Goal: Task Accomplishment & Management: Complete application form

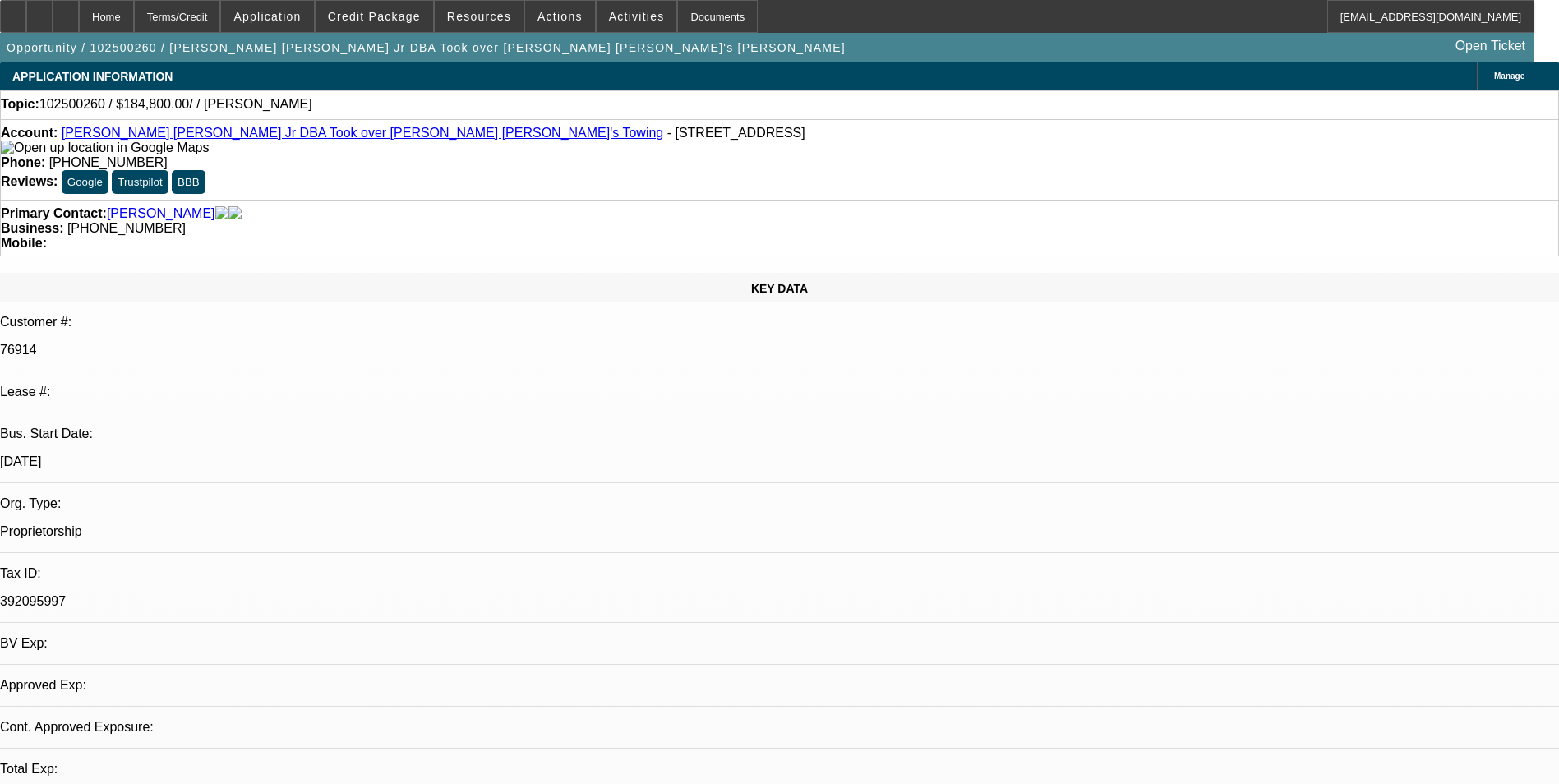
select select "0"
select select "2"
select select "0.1"
select select "1"
select select "2"
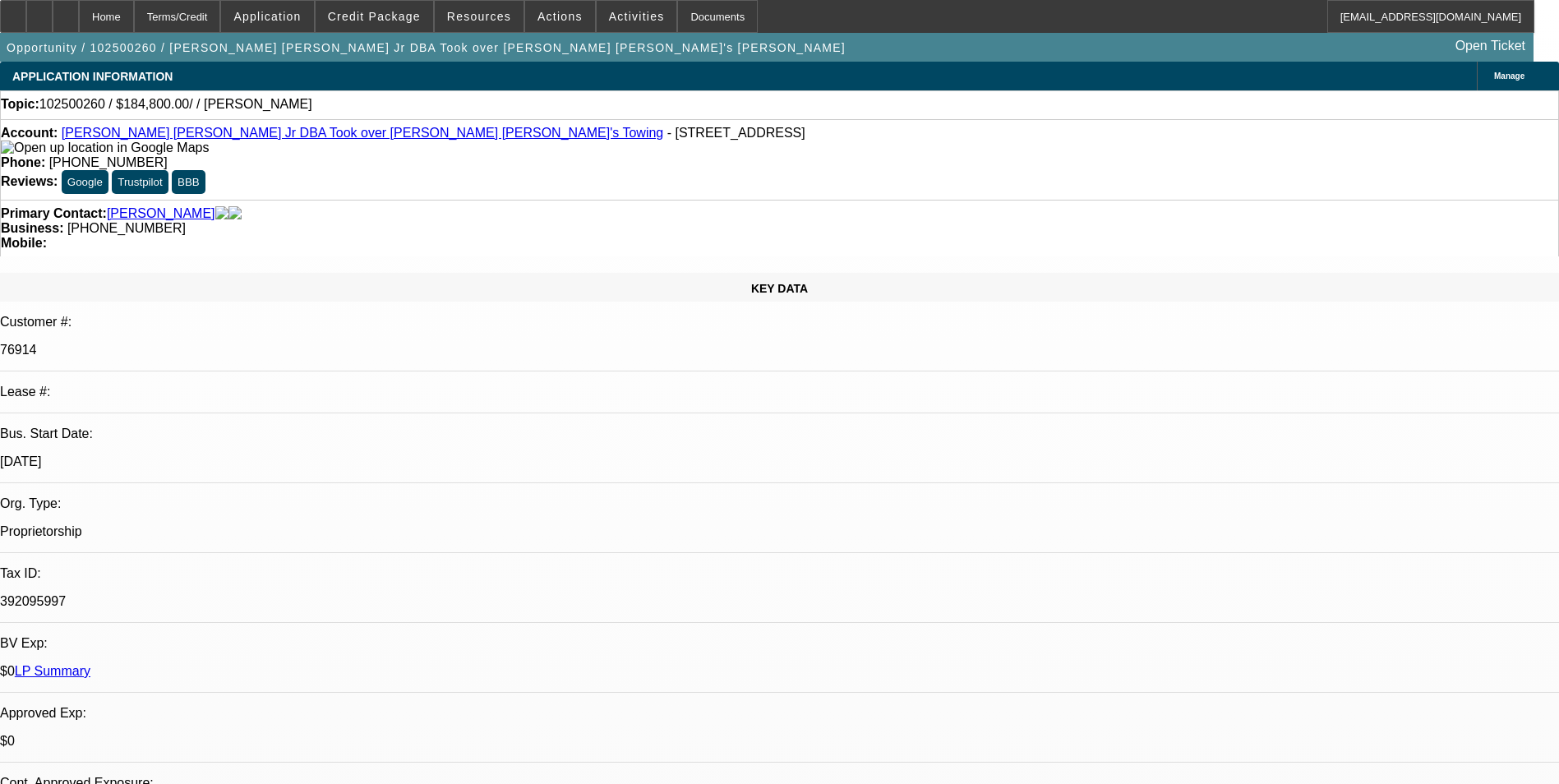
select select "4"
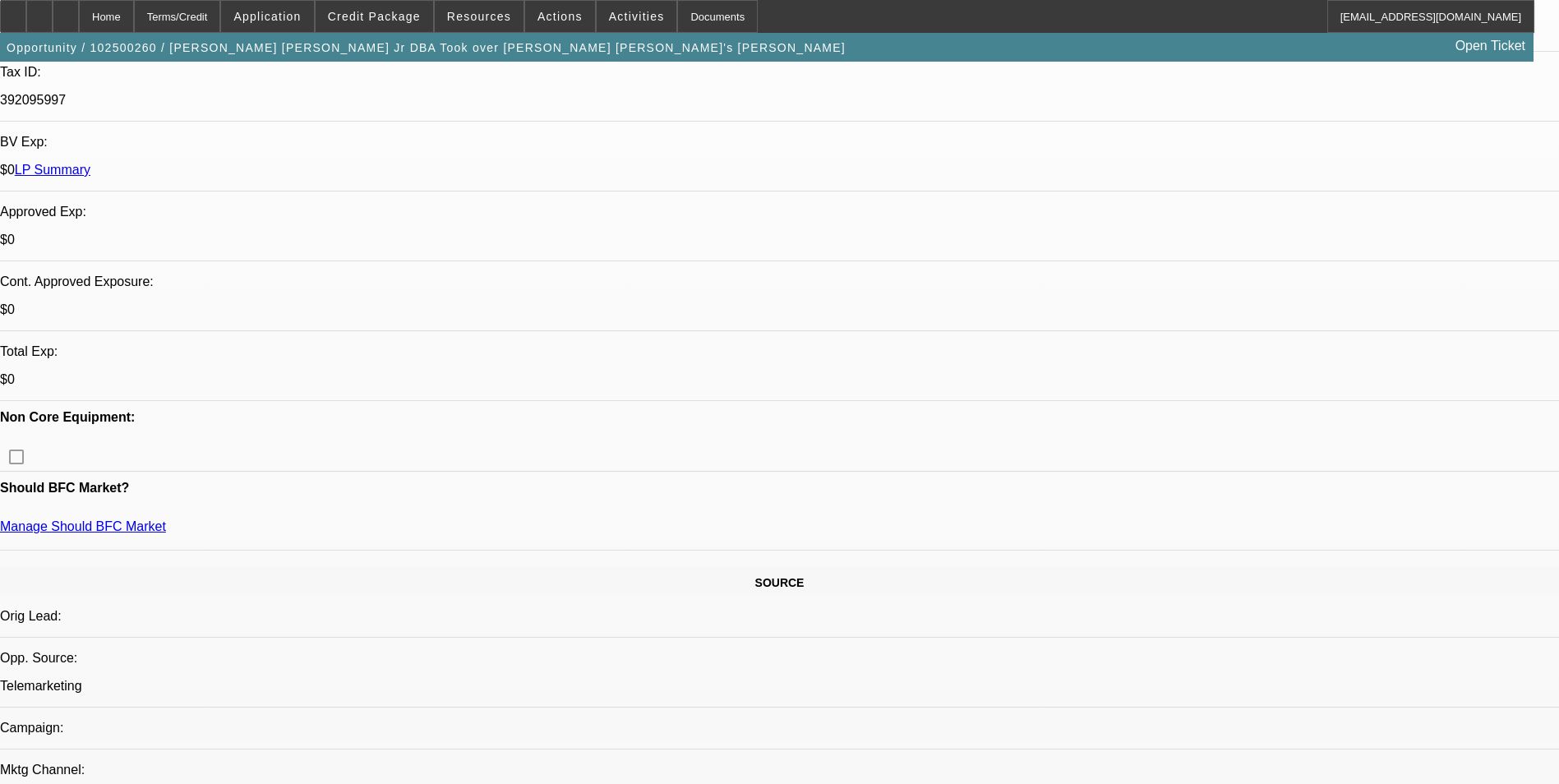
scroll to position [493, 0]
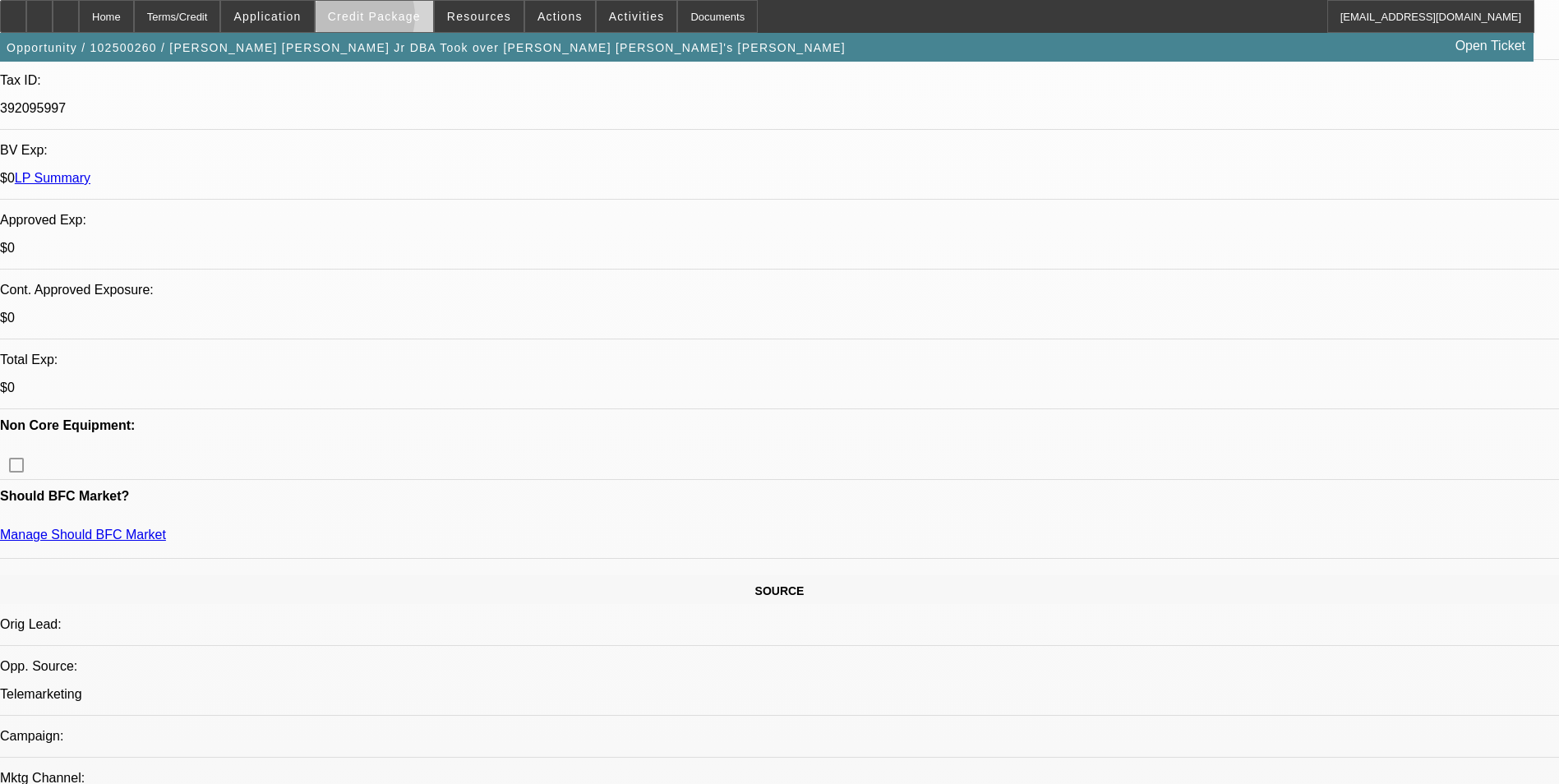
click at [378, 21] on span "Credit Package" at bounding box center [374, 17] width 92 height 13
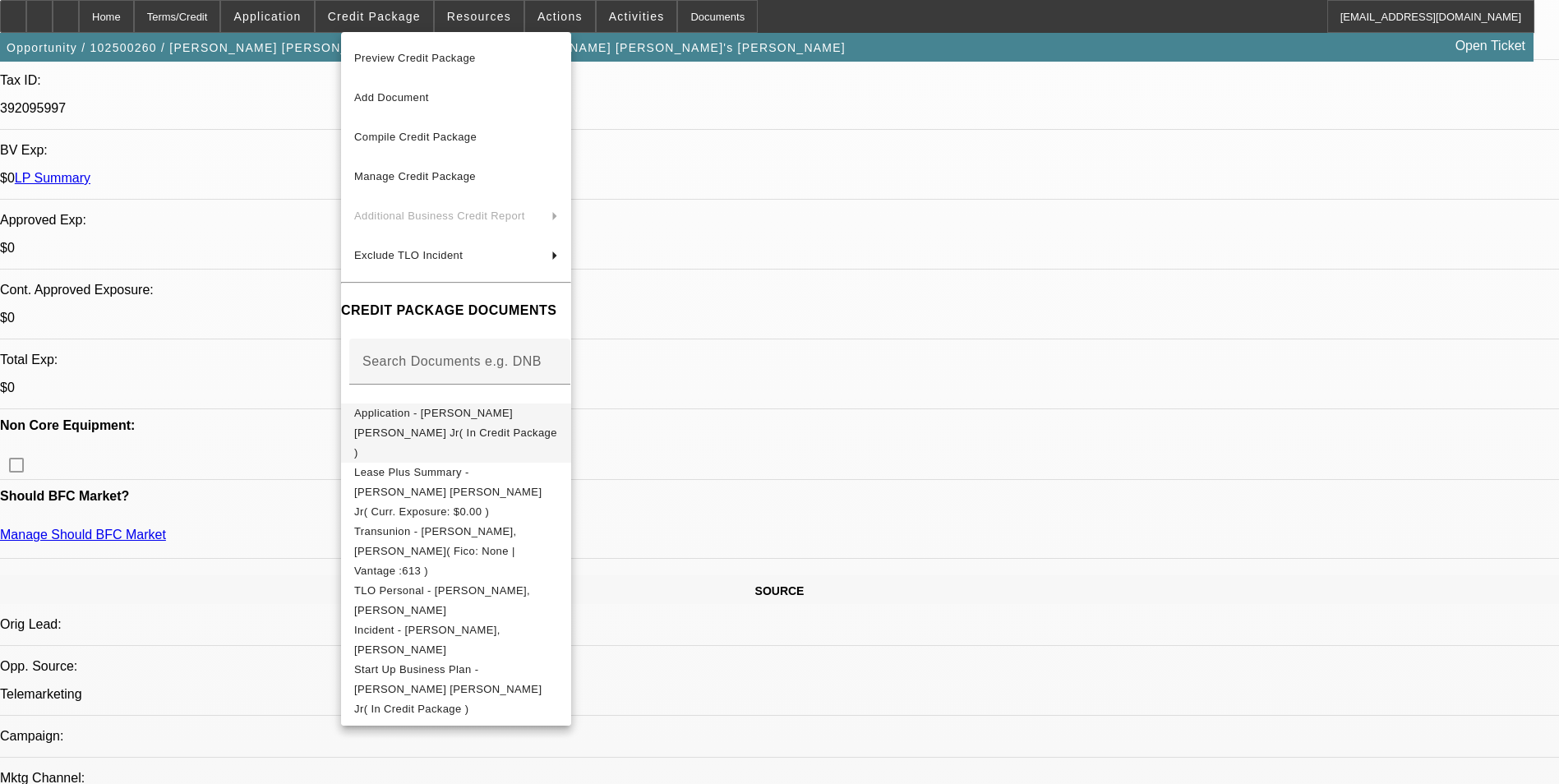
click at [410, 419] on span "Application - James Robert Lane Jr( In Credit Package )" at bounding box center [456, 432] width 203 height 52
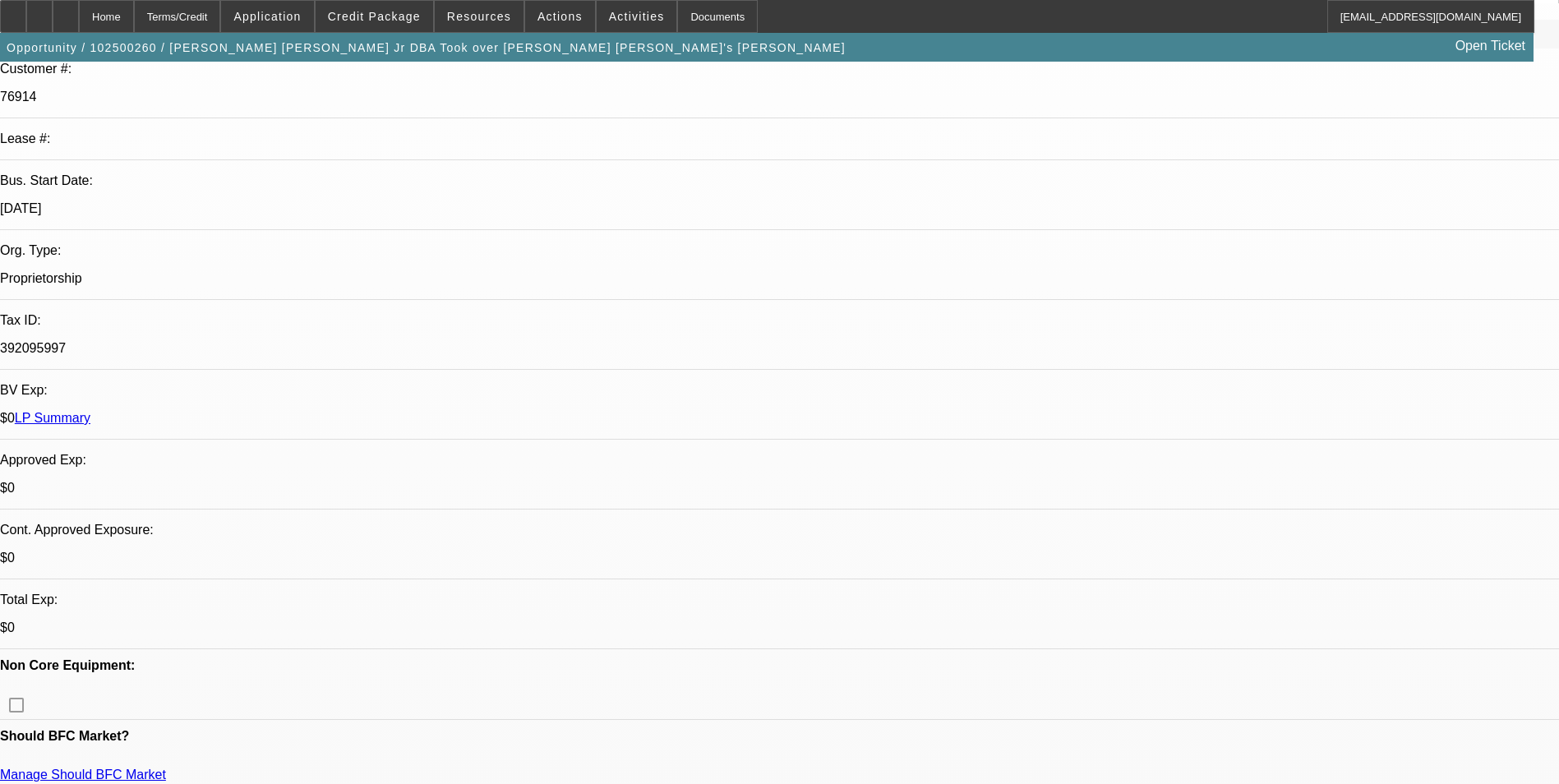
scroll to position [247, 0]
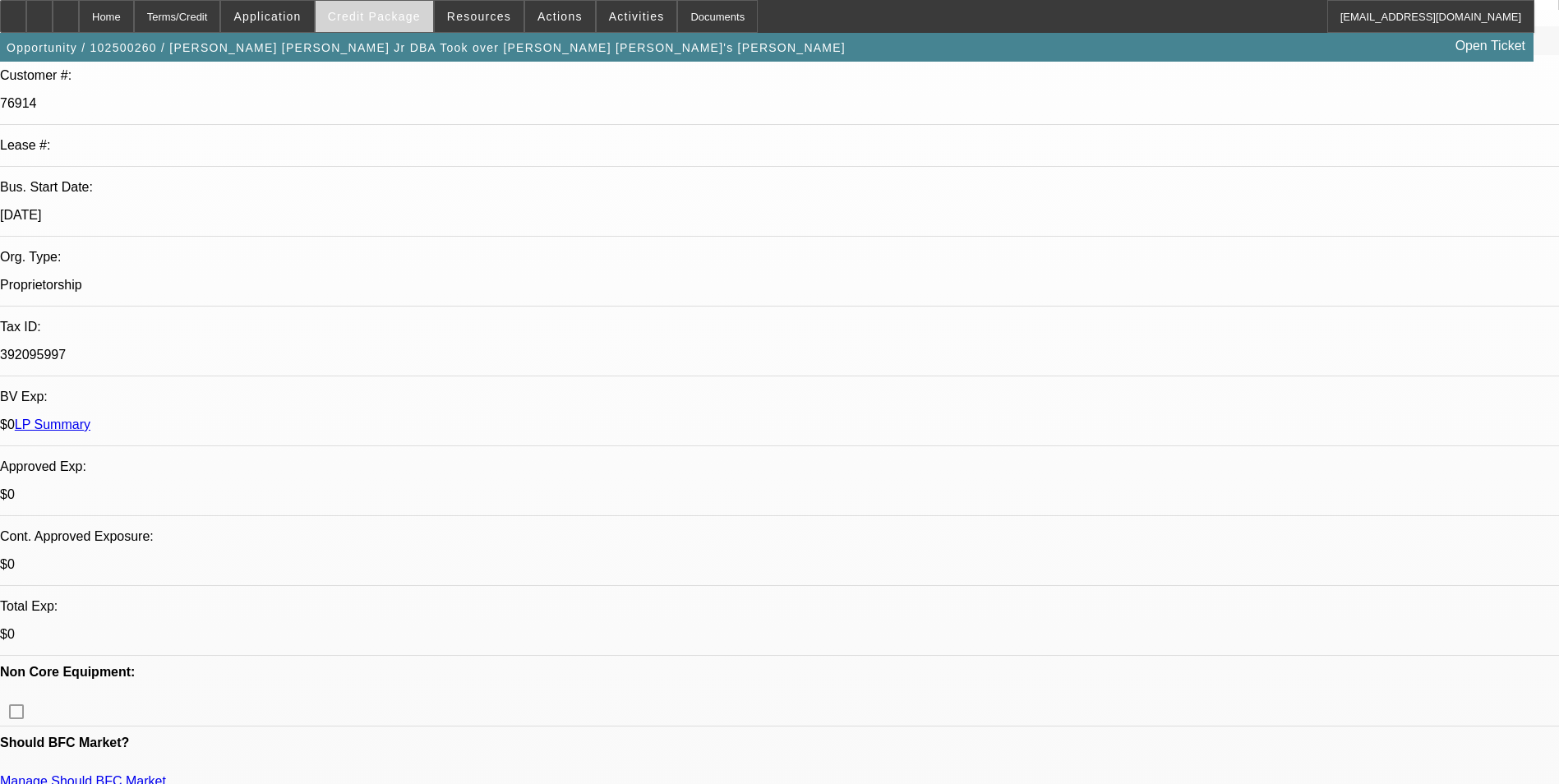
click at [359, 3] on span at bounding box center [374, 17] width 117 height 40
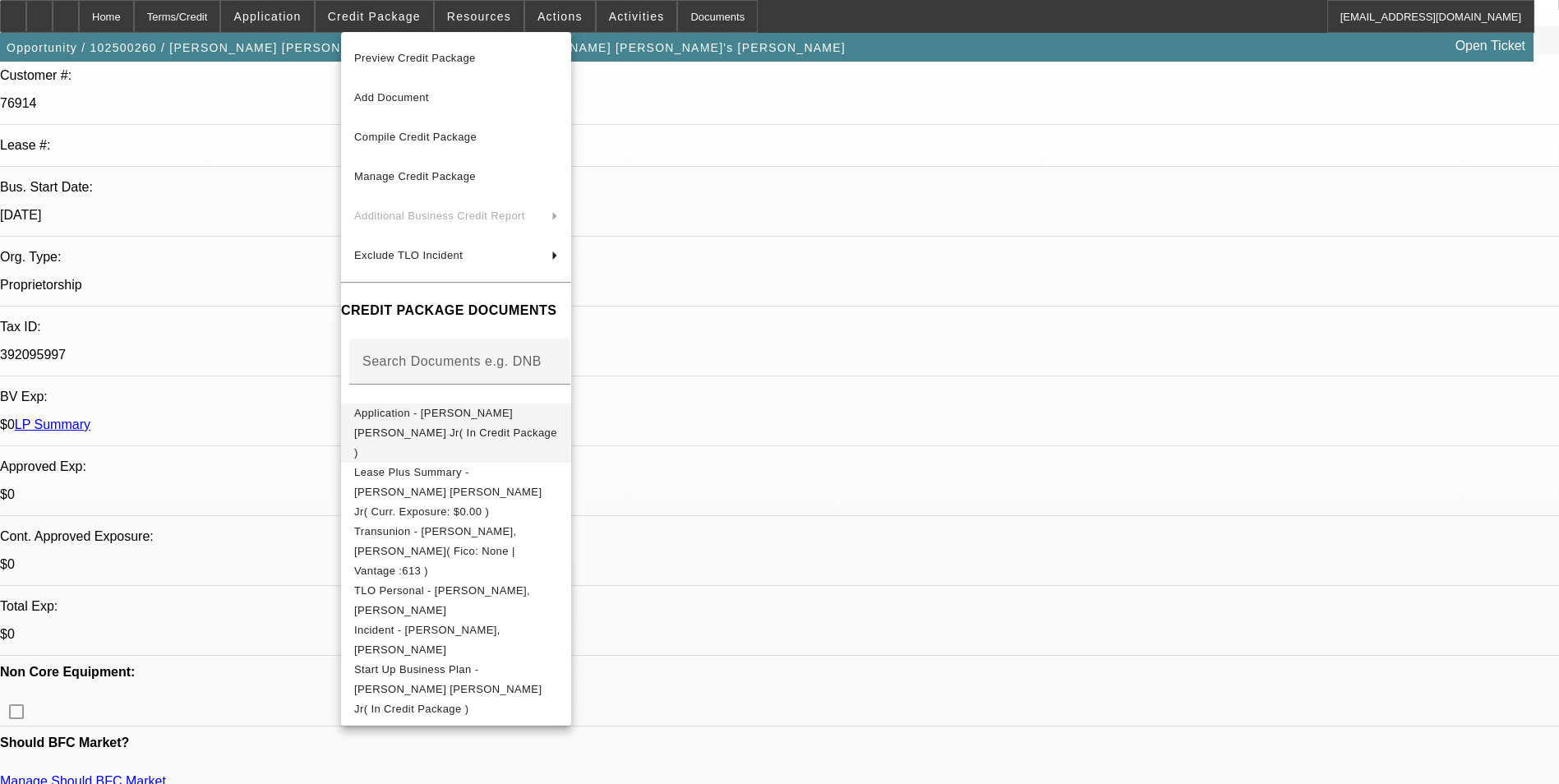
click at [451, 413] on span "Application - James Robert Lane Jr( In Credit Package )" at bounding box center [456, 432] width 203 height 52
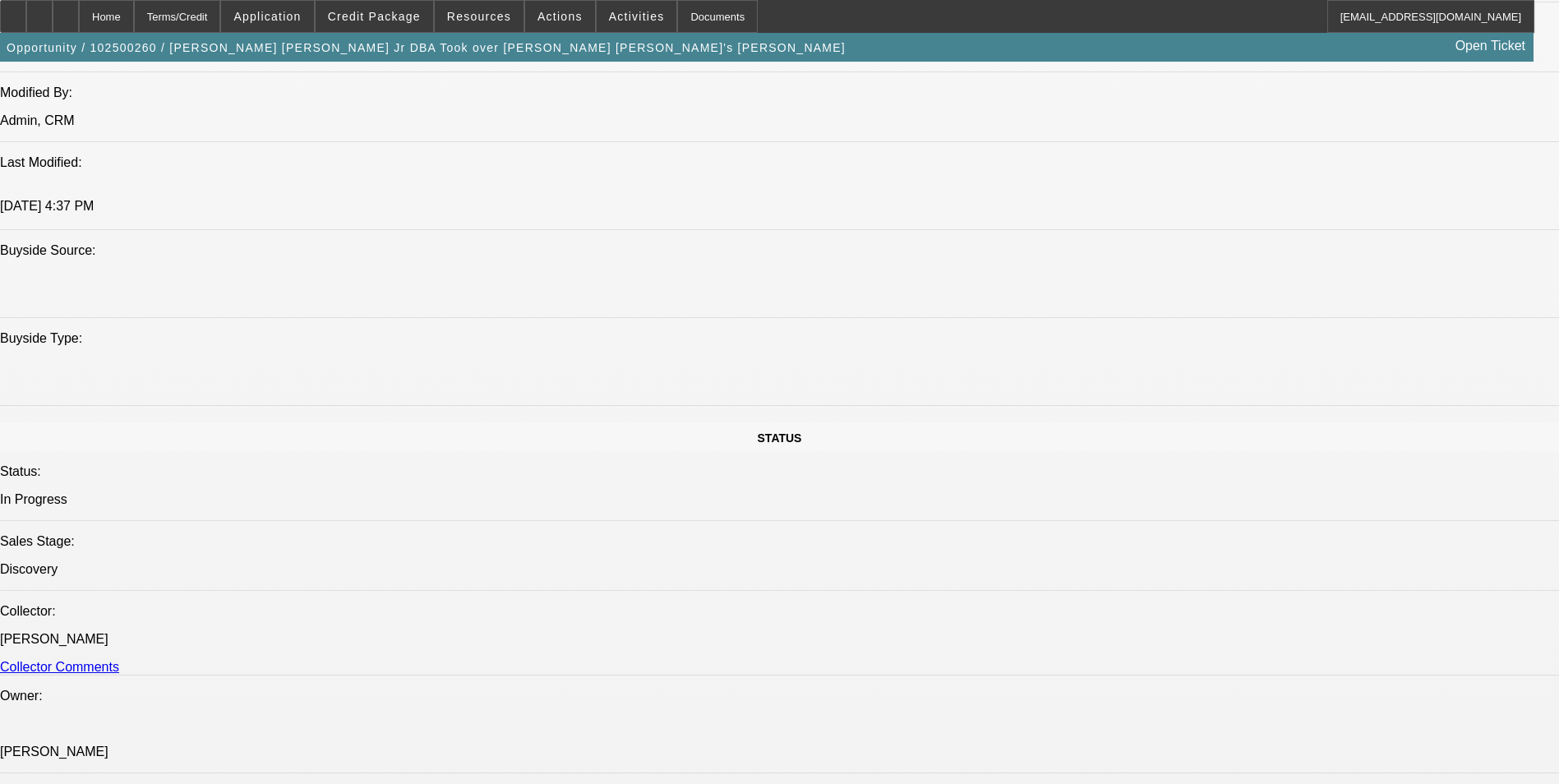
scroll to position [1643, 0]
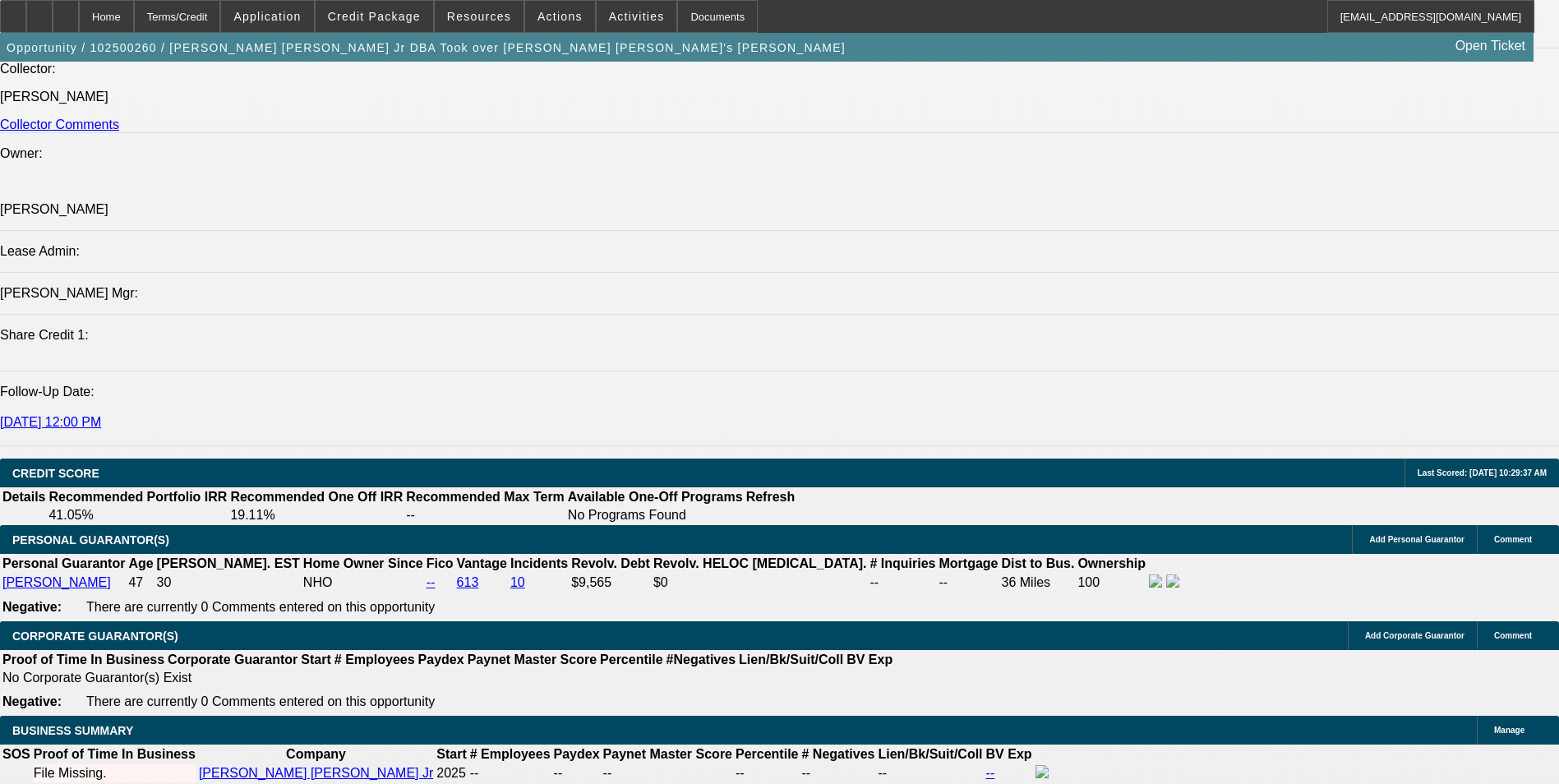
scroll to position [111, 0]
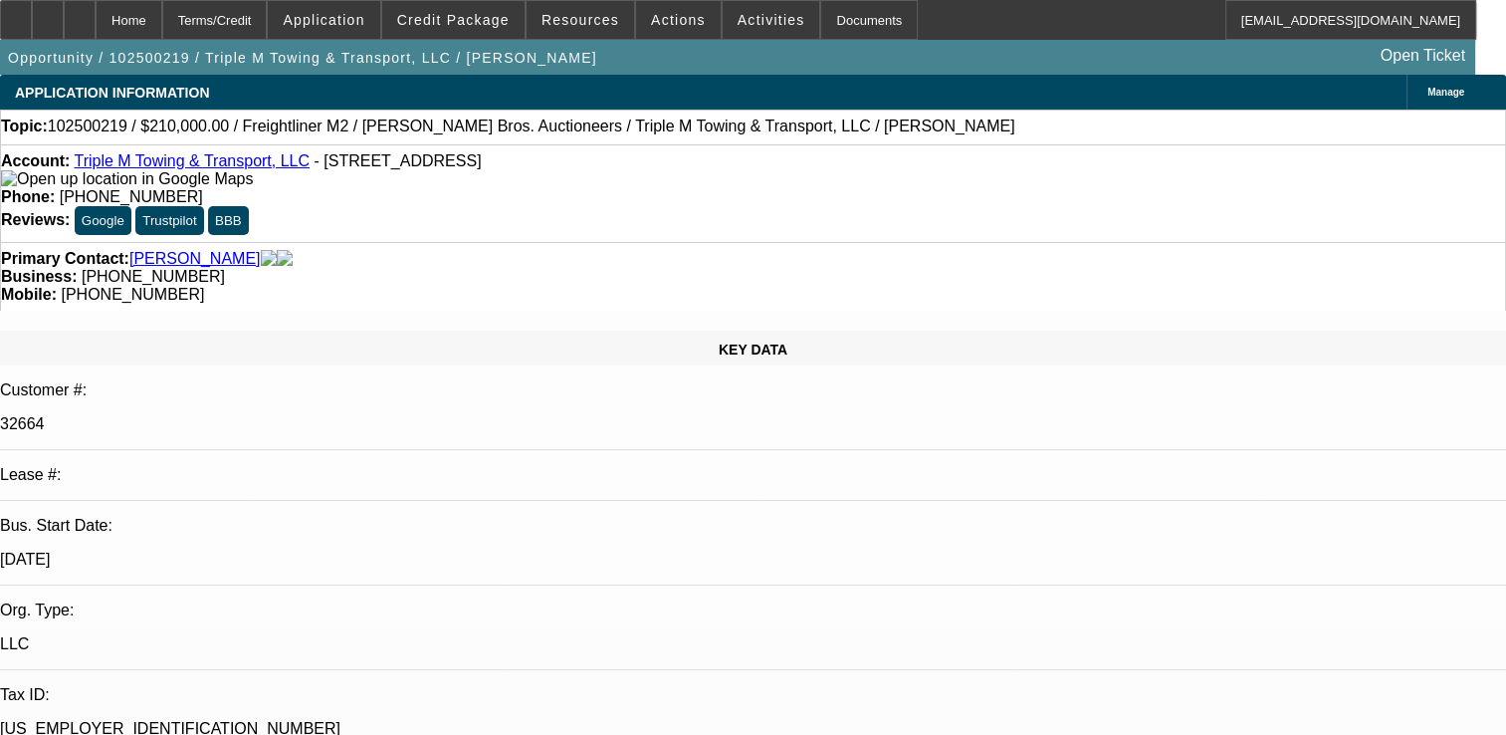
select select "0"
select select "0.1"
select select "0"
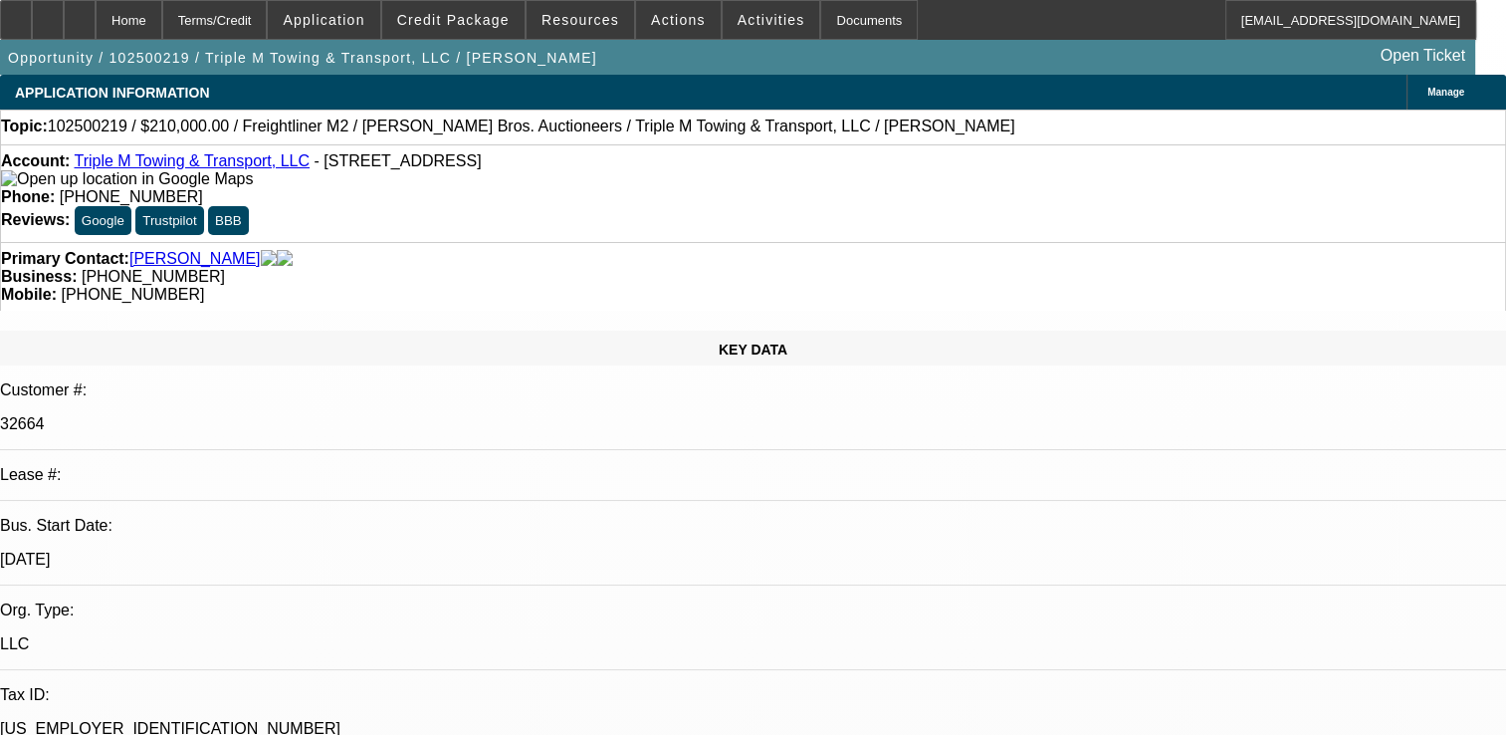
select select "0.1"
select select "0"
select select "2"
select select "0.1"
select select "1"
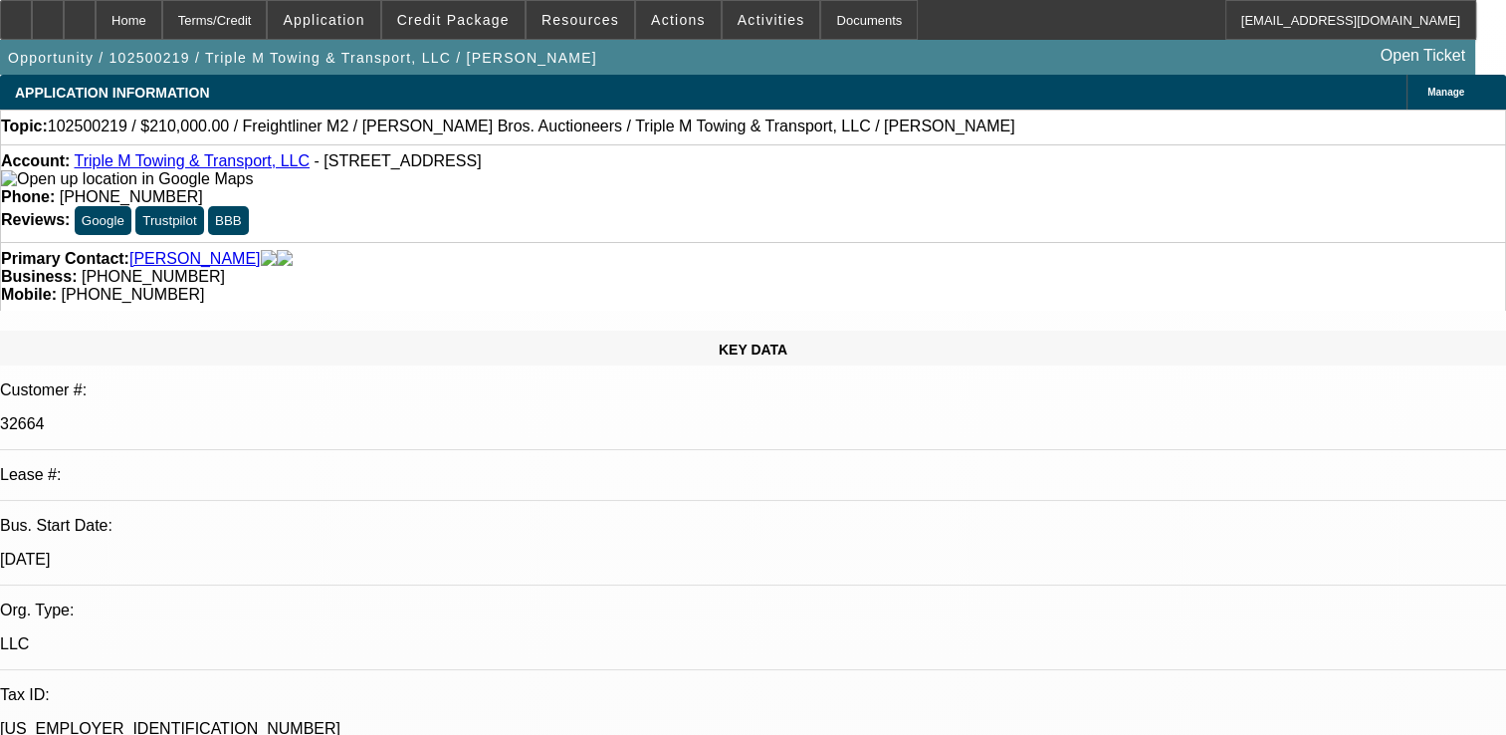
select select "1"
select select "4"
select select "1"
select select "4"
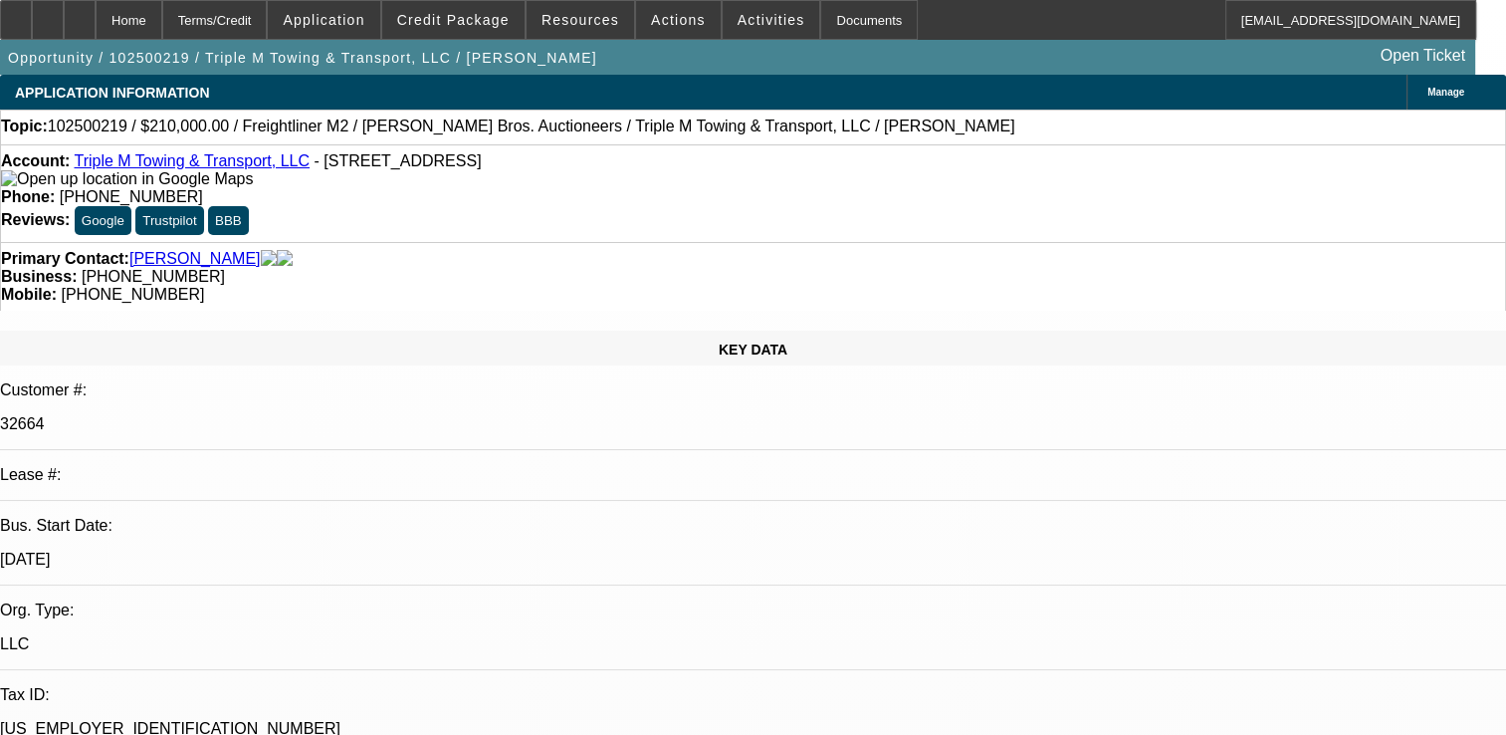
select select "1"
select select "2"
select select "4"
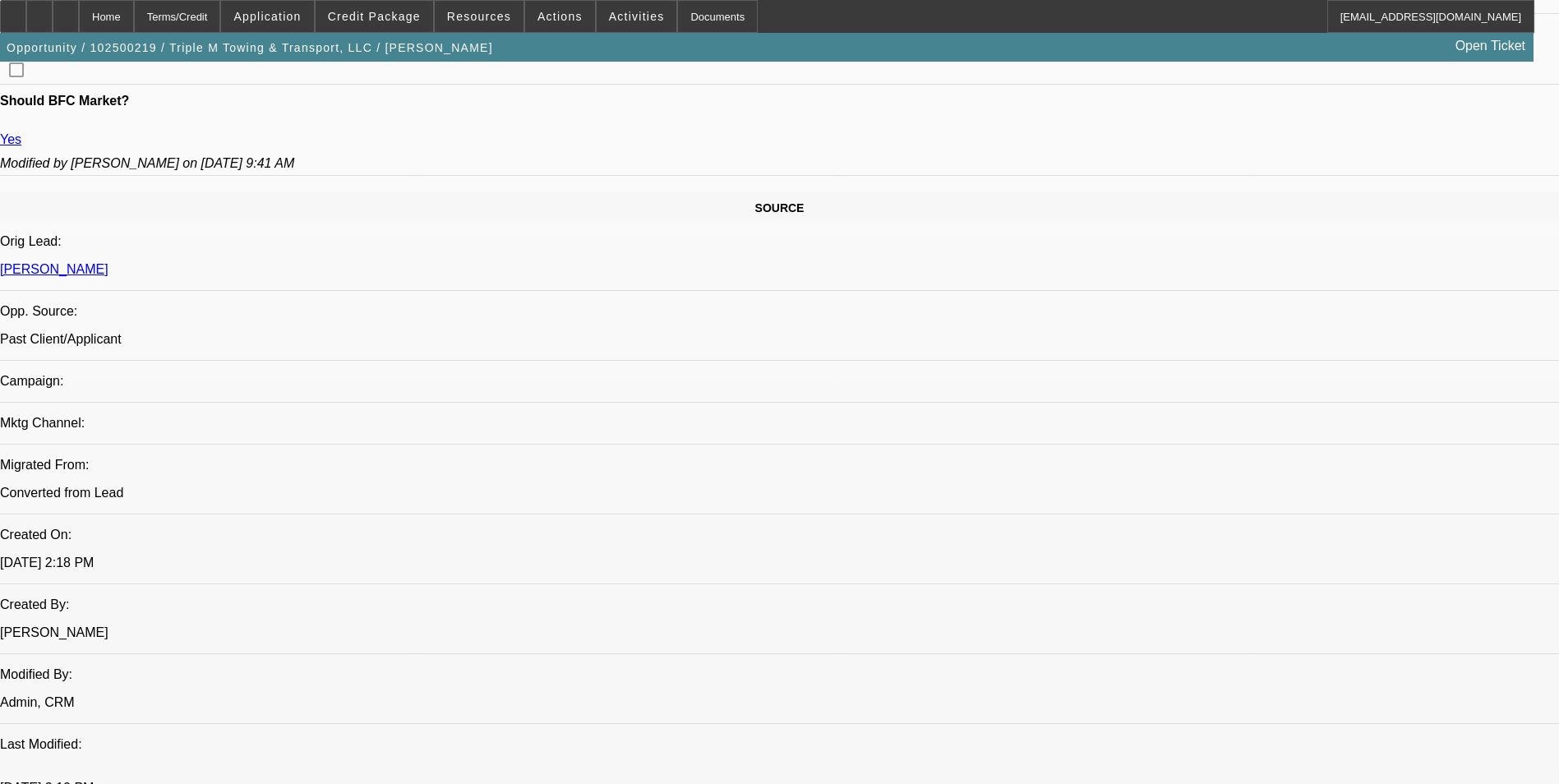
scroll to position [560, 0]
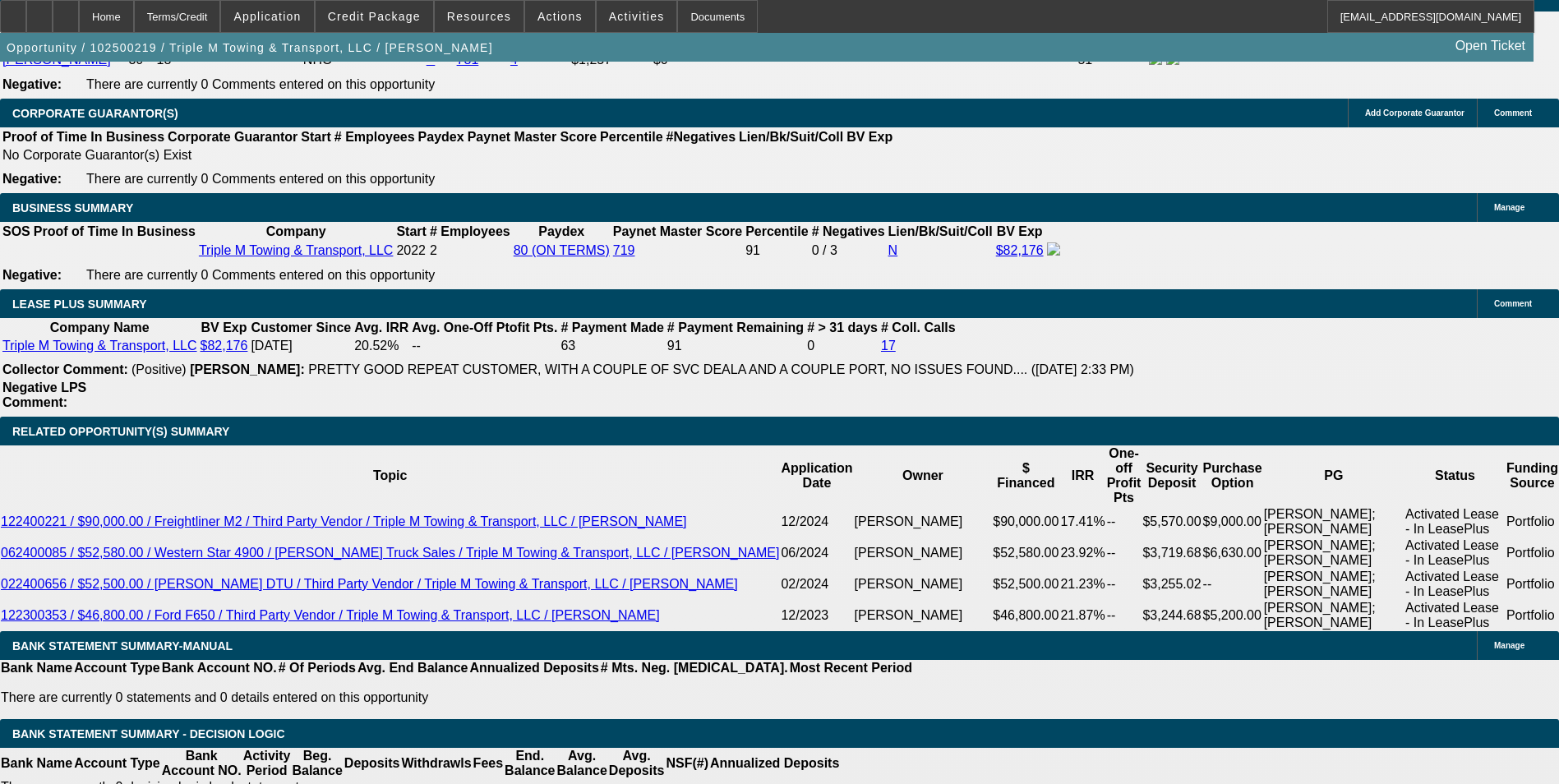
scroll to position [2449, 0]
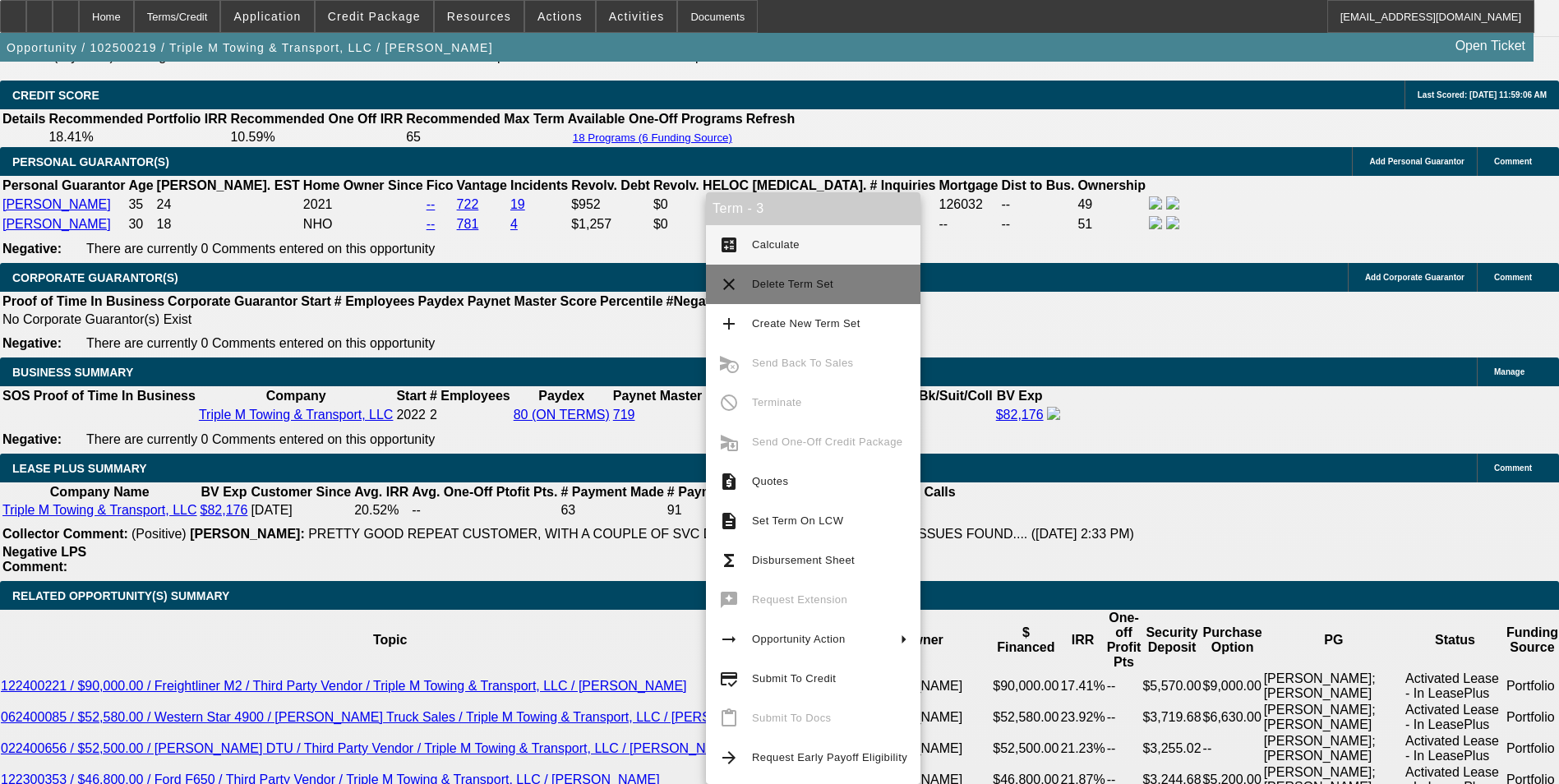
click at [796, 287] on span "Delete Term Set" at bounding box center [793, 283] width 82 height 12
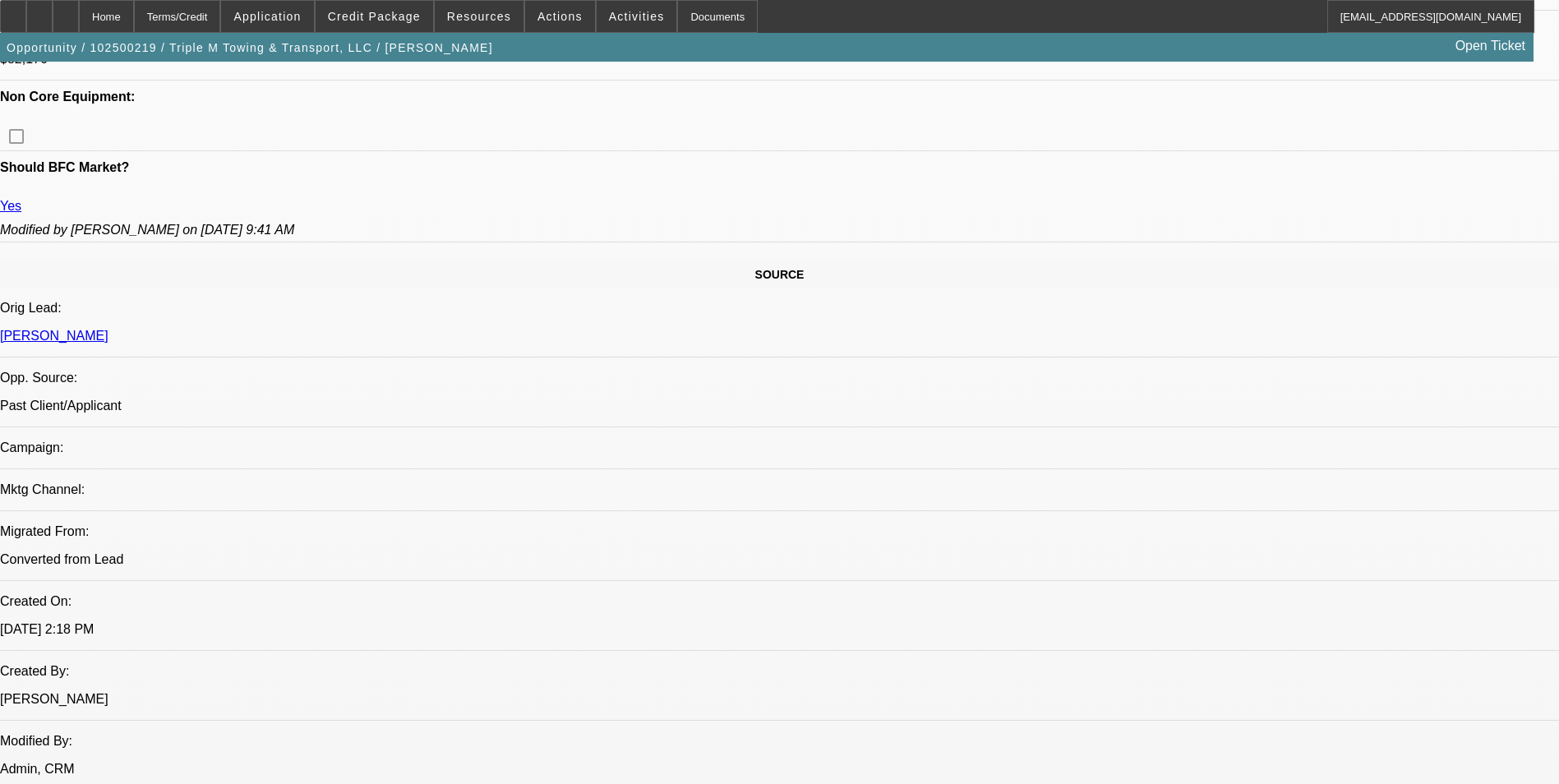
select select "0"
select select "0.1"
select select "0"
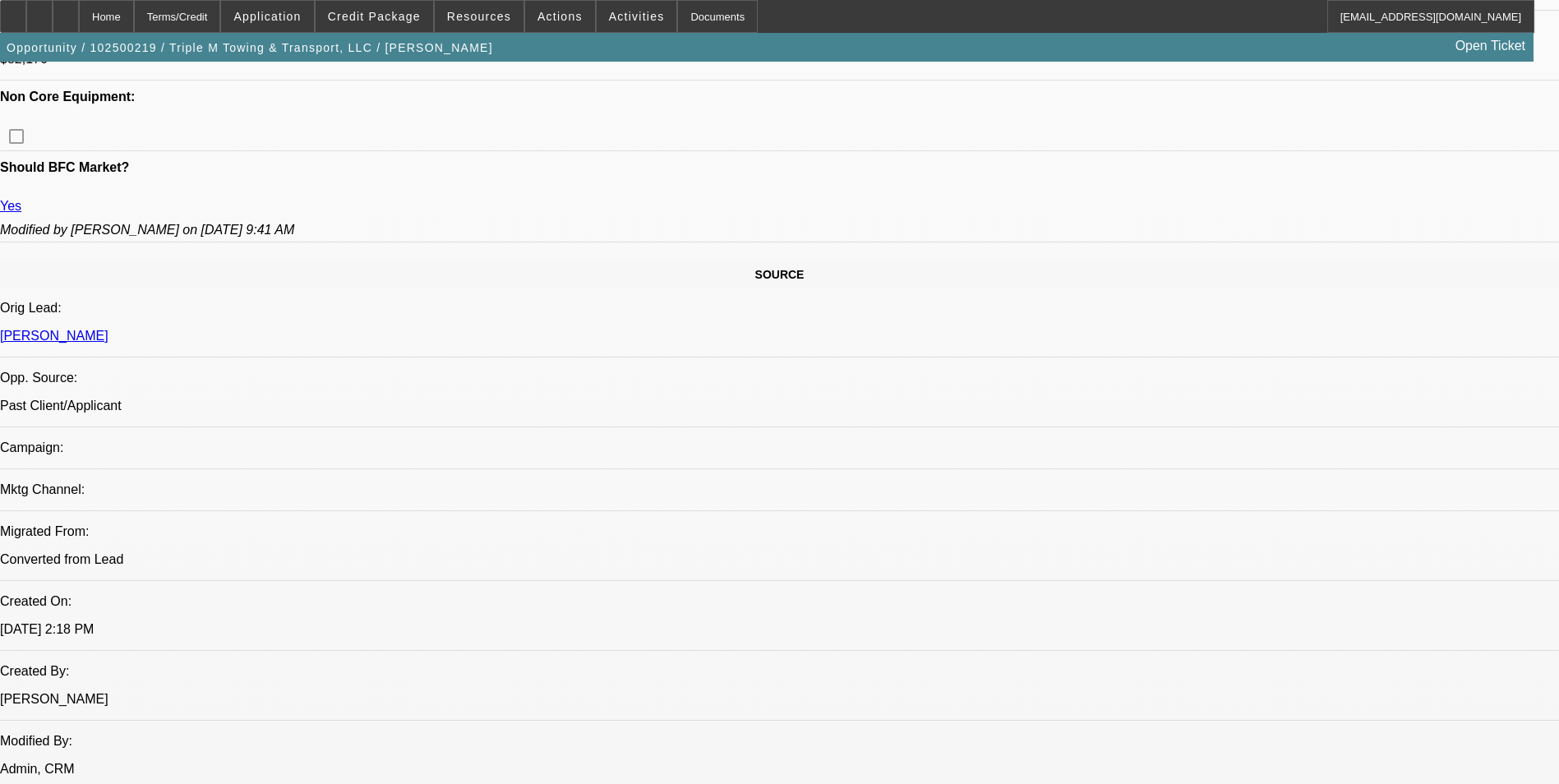
select select "0.1"
select select "1"
select select "4"
select select "1"
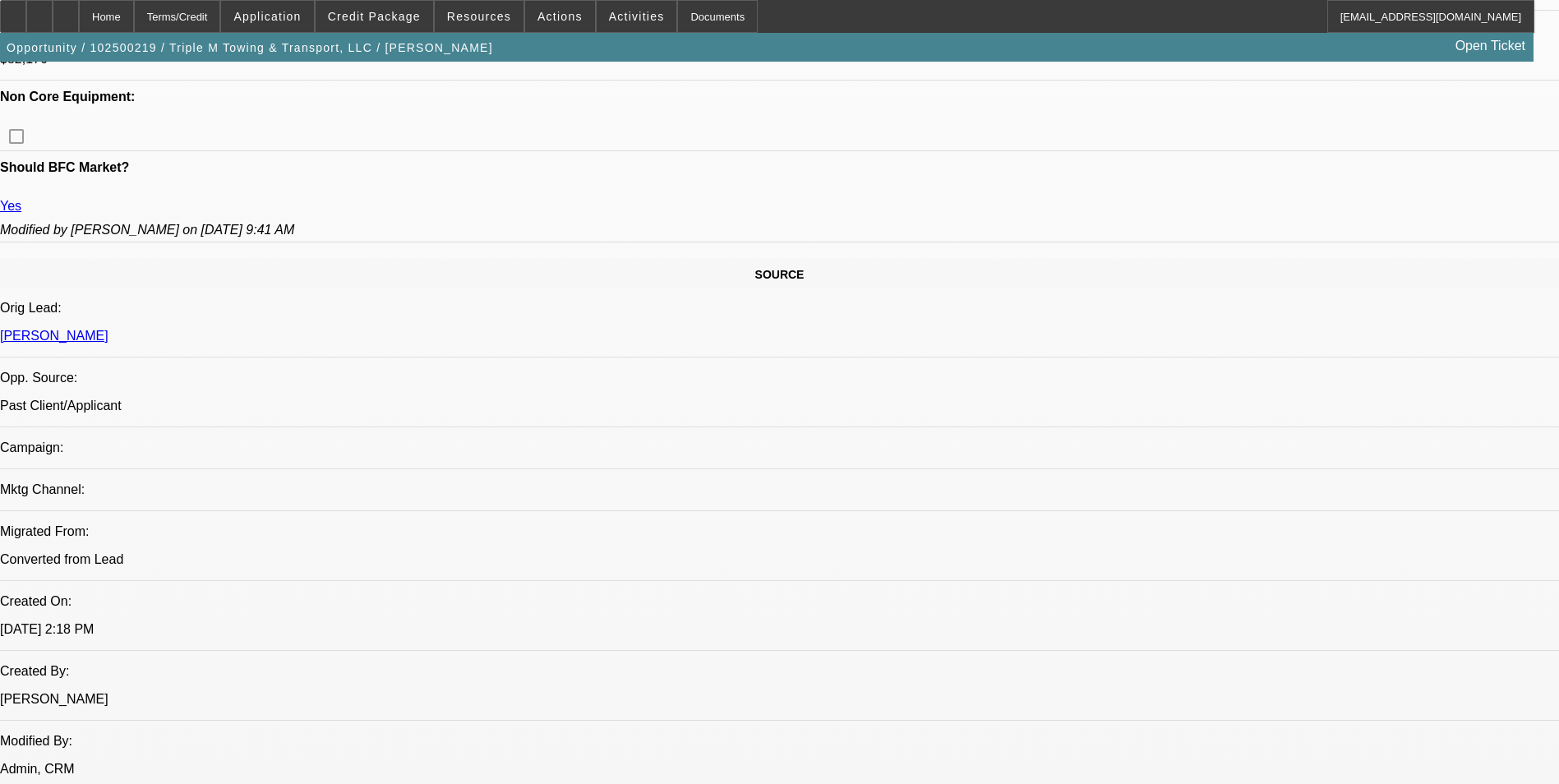
select select "1"
select select "4"
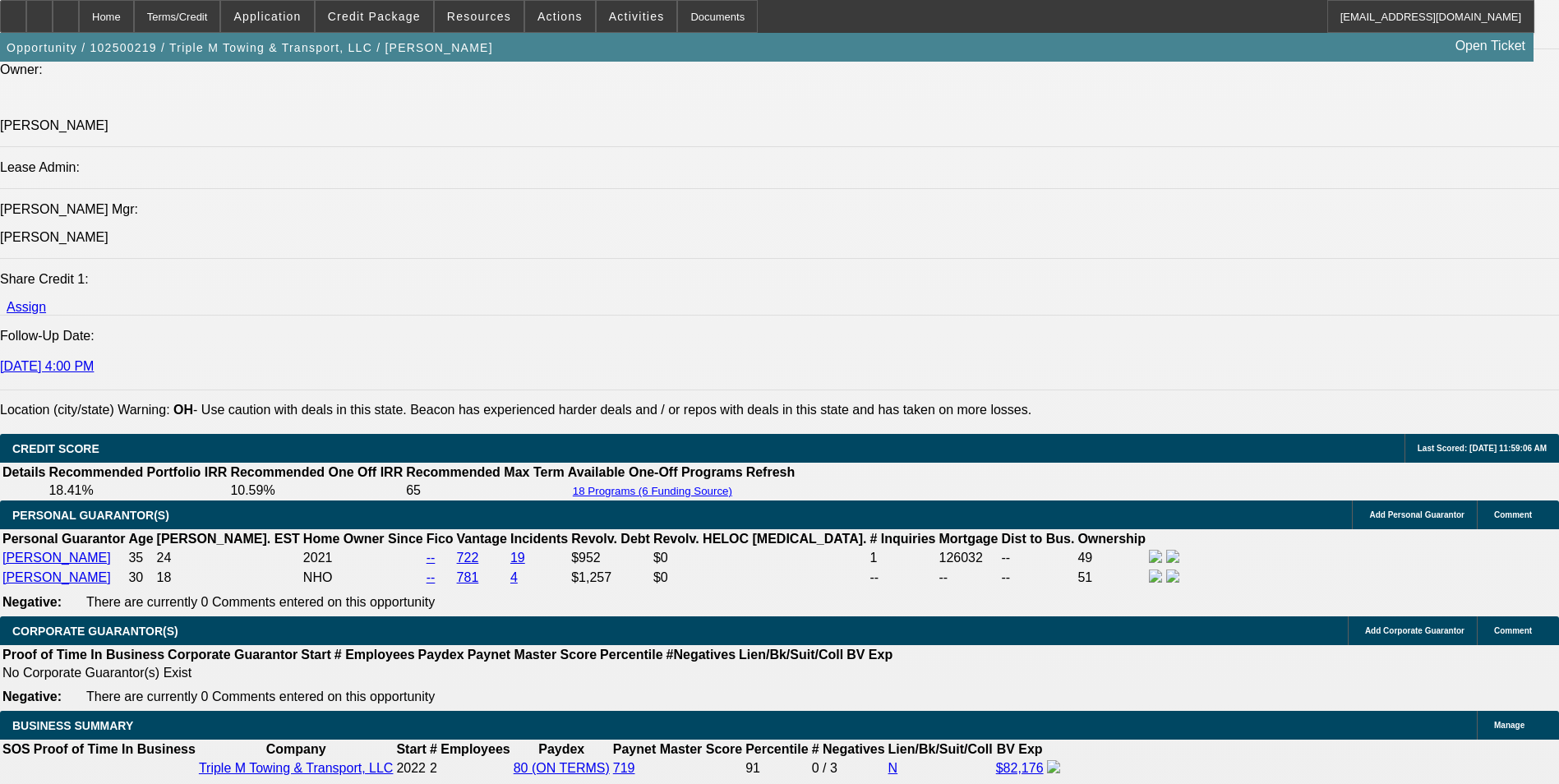
scroll to position [2104, 0]
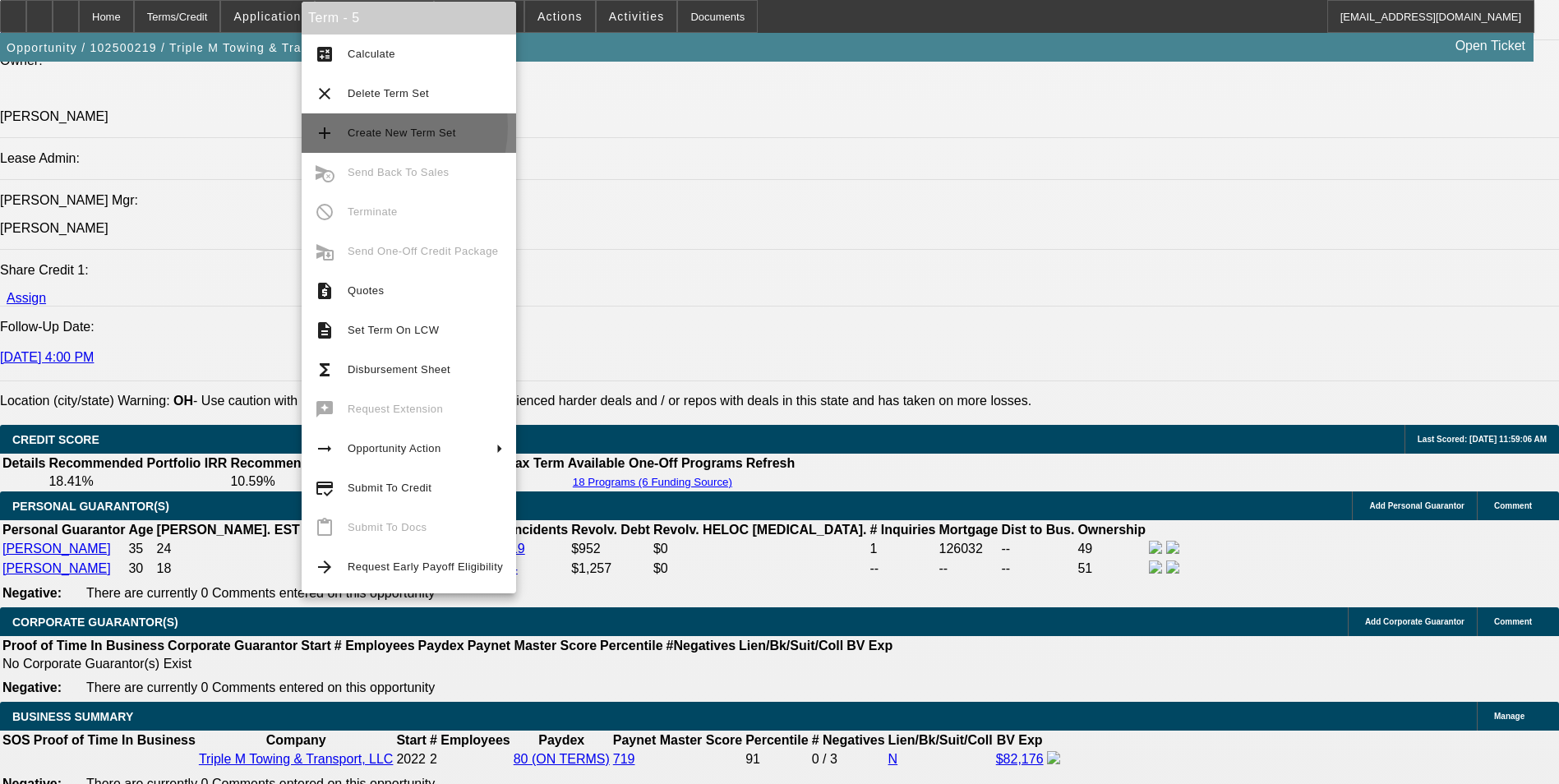
click at [371, 126] on span "Create New Term Set" at bounding box center [401, 132] width 108 height 12
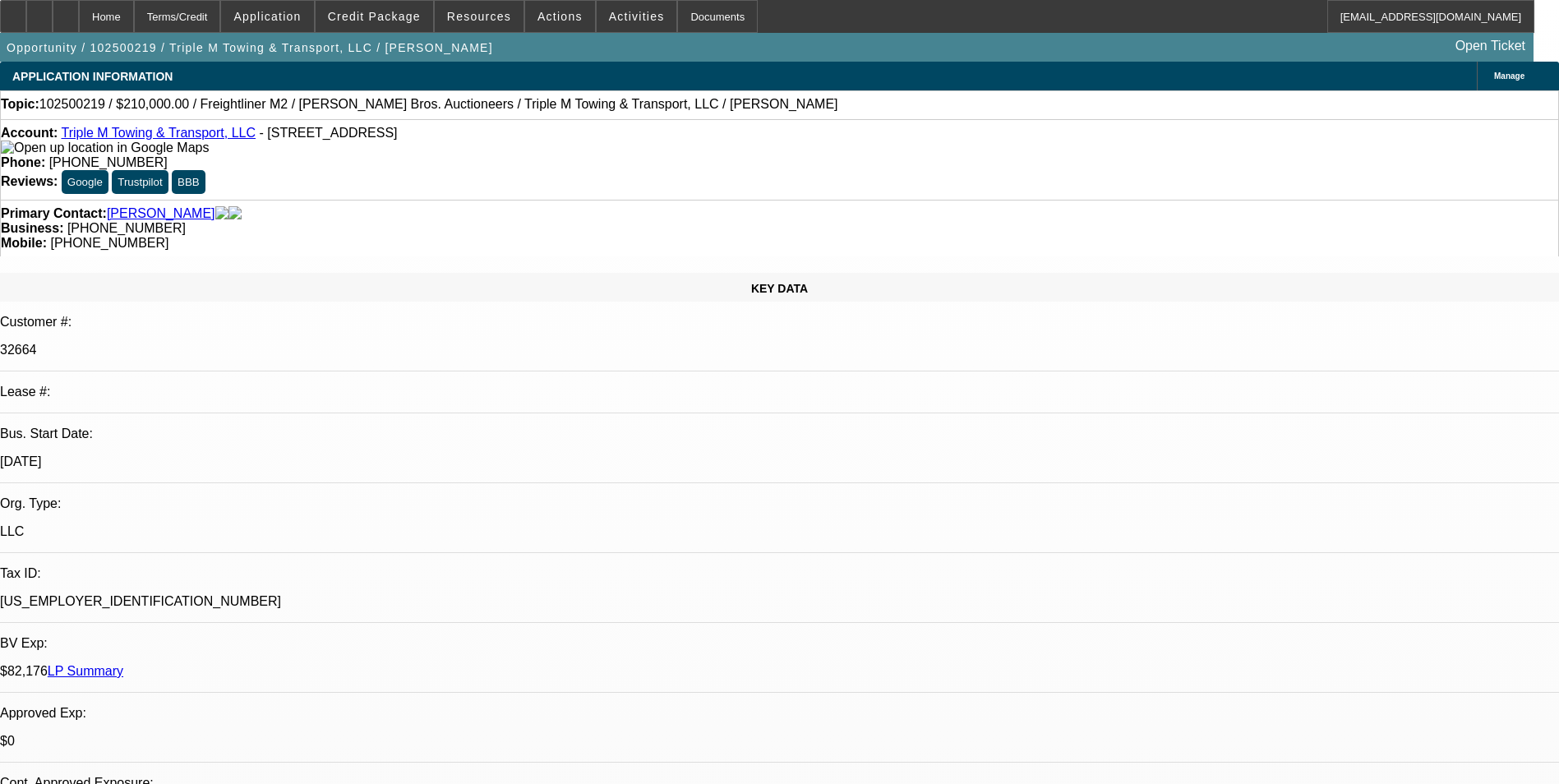
select select "0"
select select "0.1"
select select "0"
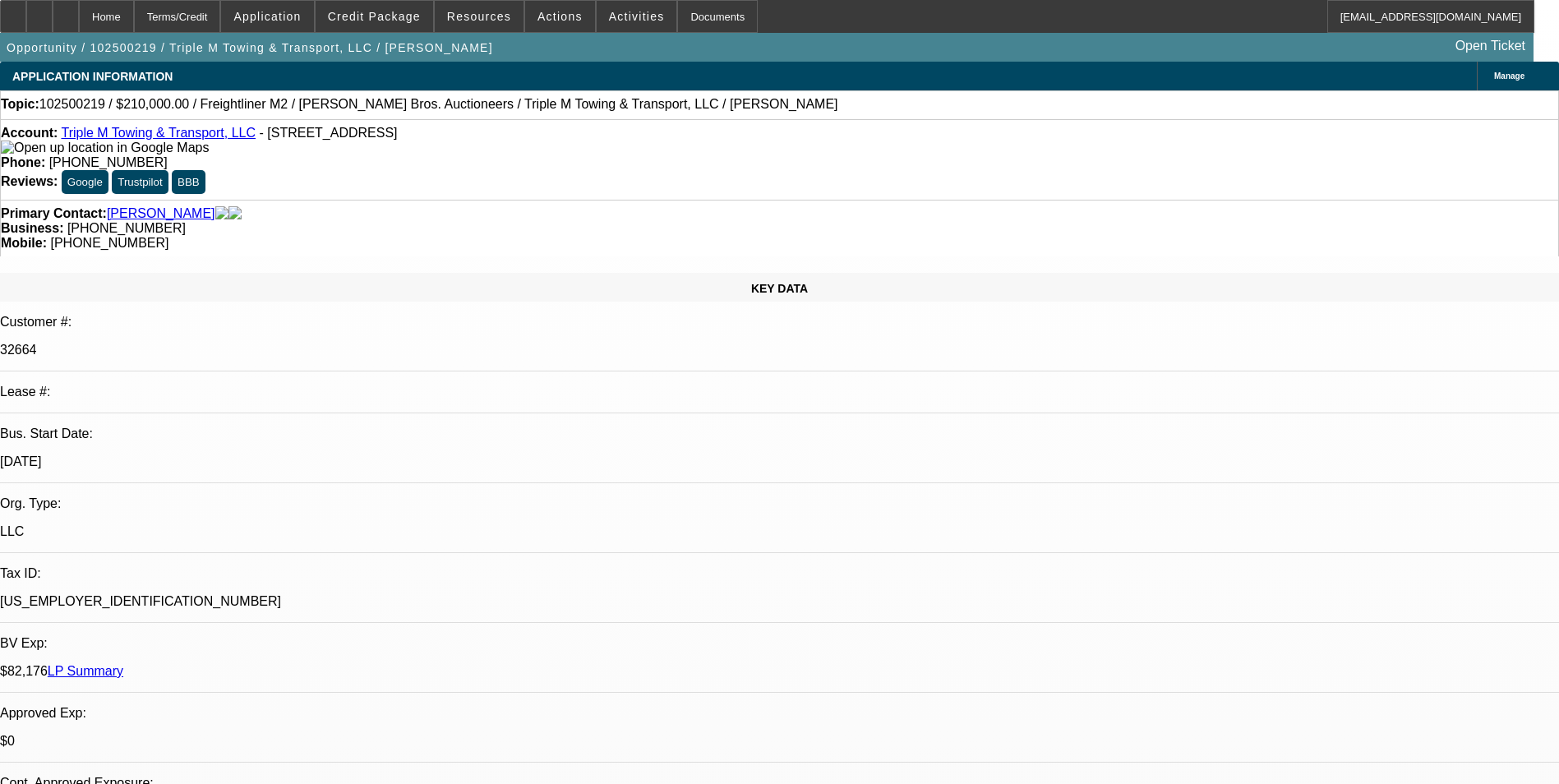
select select "0.1"
select select "0"
select select "0.1"
select select "1"
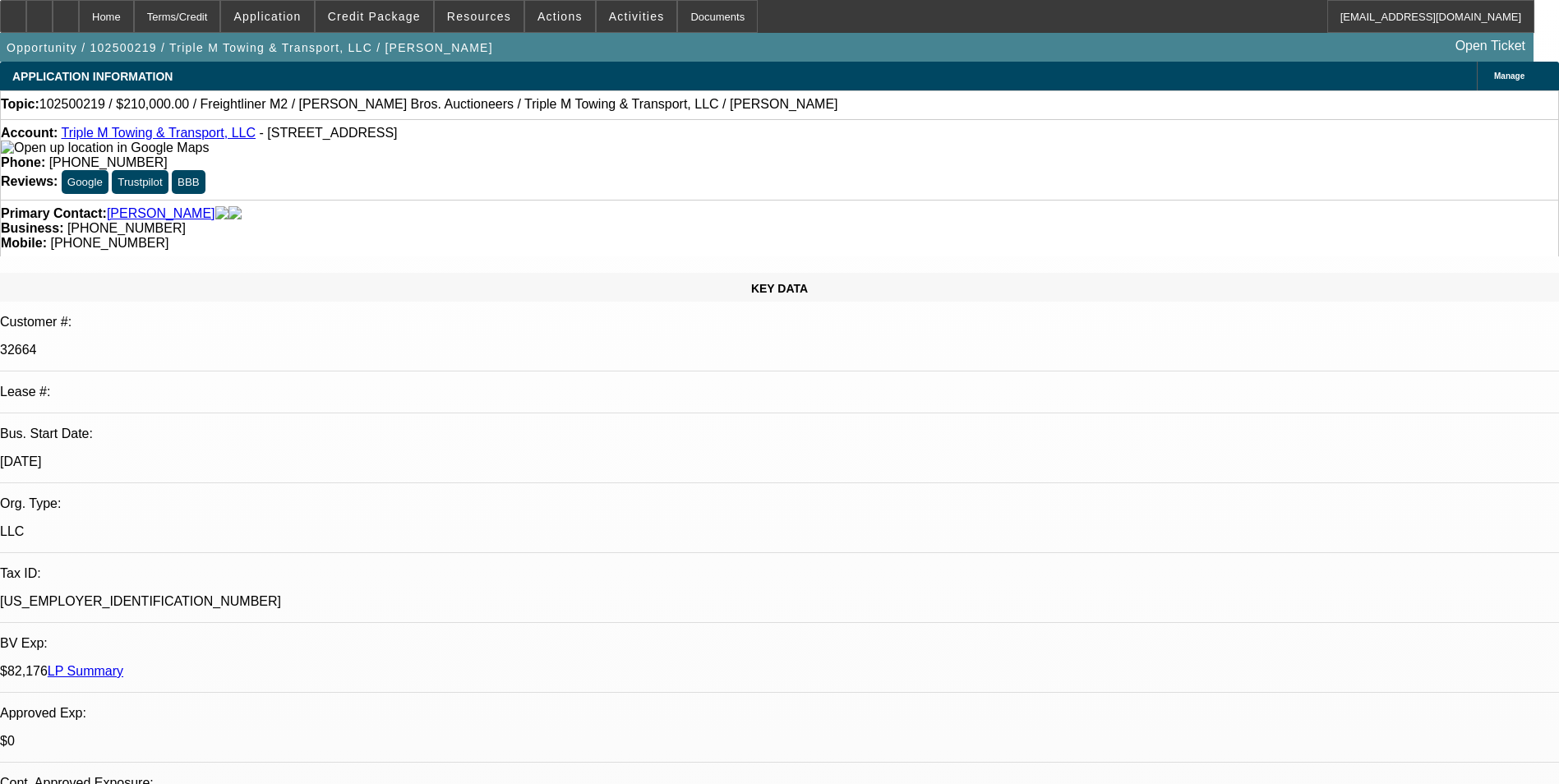
select select "1"
select select "4"
select select "1"
select select "4"
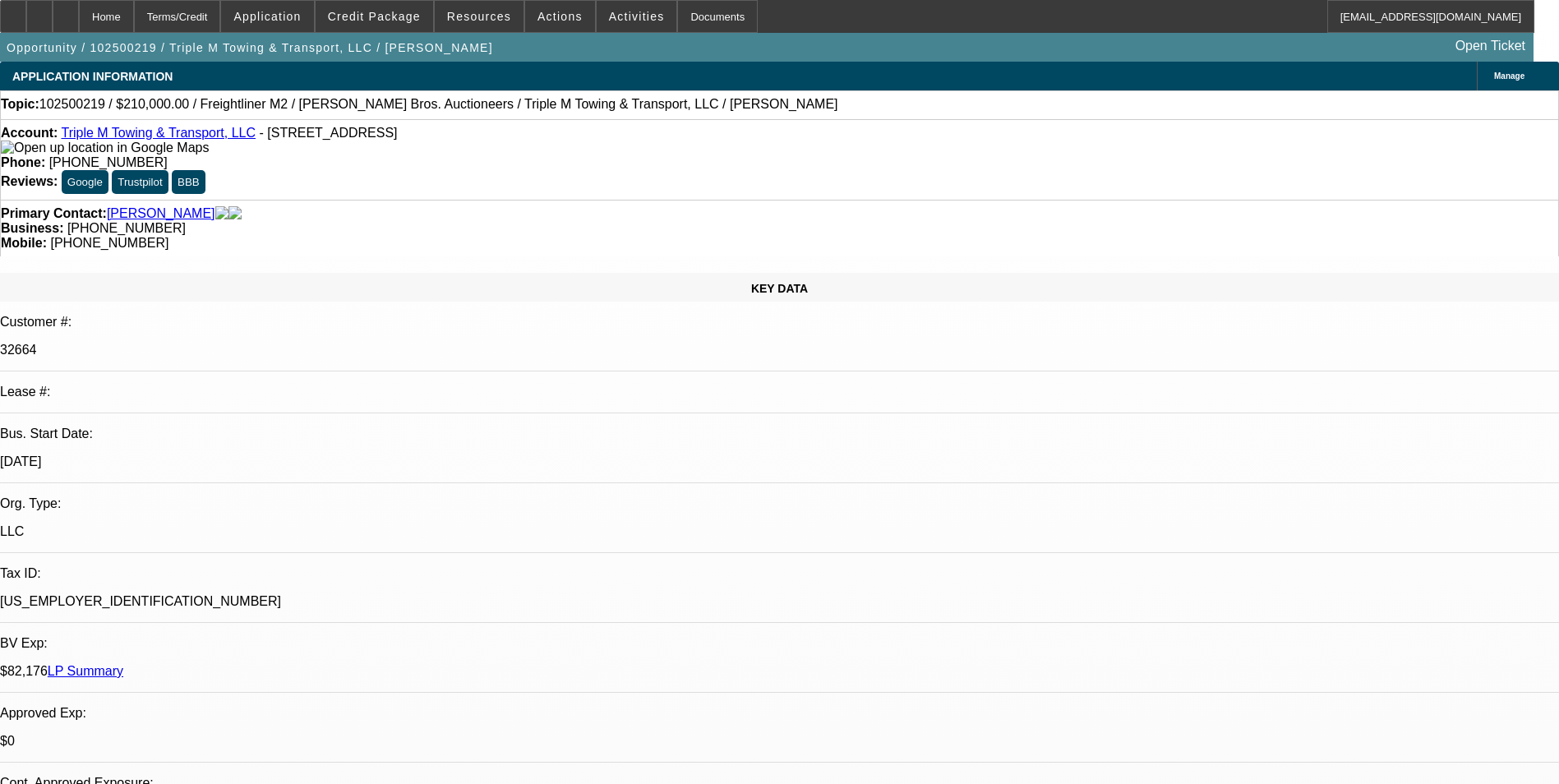
select select "1"
select select "4"
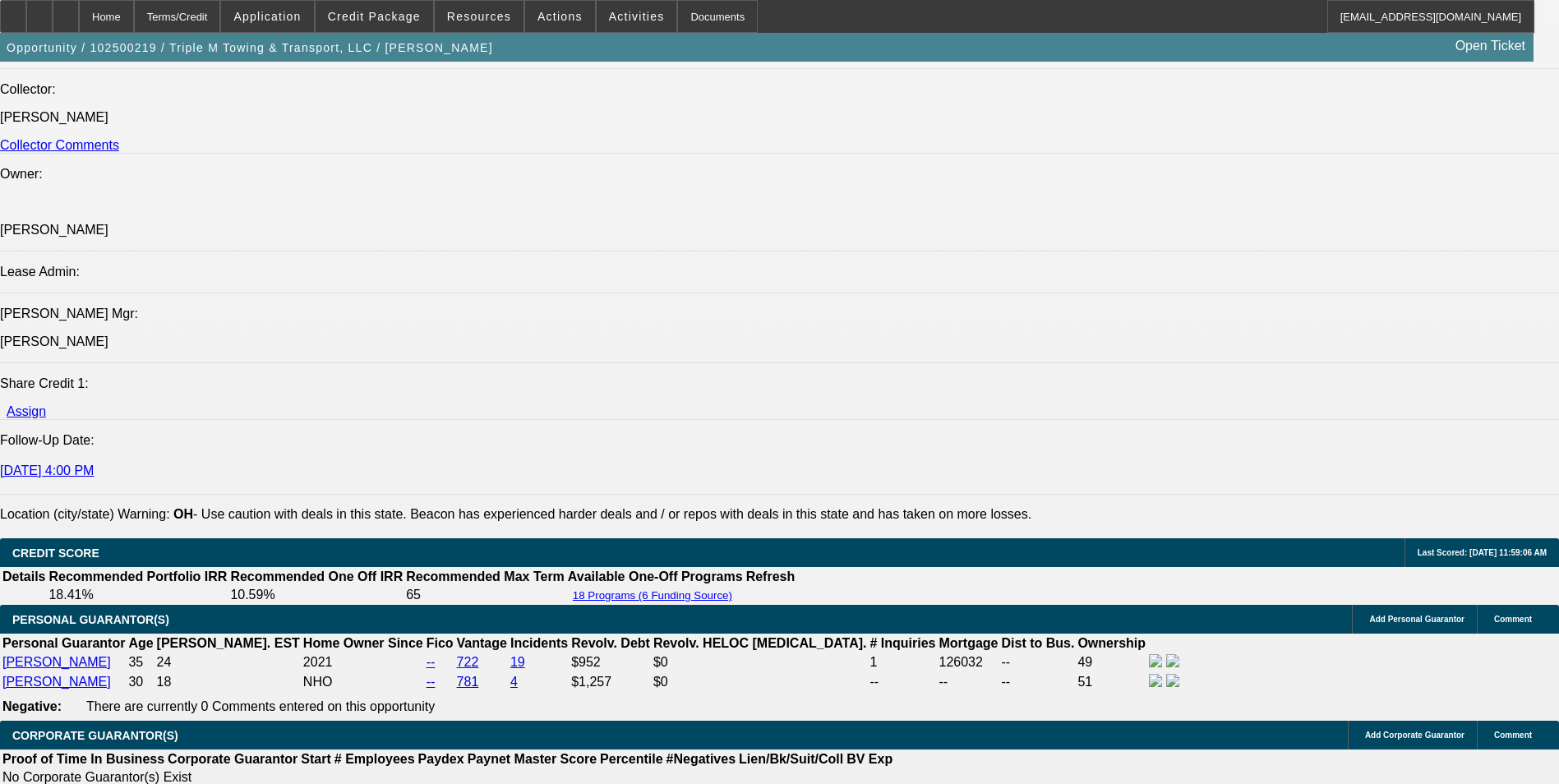
scroll to position [2136, 0]
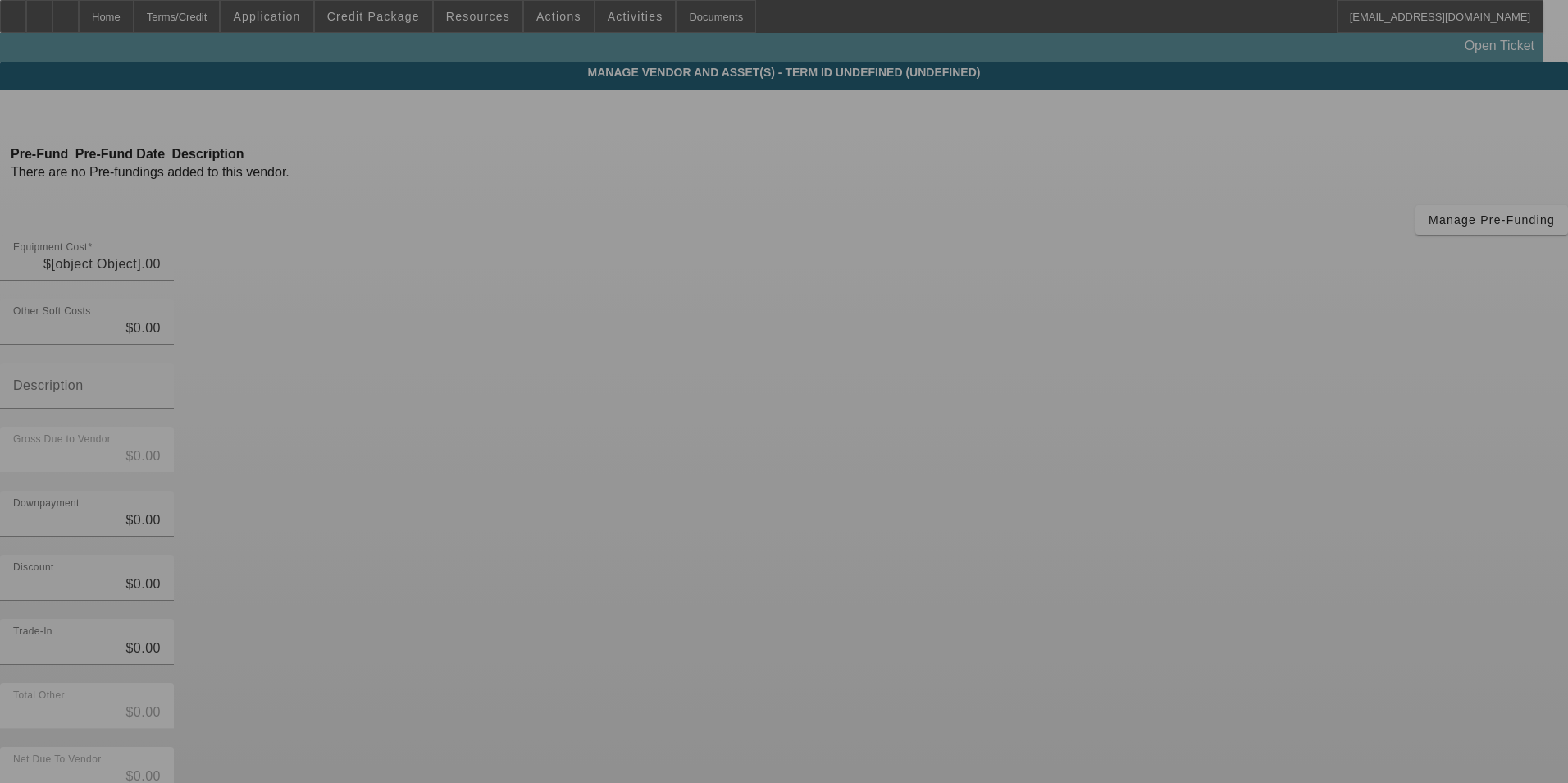
type input "$210,000.00"
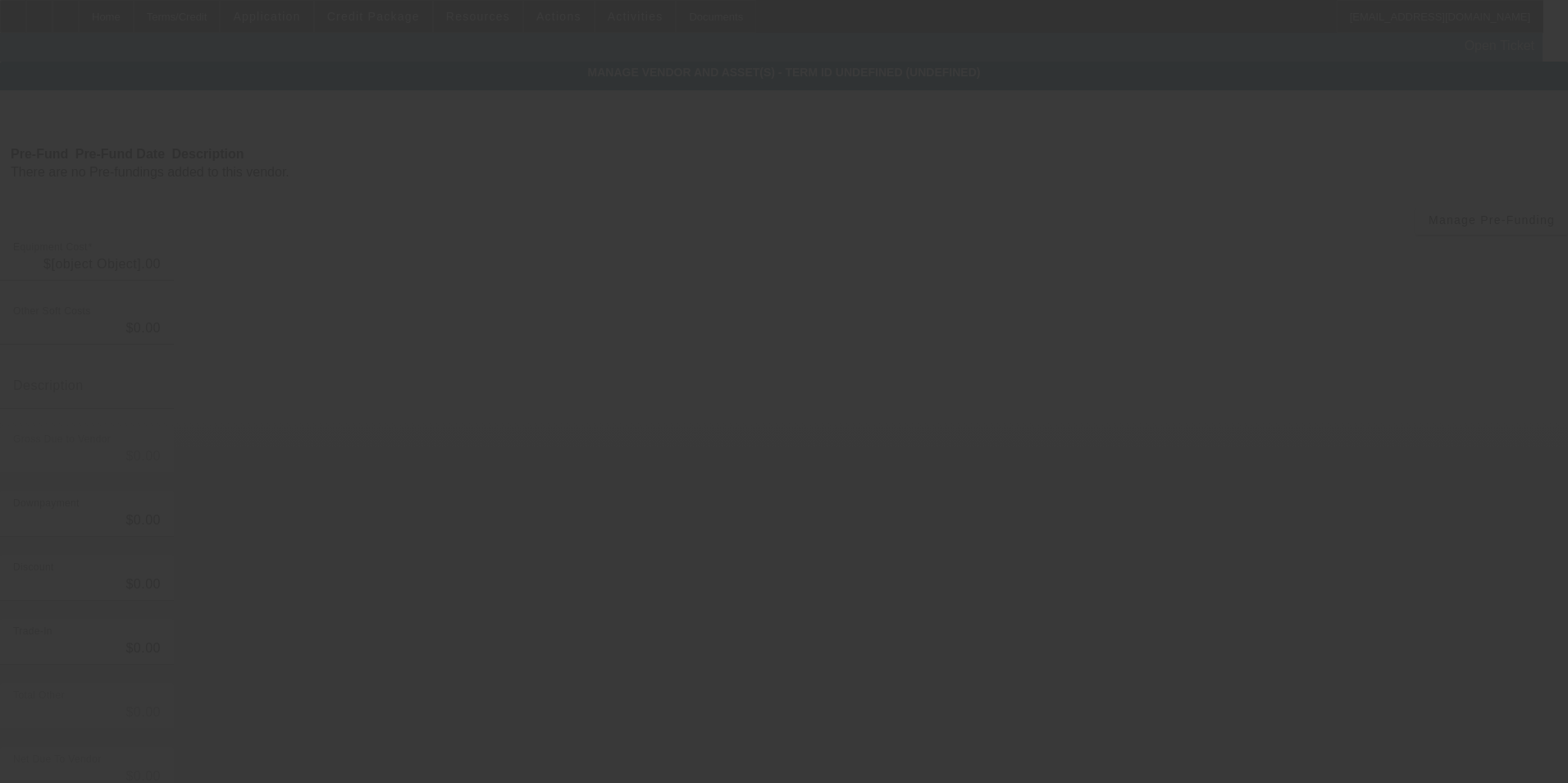
type input "$210,000.00"
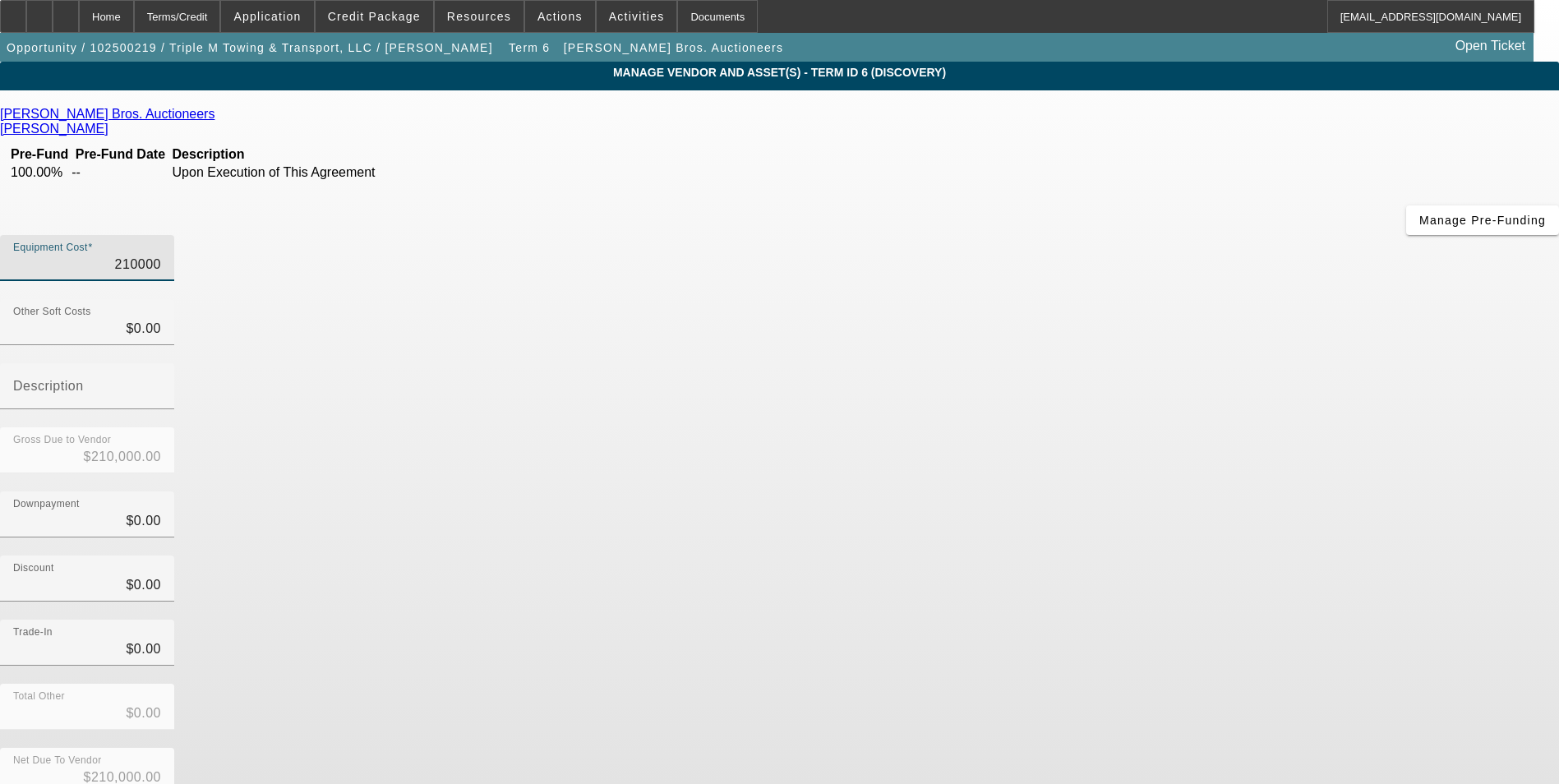
drag, startPoint x: 927, startPoint y: 139, endPoint x: 1349, endPoint y: 155, distance: 422.3
click at [1349, 155] on app-vendor-asset-manage "MANAGE VENDOR AND ASSET(S) - Term ID 6 (Discovery) Remove Vendor Ritchie Bros. …" at bounding box center [780, 521] width 1559 height 919
type input "7"
type input "$7.00"
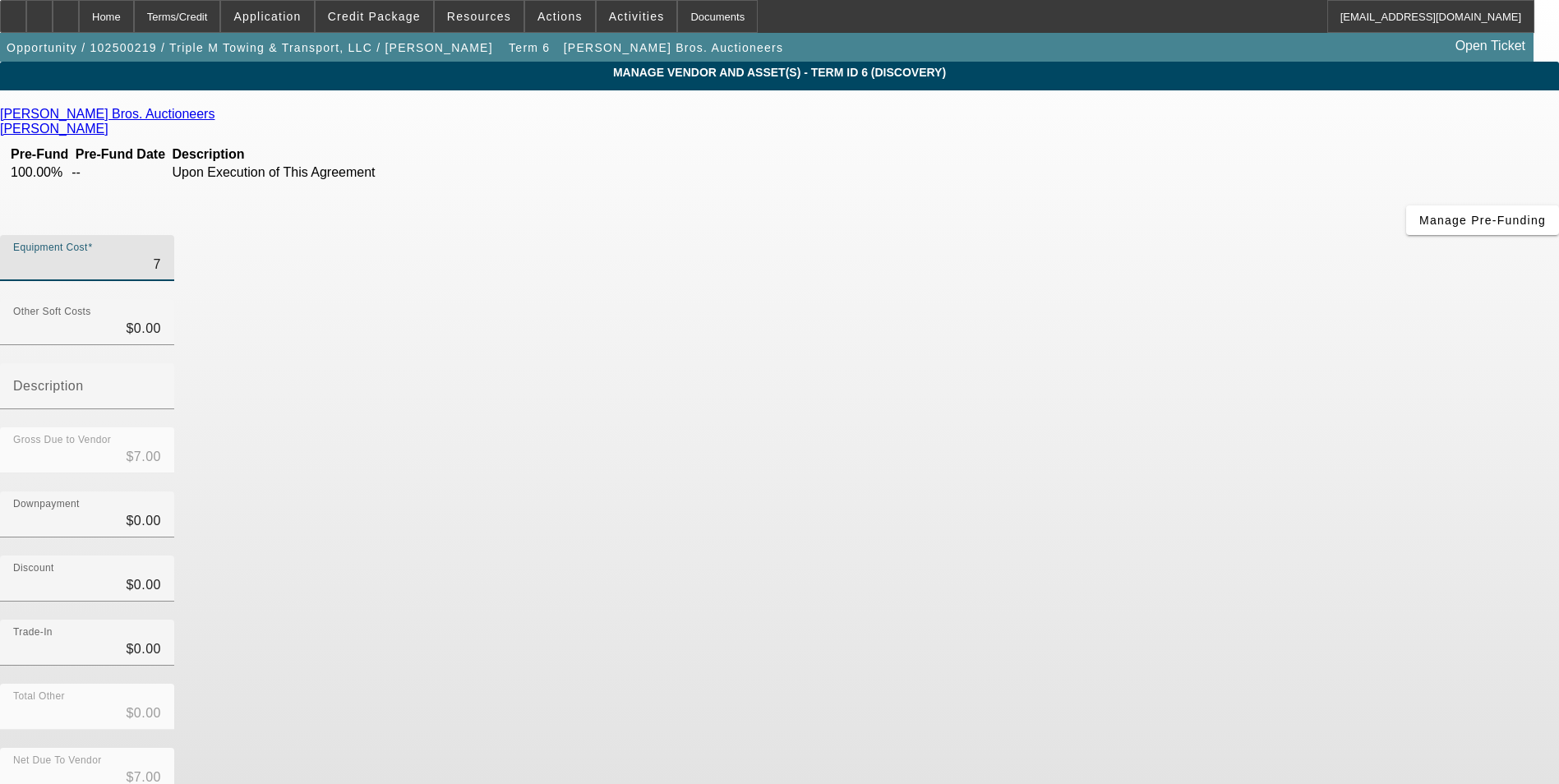
type input "70"
type input "$70.00"
type input "700"
type input "$700.00"
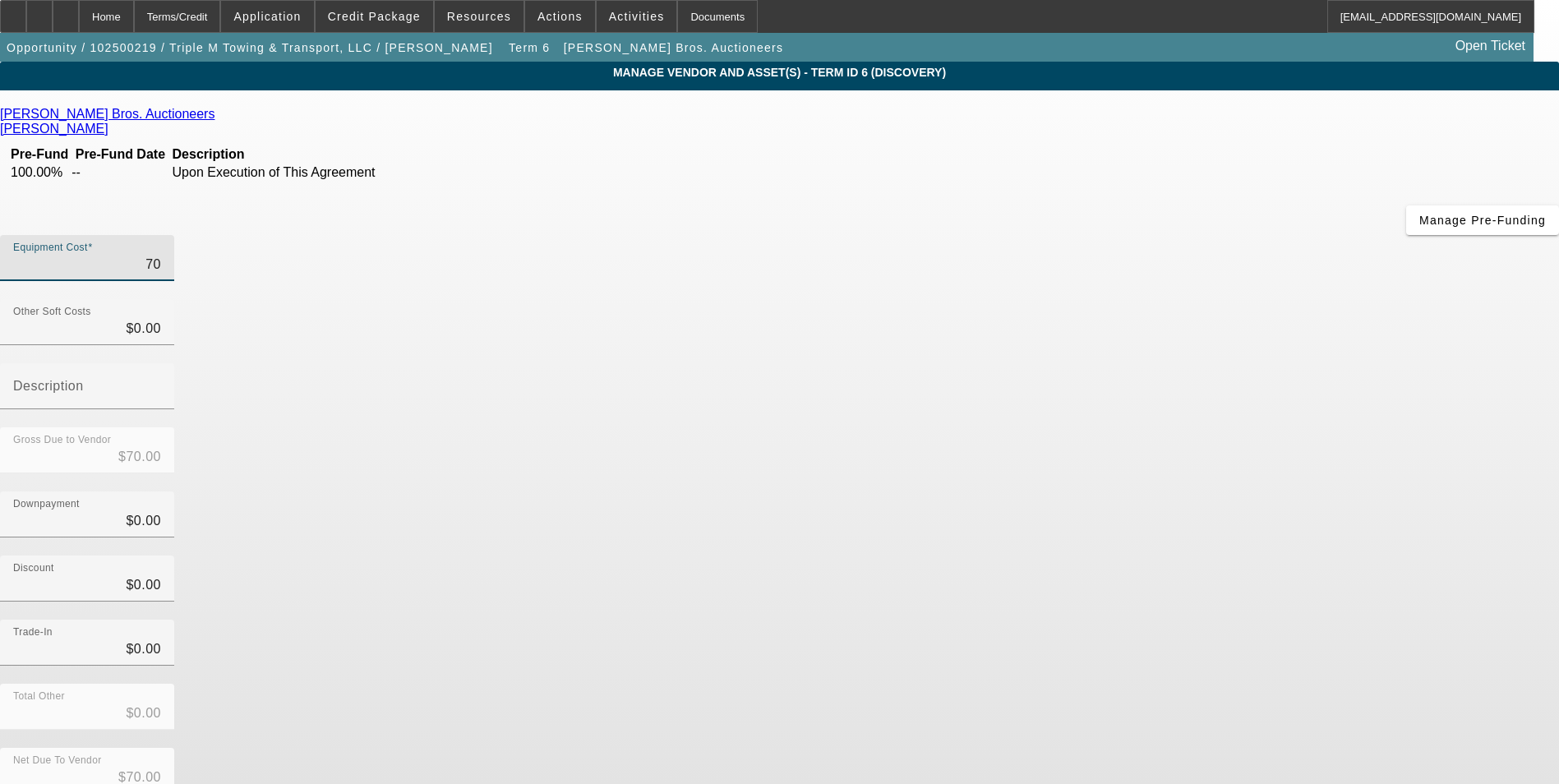
type input "$700.00"
type input "7000"
type input "$7,000.00"
type input "70000"
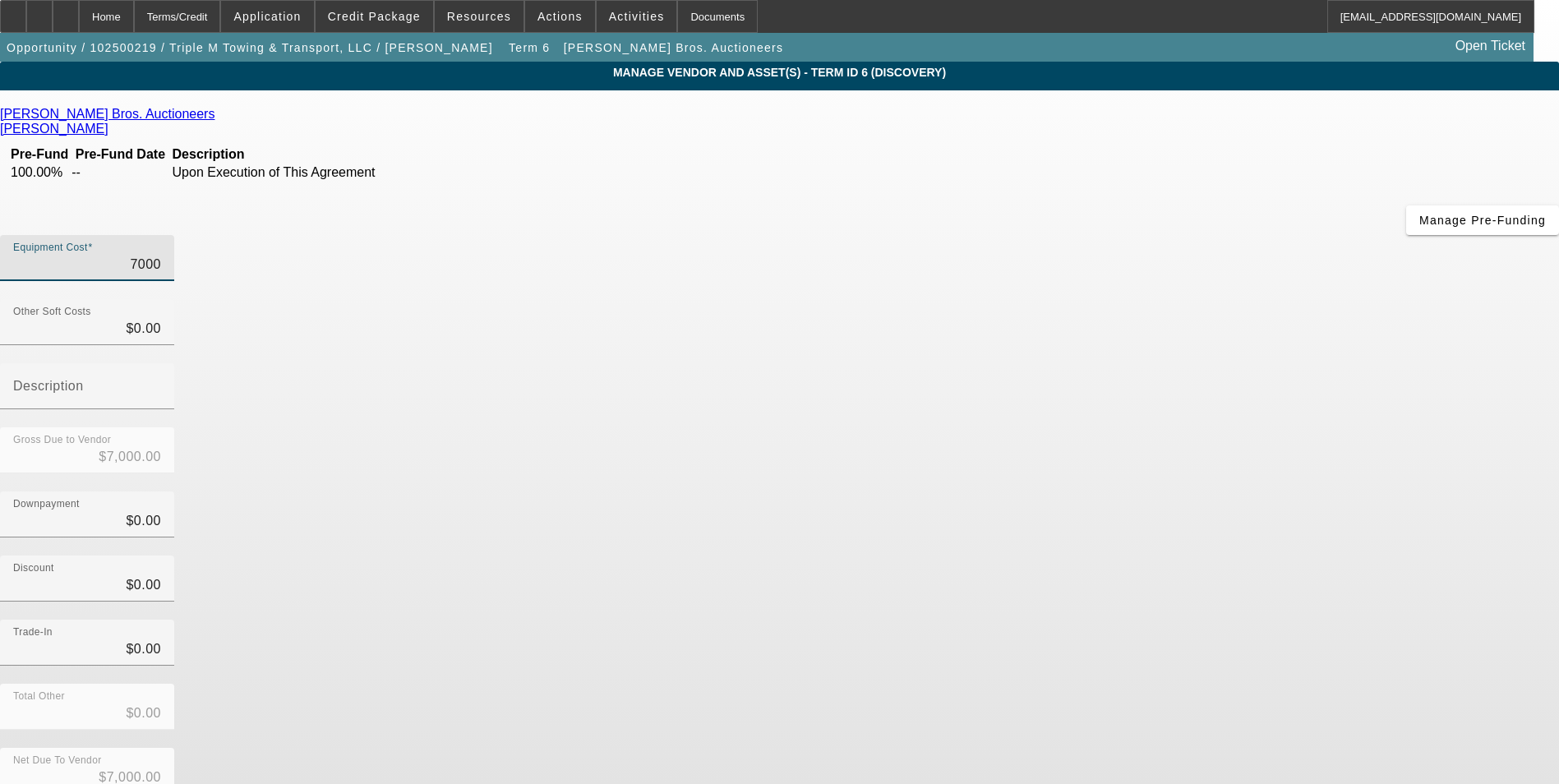
type input "$70,000.00"
click at [1136, 620] on div "Trade-In $0.00" at bounding box center [780, 652] width 1559 height 64
type input "$70,000.00"
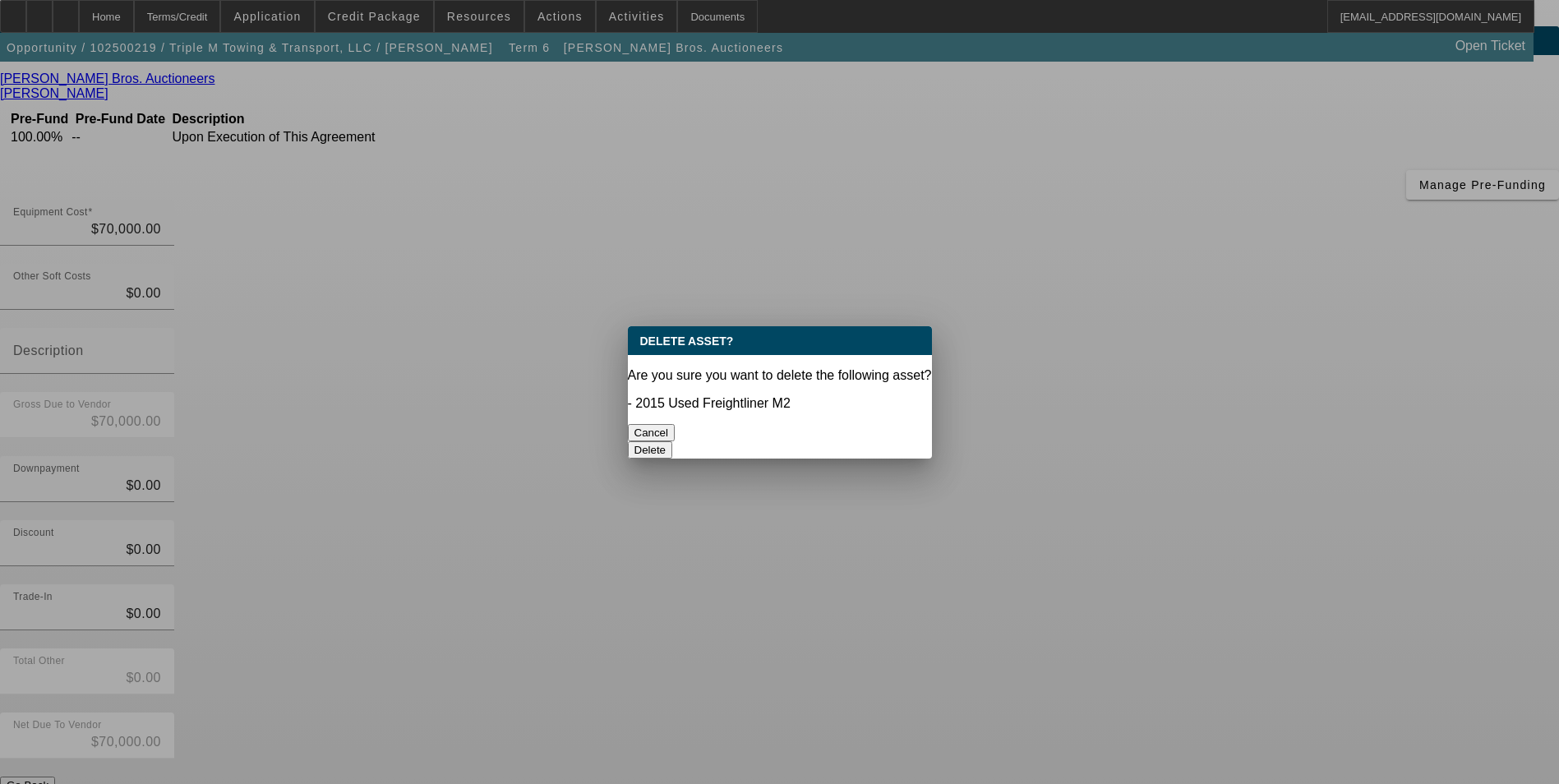
click at [675, 424] on button "Cancel" at bounding box center [652, 432] width 48 height 17
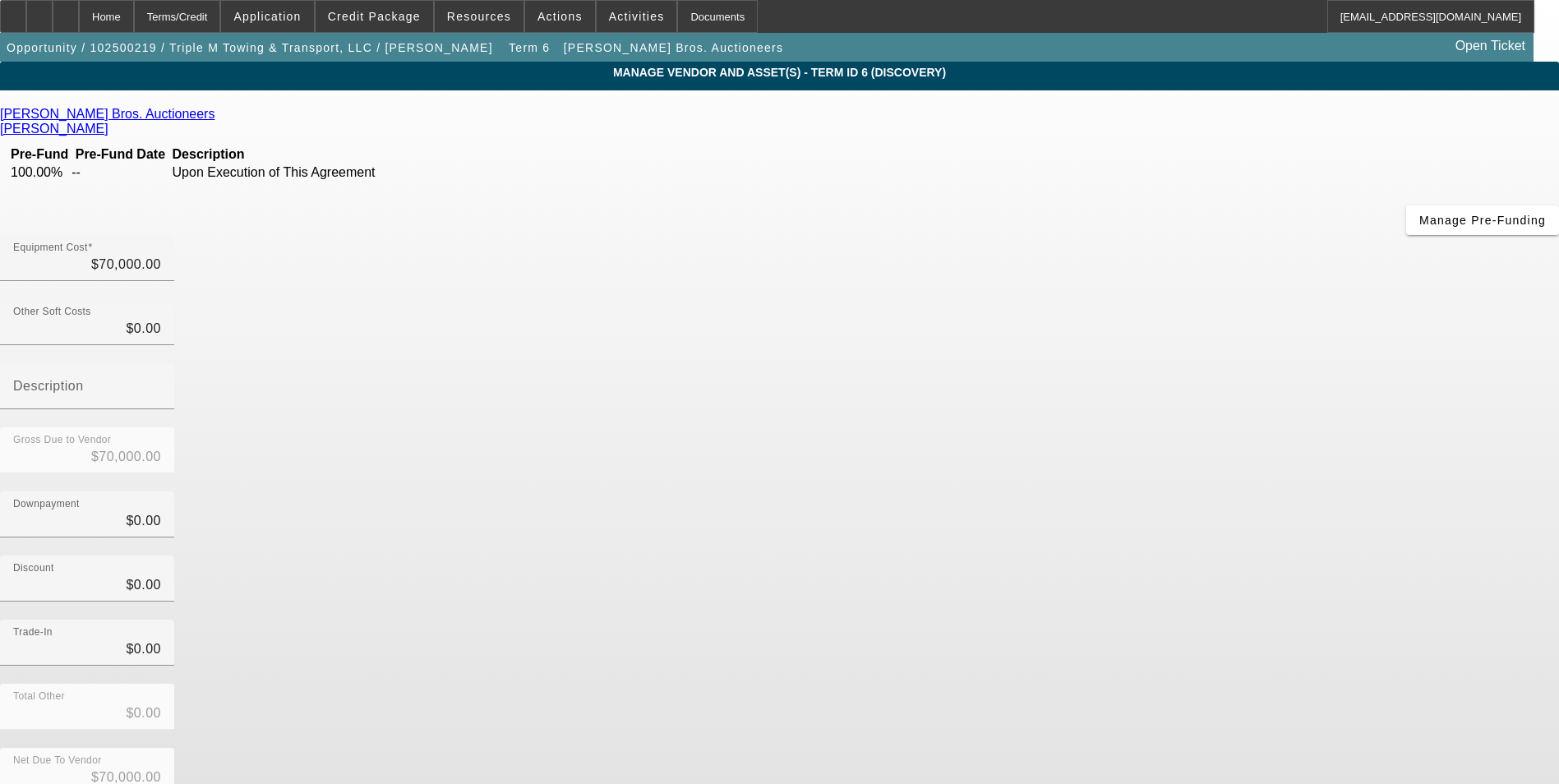
scroll to position [35, 0]
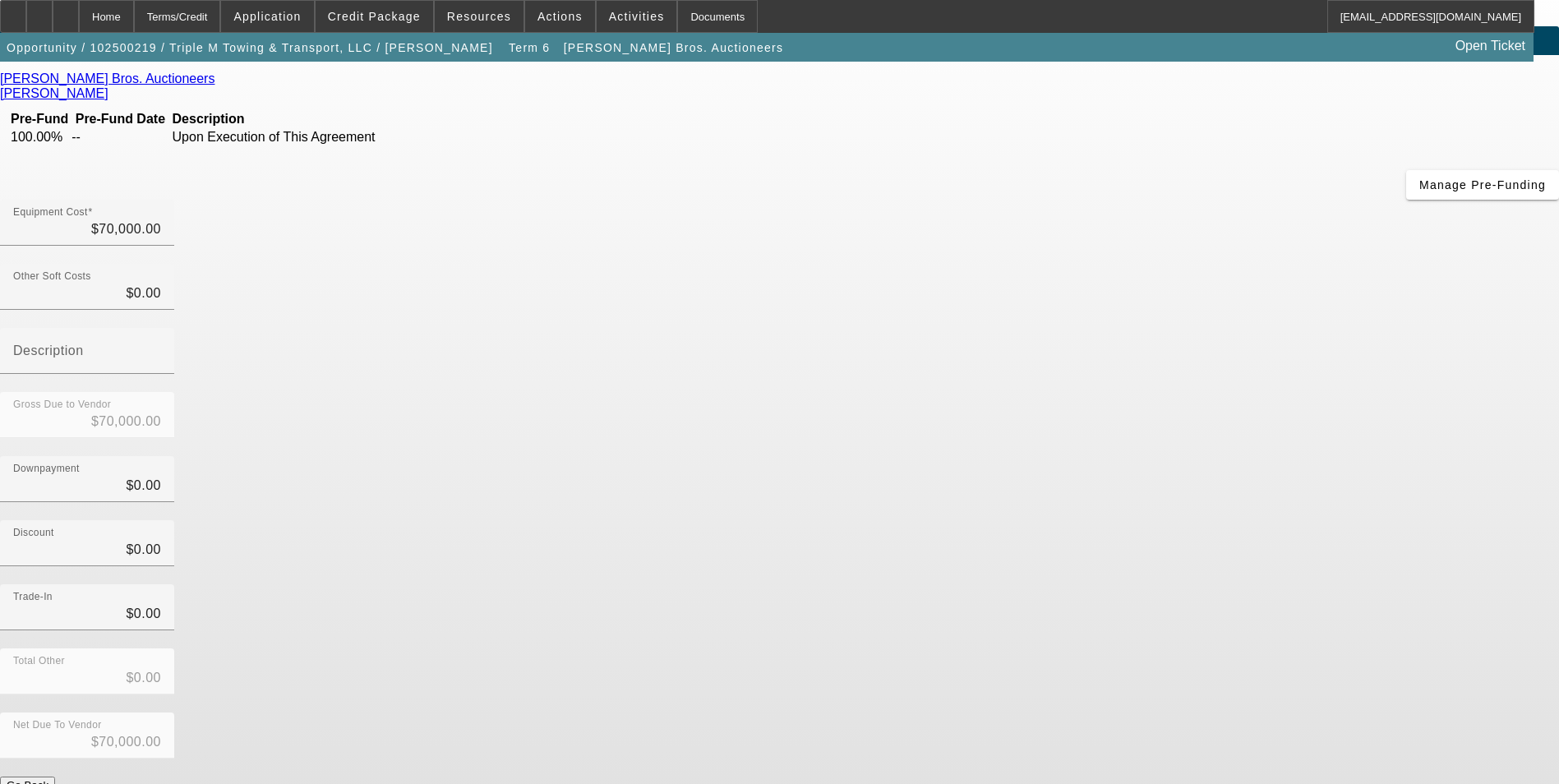
click at [55, 777] on button "Go Back" at bounding box center [27, 785] width 55 height 17
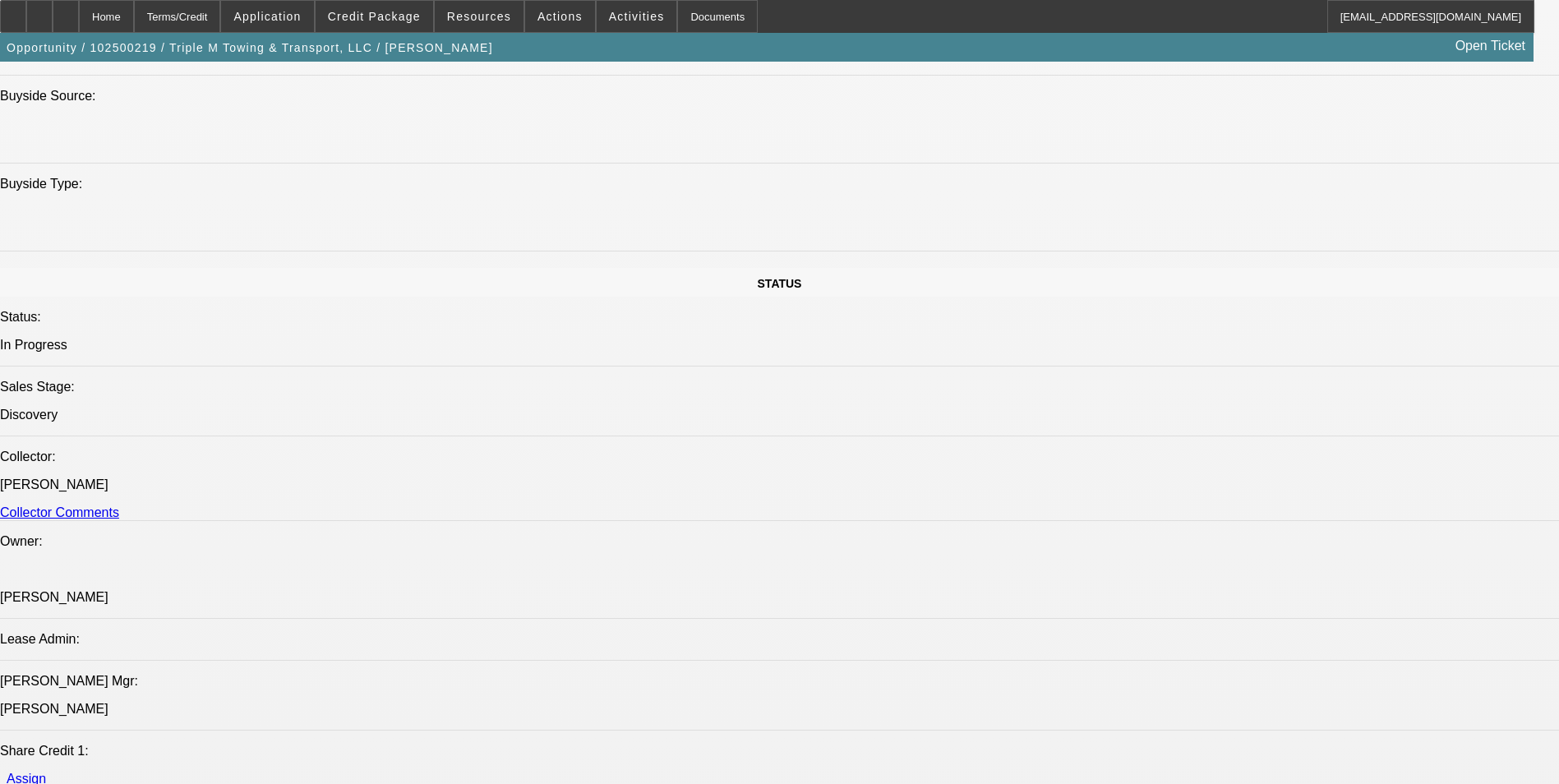
select select "0"
select select "0.1"
select select "4"
select select "0"
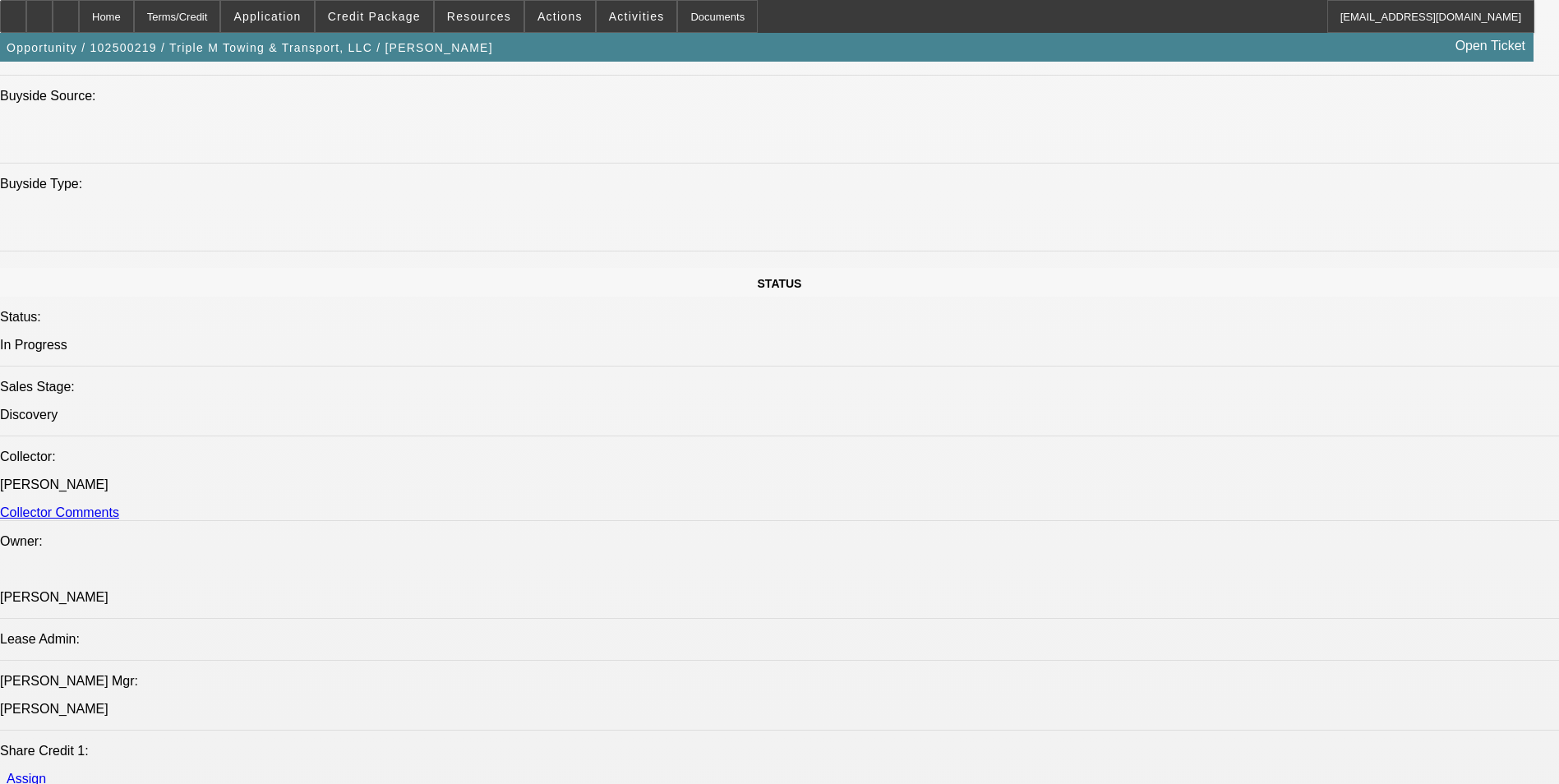
select select "0"
select select "0.1"
select select "4"
select select "0"
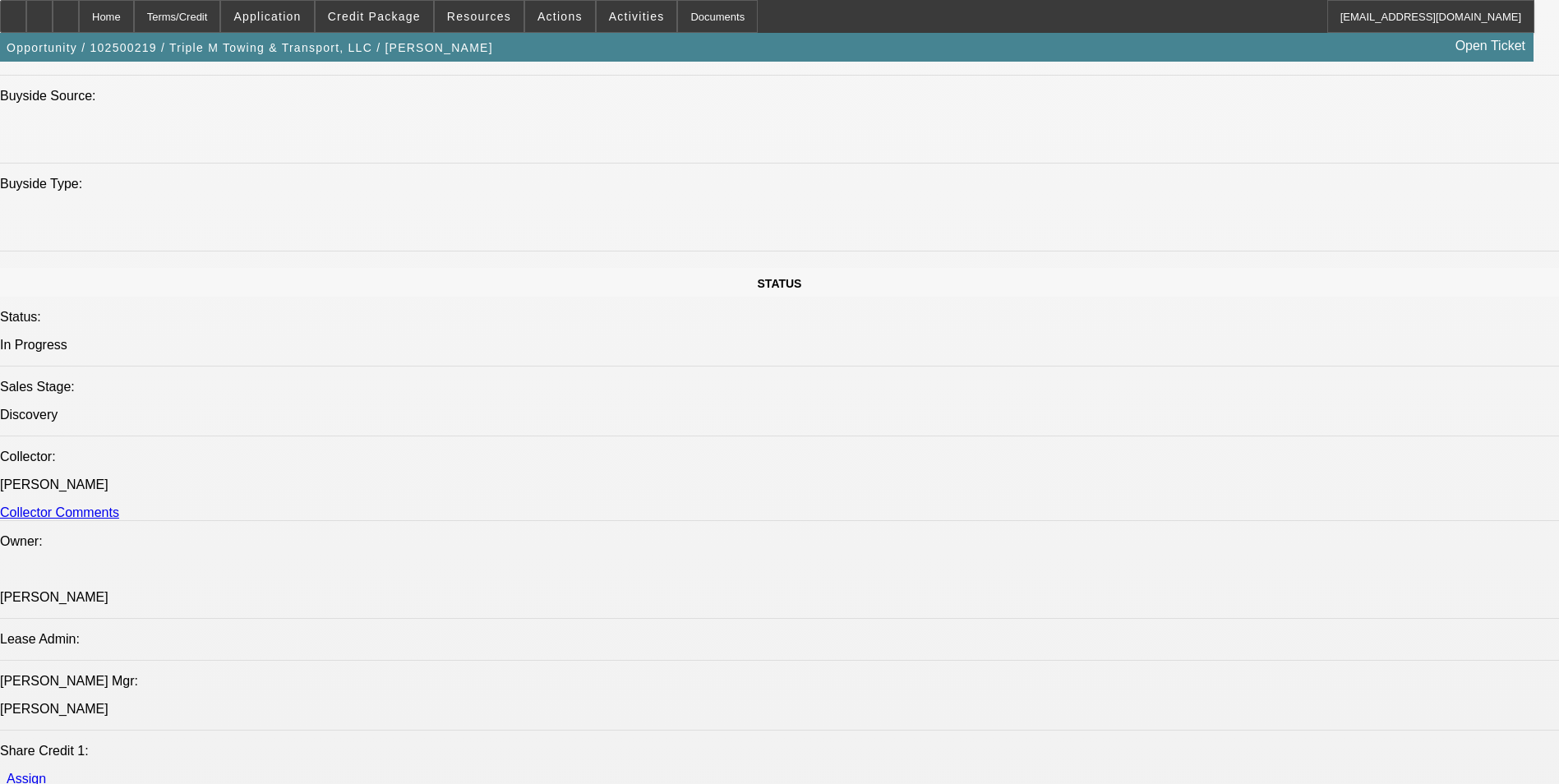
select select "0.1"
select select "4"
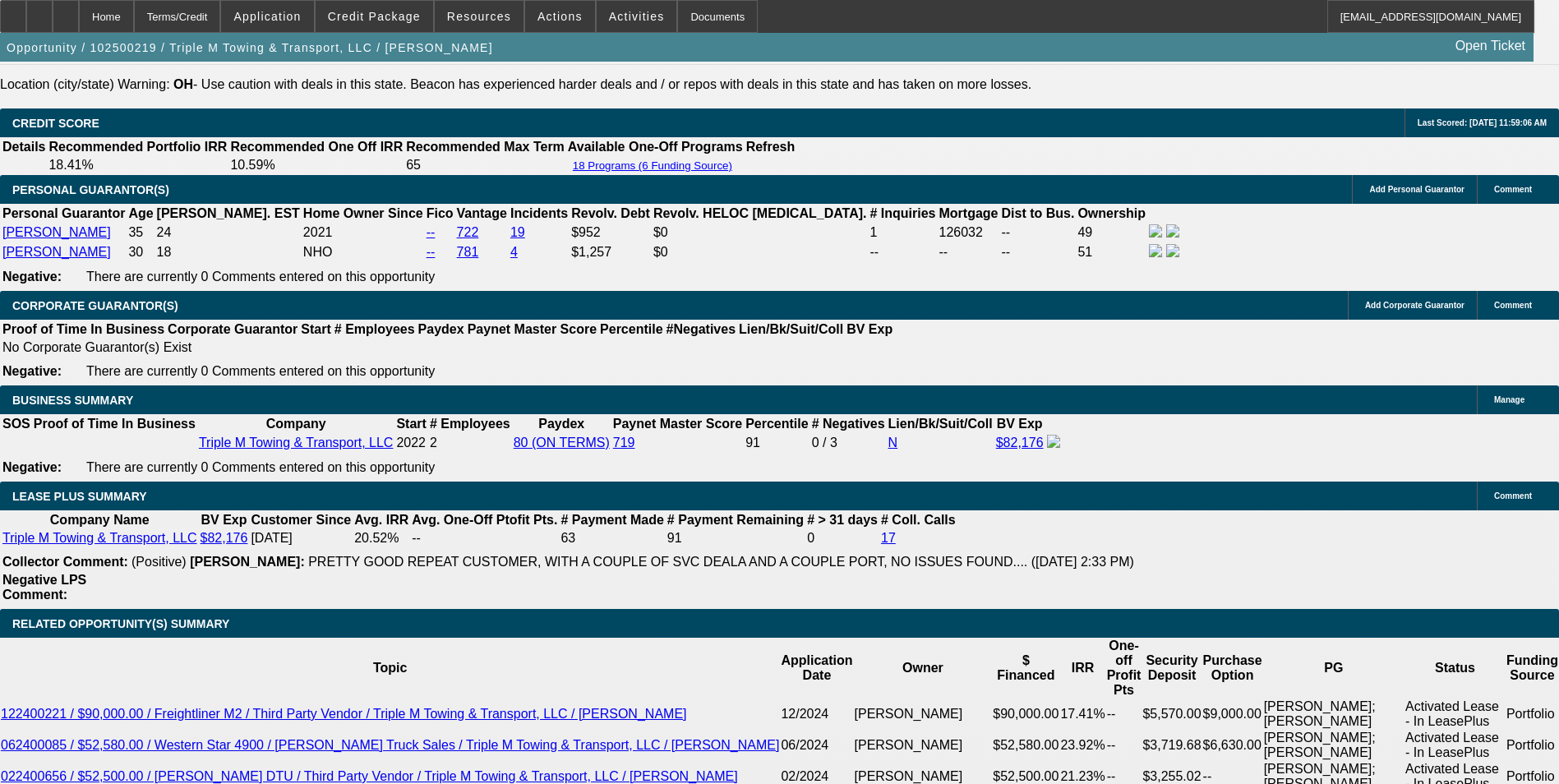
scroll to position [2515, 0]
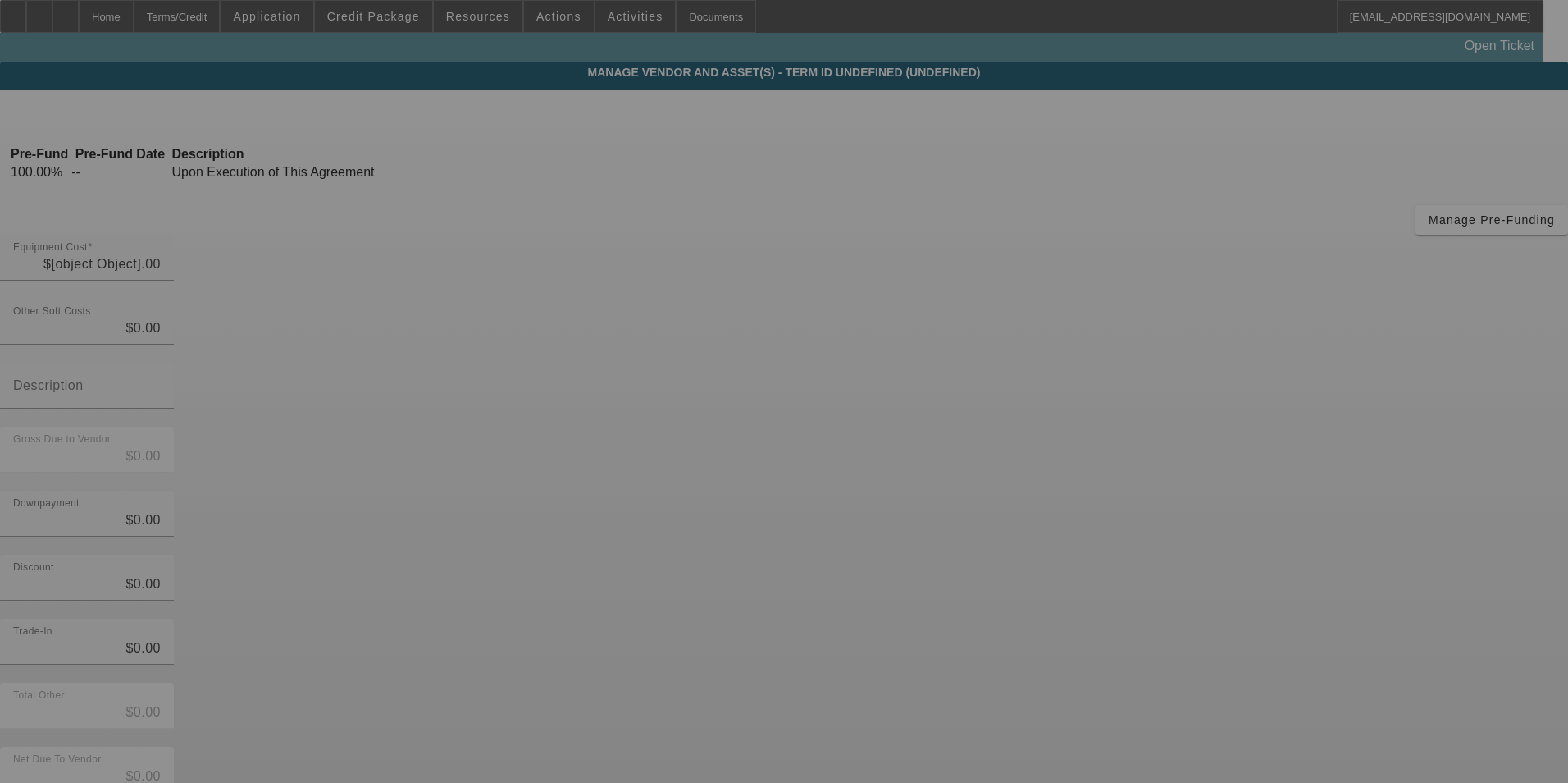
type input "$210,000.00"
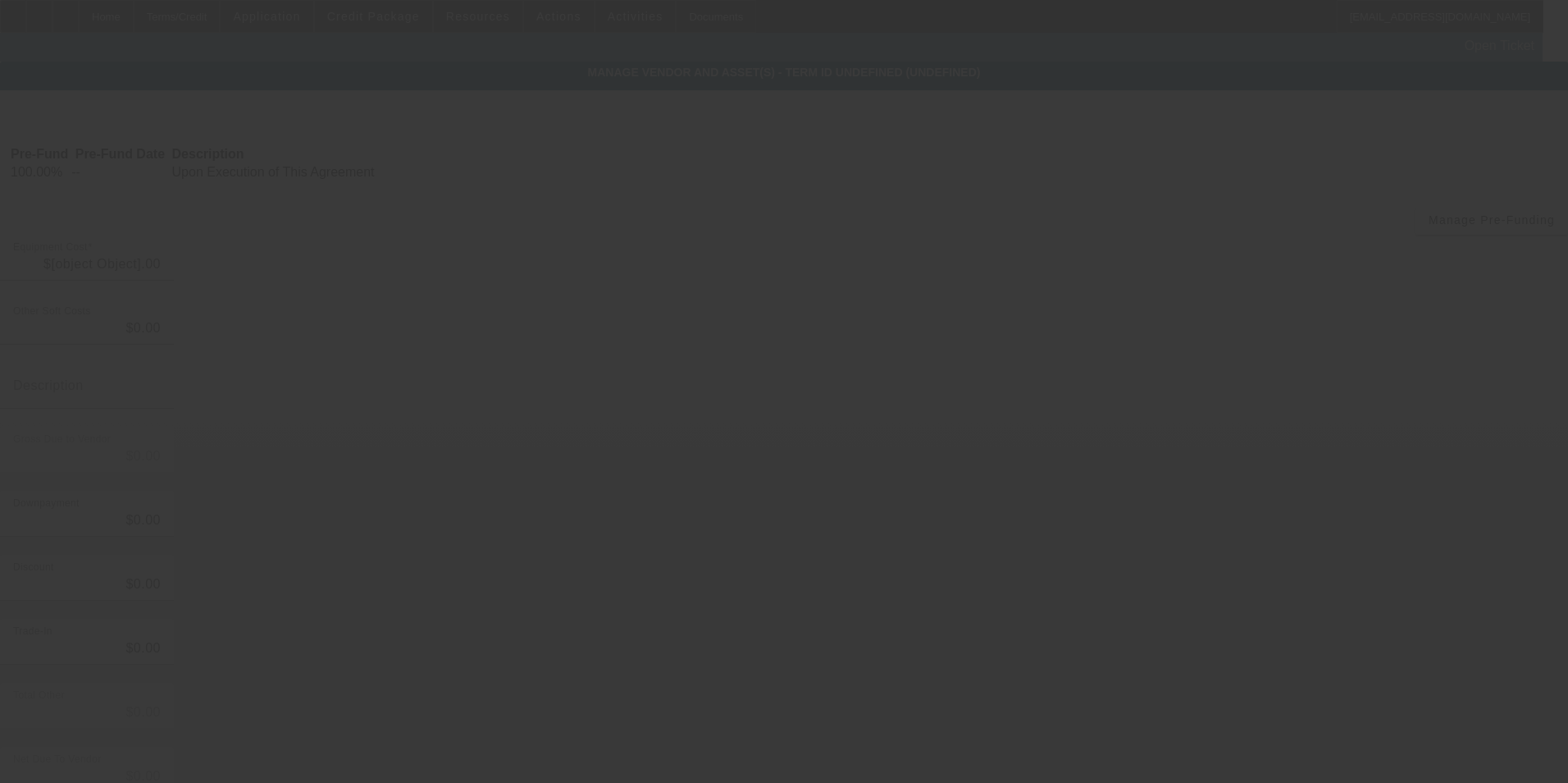
type input "$210,000.00"
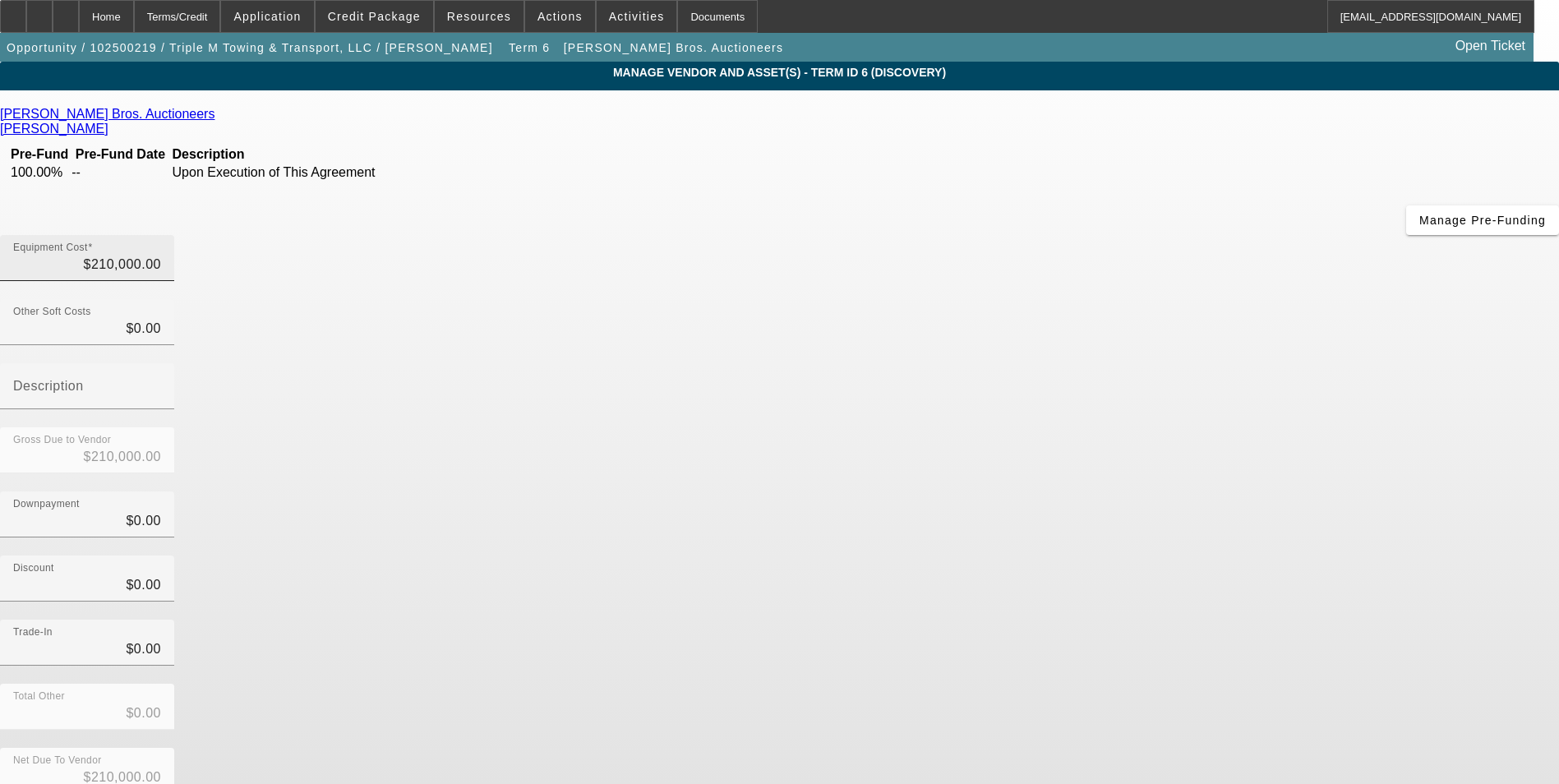
type input "210000"
drag, startPoint x: 938, startPoint y: 145, endPoint x: 1230, endPoint y: 143, distance: 292.0
click at [1230, 235] on div "Equipment Cost 210000" at bounding box center [780, 267] width 1559 height 64
type input "$0.00"
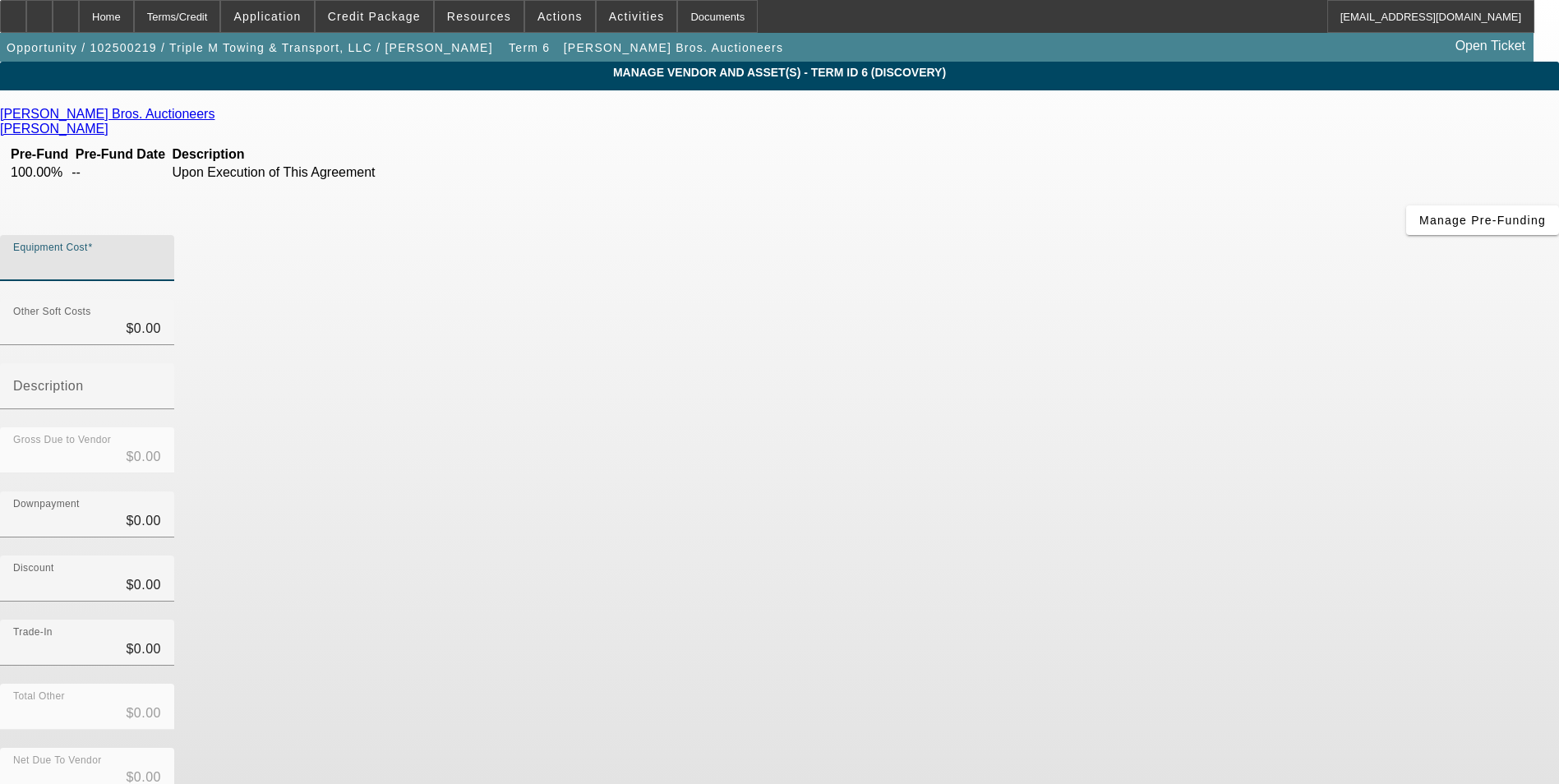
type input "7"
type input "$7.00"
type input "70"
type input "$70.00"
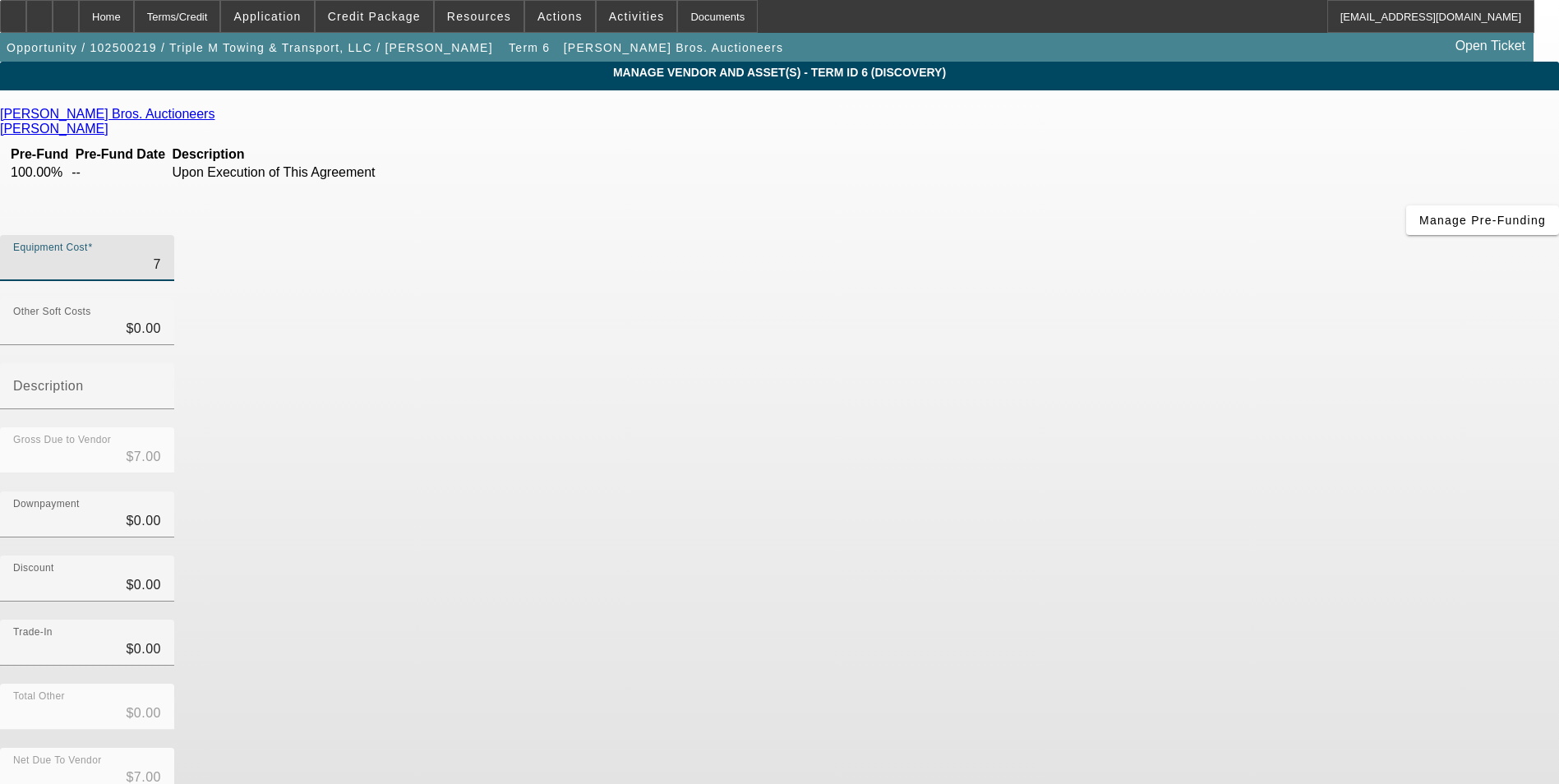
type input "$70.00"
type input "700"
type input "$700.00"
type input "7000"
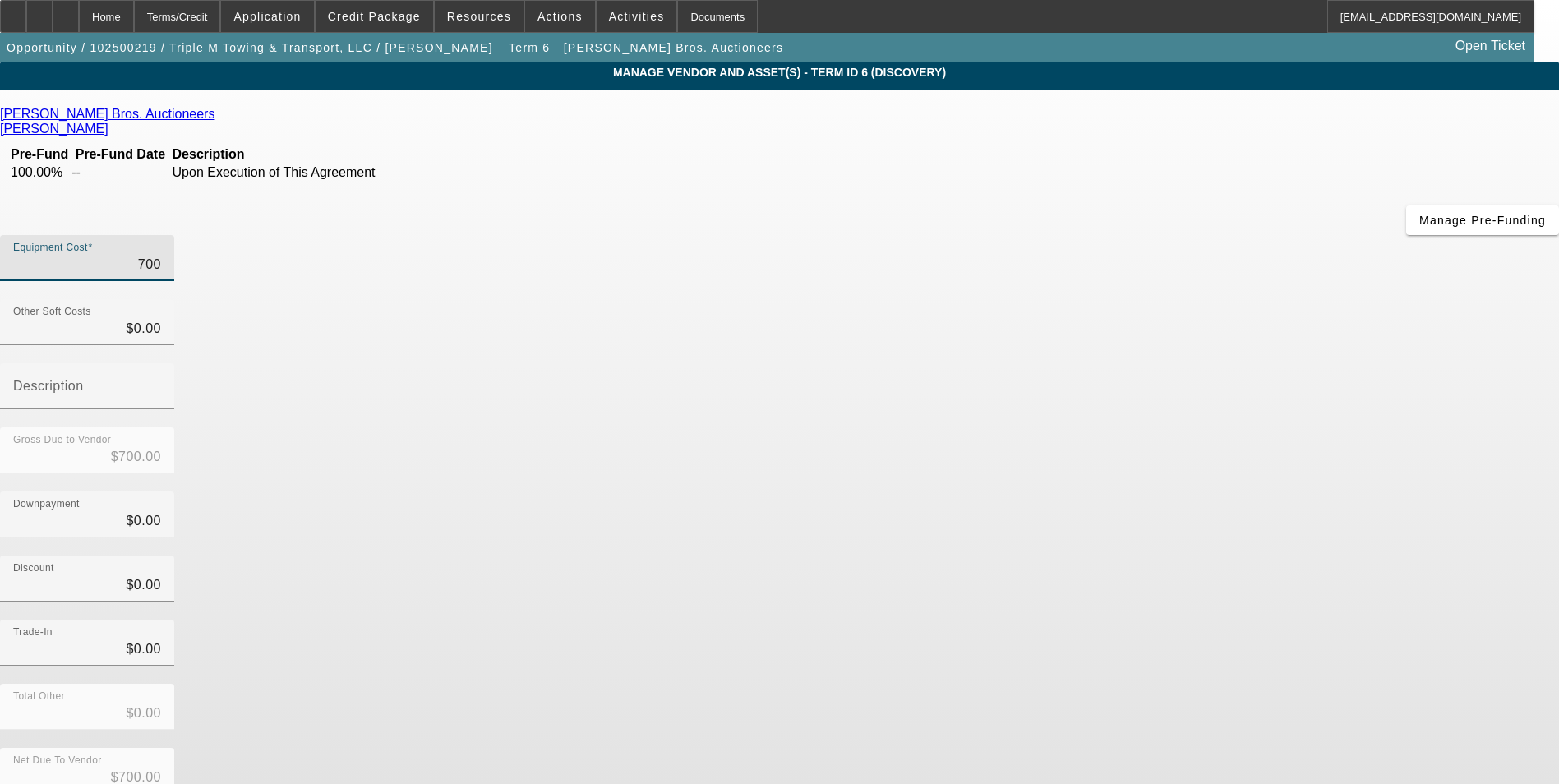
type input "$7,000.00"
type input "70000"
type input "$70,000.00"
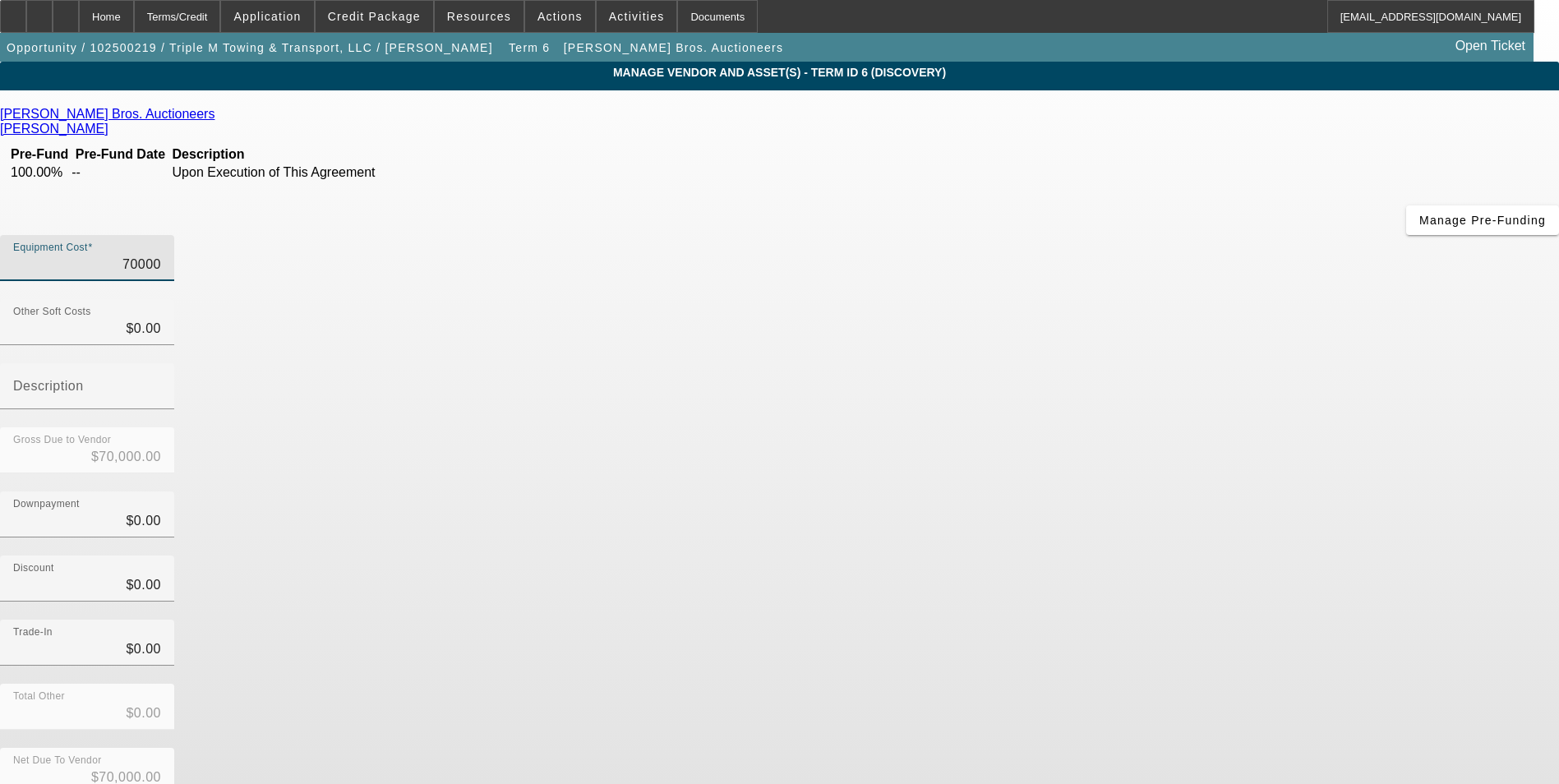
type input "$70,000.00"
click at [1197, 620] on div "Trade-In $0.00" at bounding box center [780, 652] width 1559 height 64
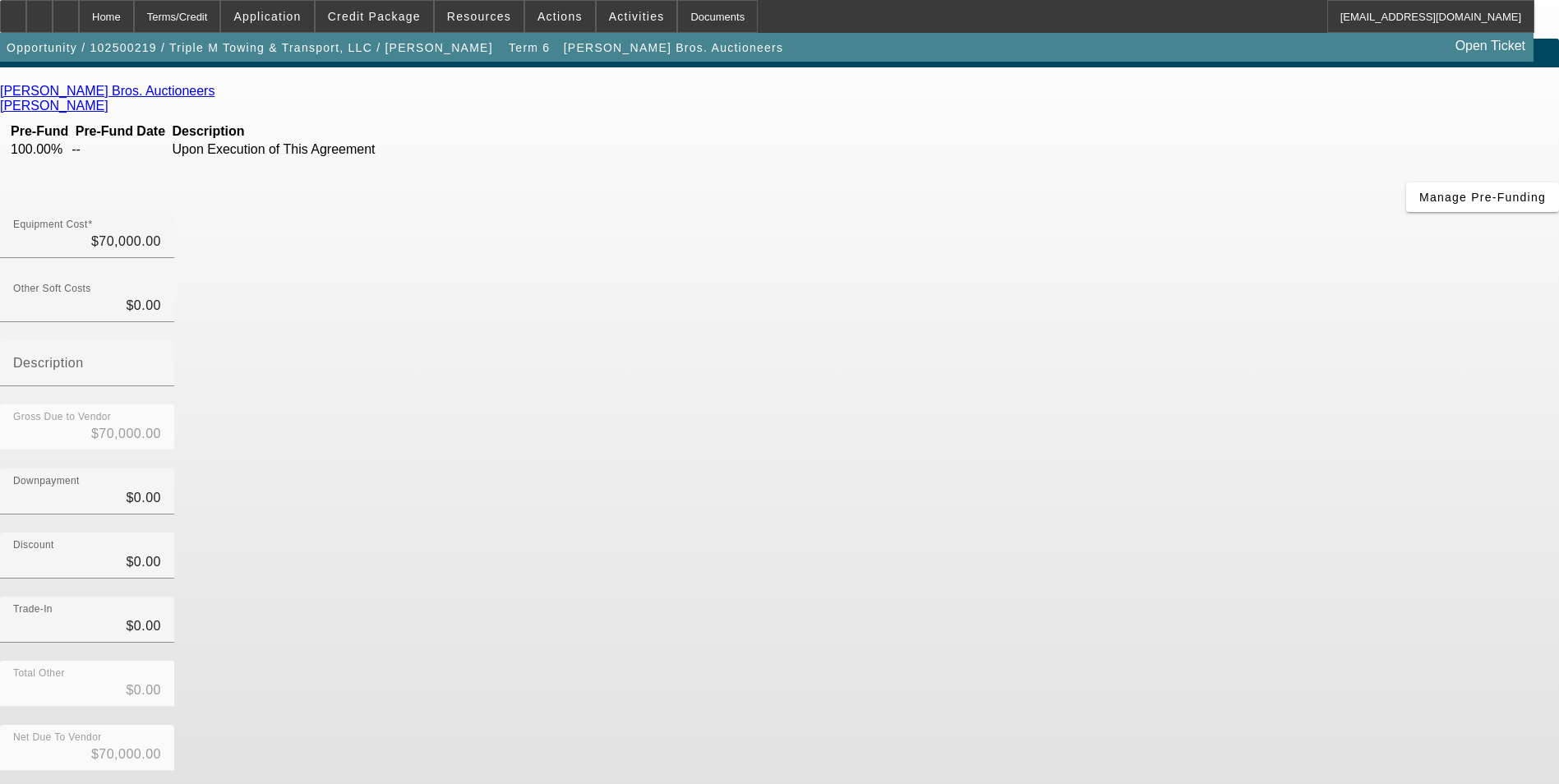
scroll to position [35, 0]
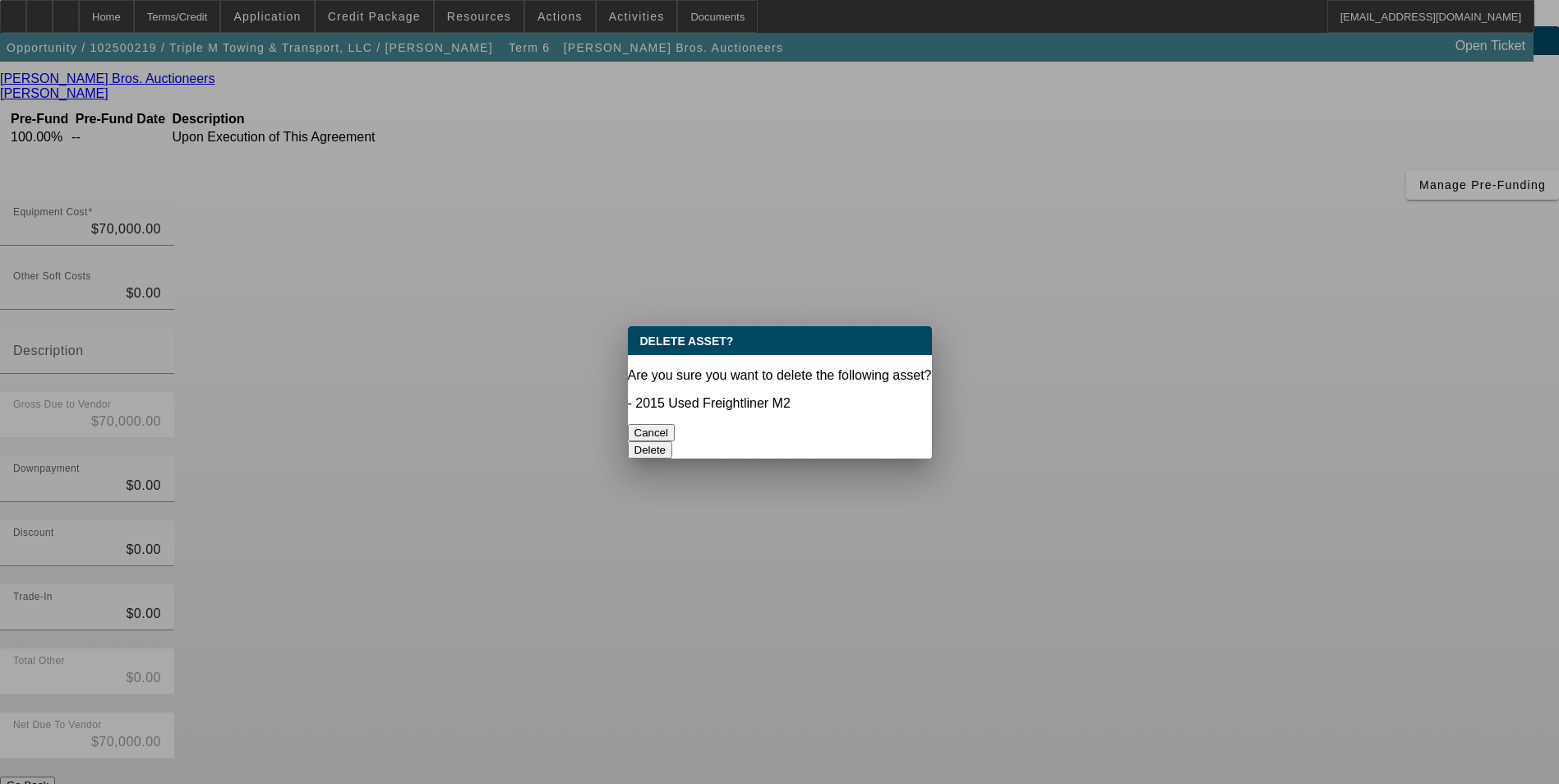
click at [673, 442] on button "Delete" at bounding box center [650, 450] width 45 height 17
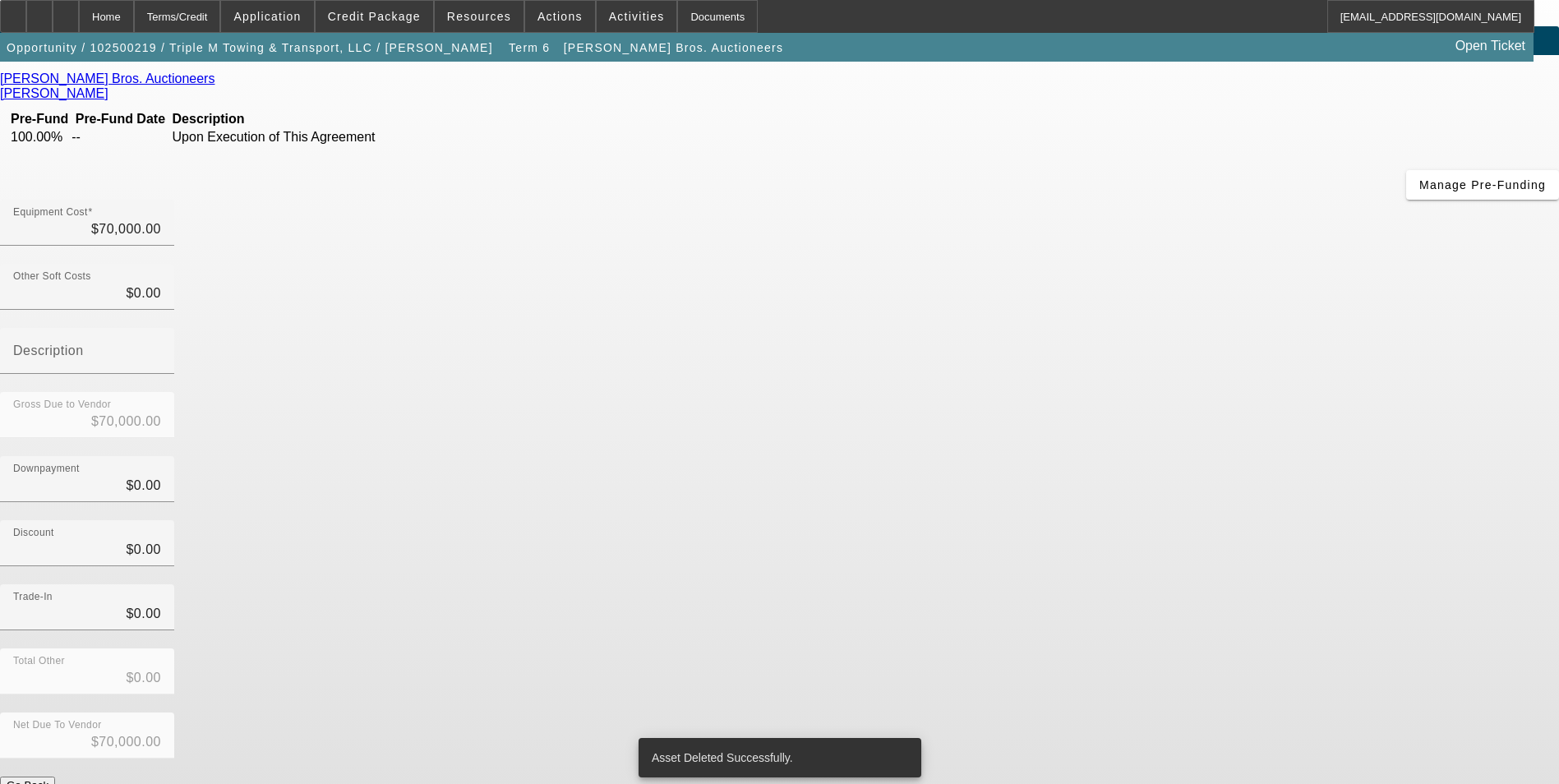
scroll to position [12, 0]
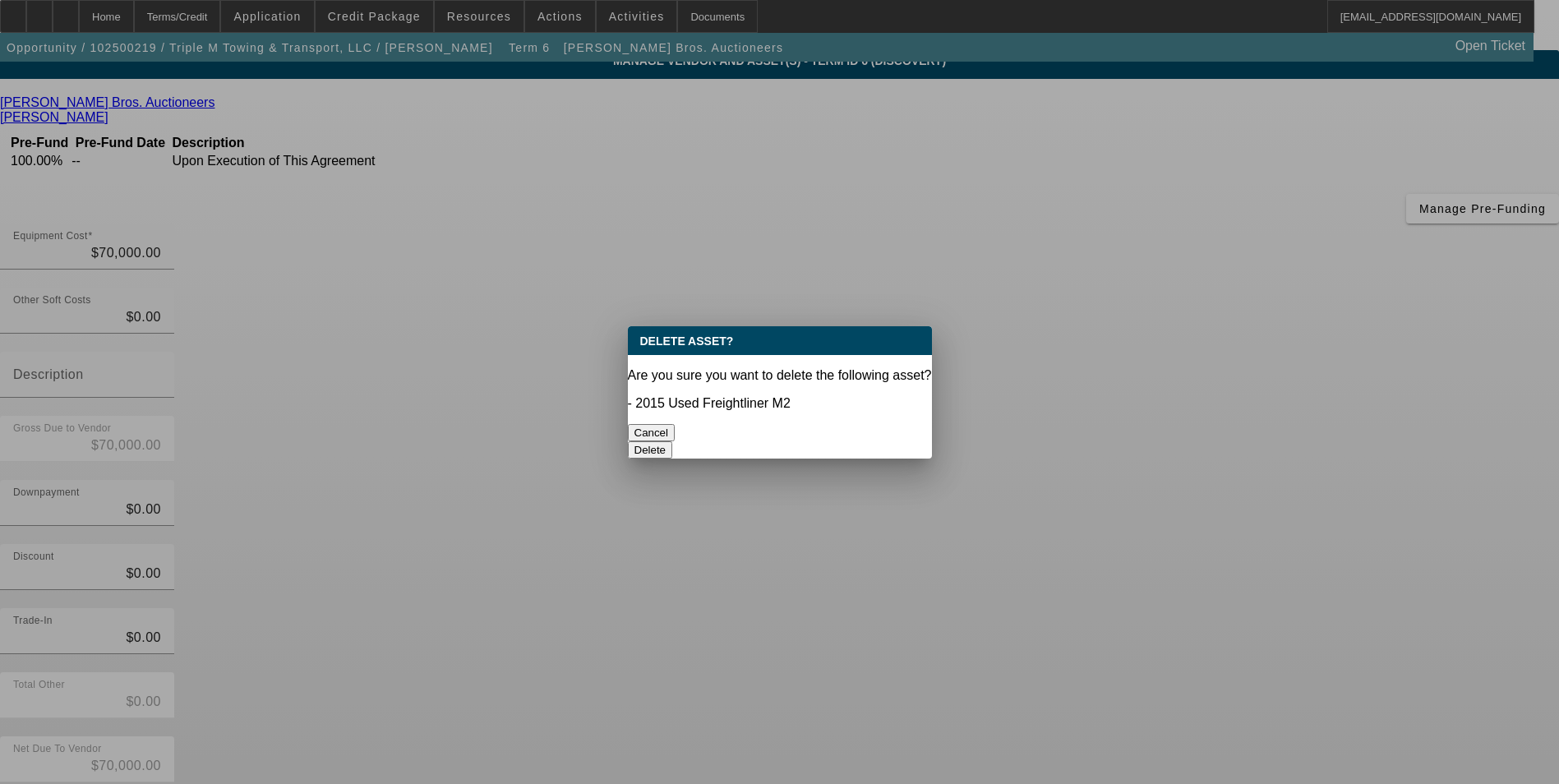
scroll to position [0, 0]
click at [1230, 724] on div at bounding box center [780, 392] width 1559 height 784
click at [673, 442] on button "Delete" at bounding box center [650, 450] width 45 height 17
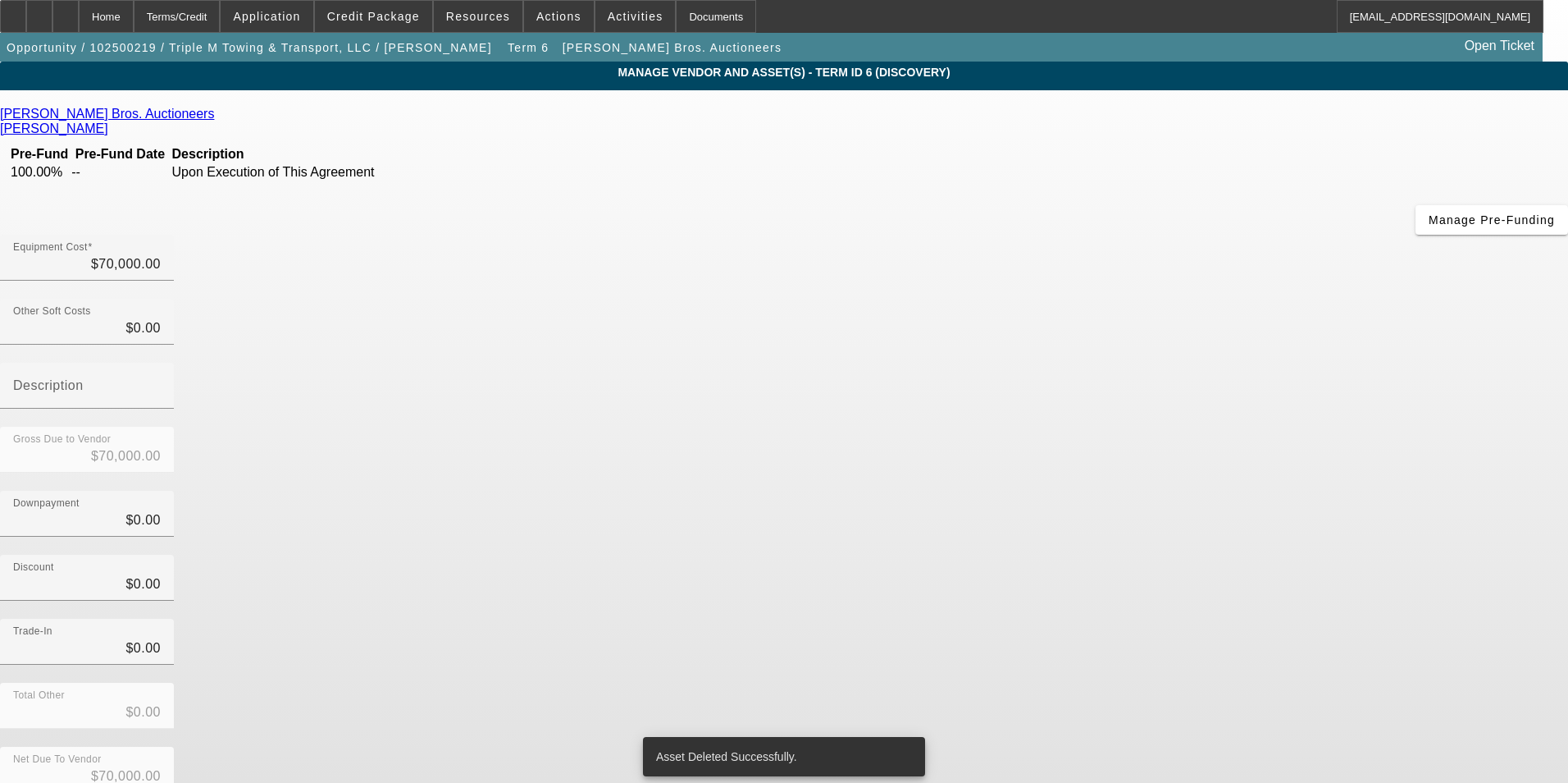
click at [1101, 619] on div "Trade-In $0.00" at bounding box center [784, 651] width 1568 height 64
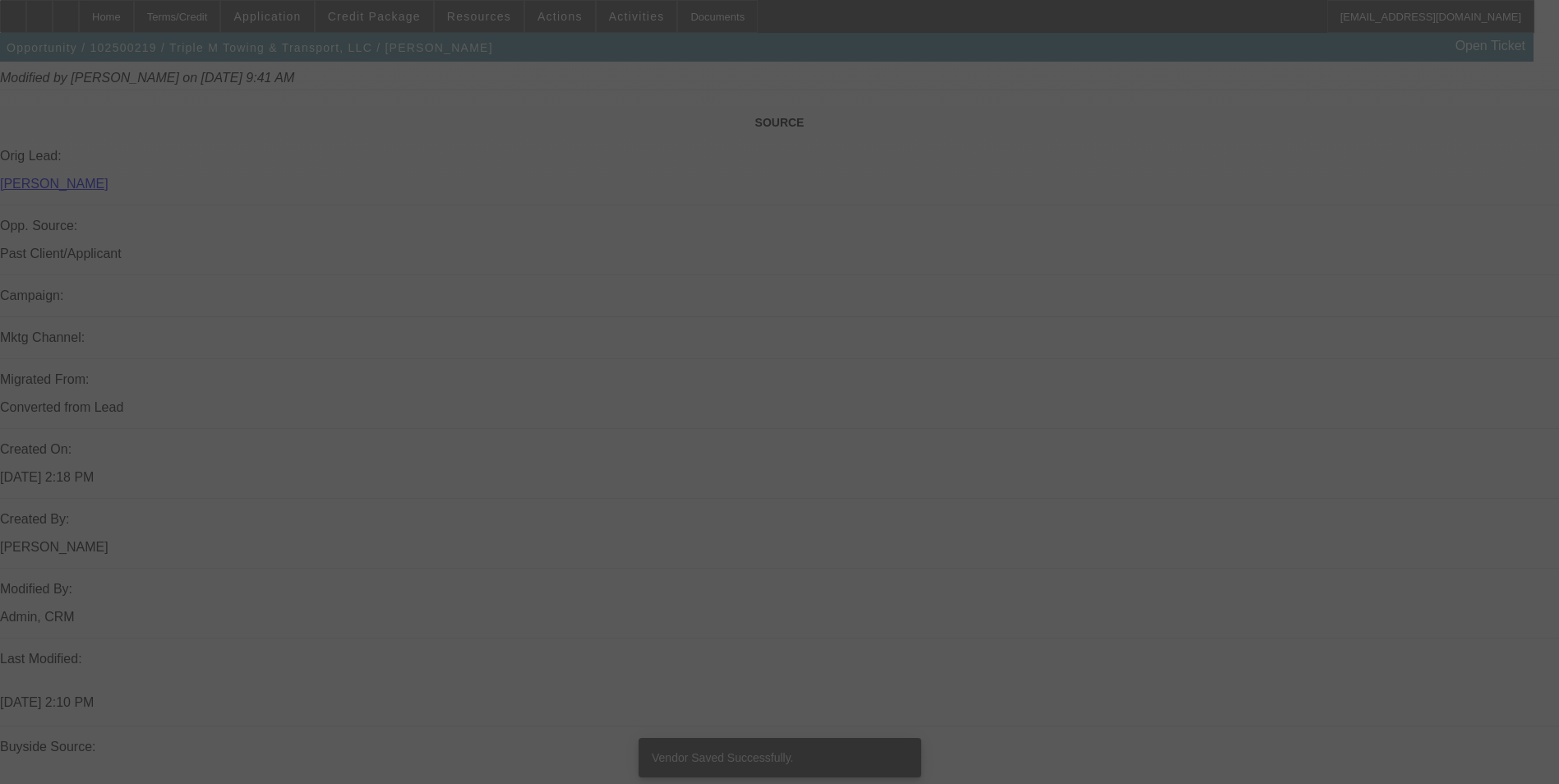
scroll to position [1068, 0]
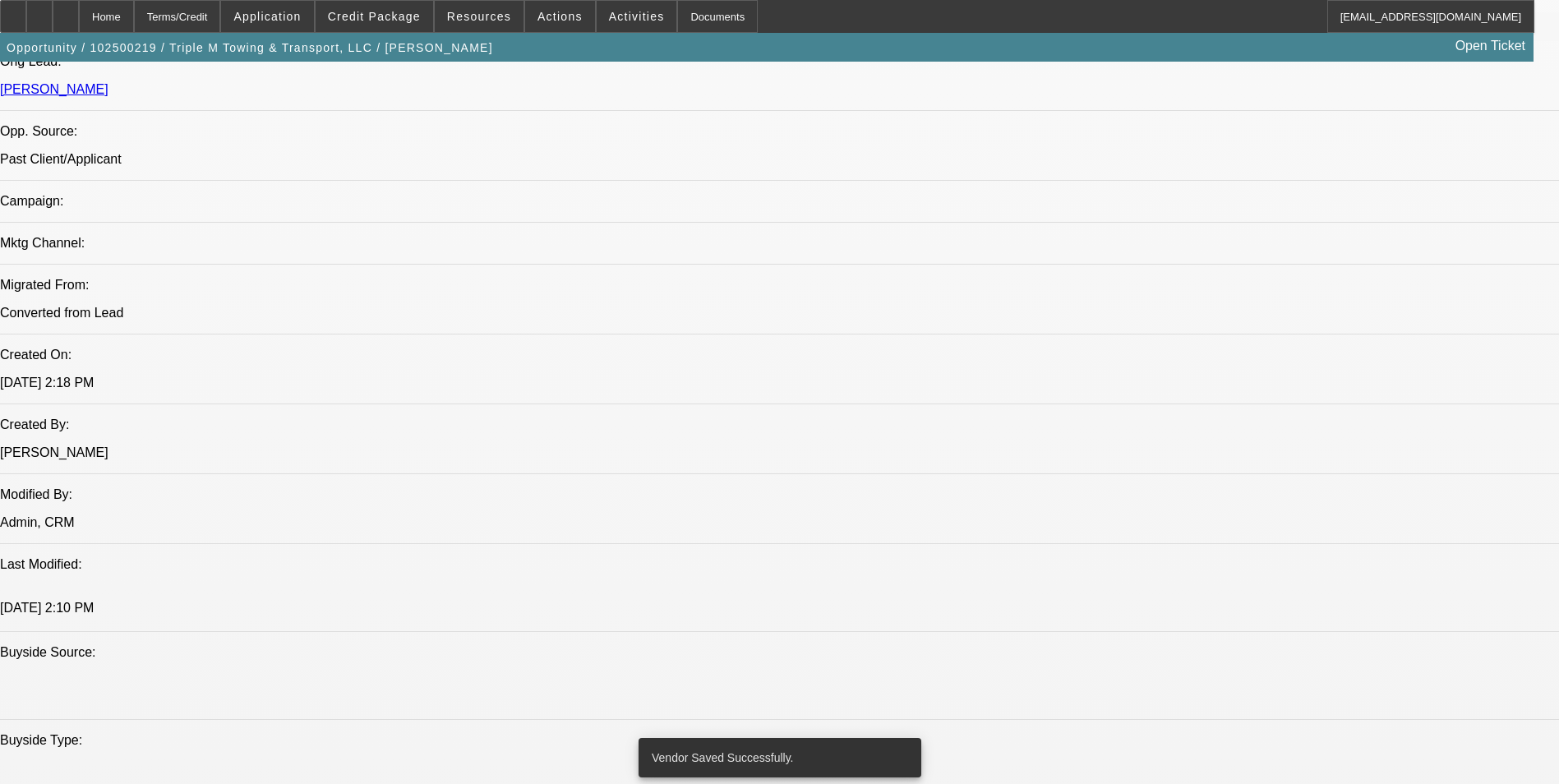
select select "0"
select select "0.1"
select select "4"
select select "0"
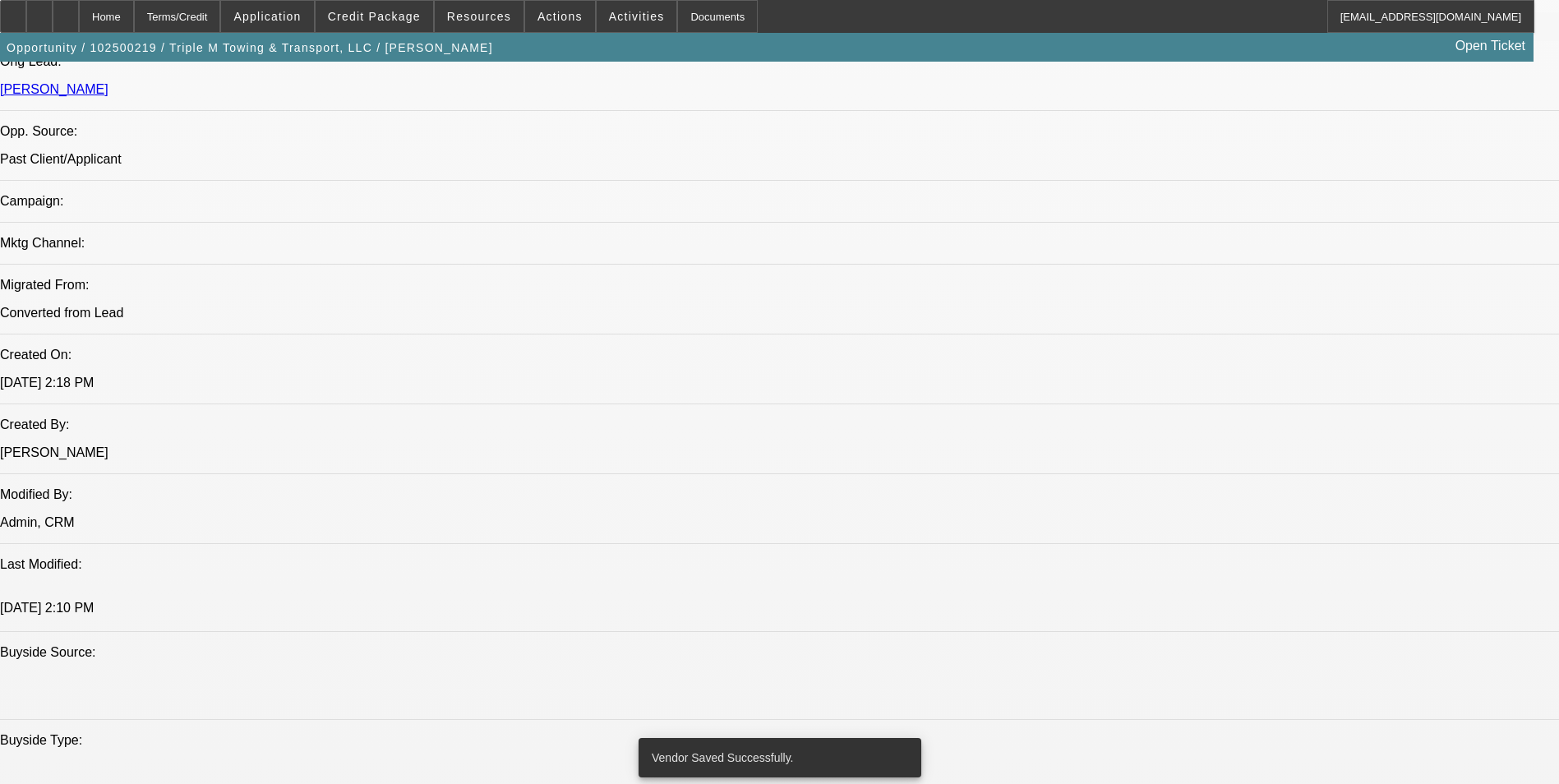
select select "0"
select select "0.1"
select select "4"
select select "0"
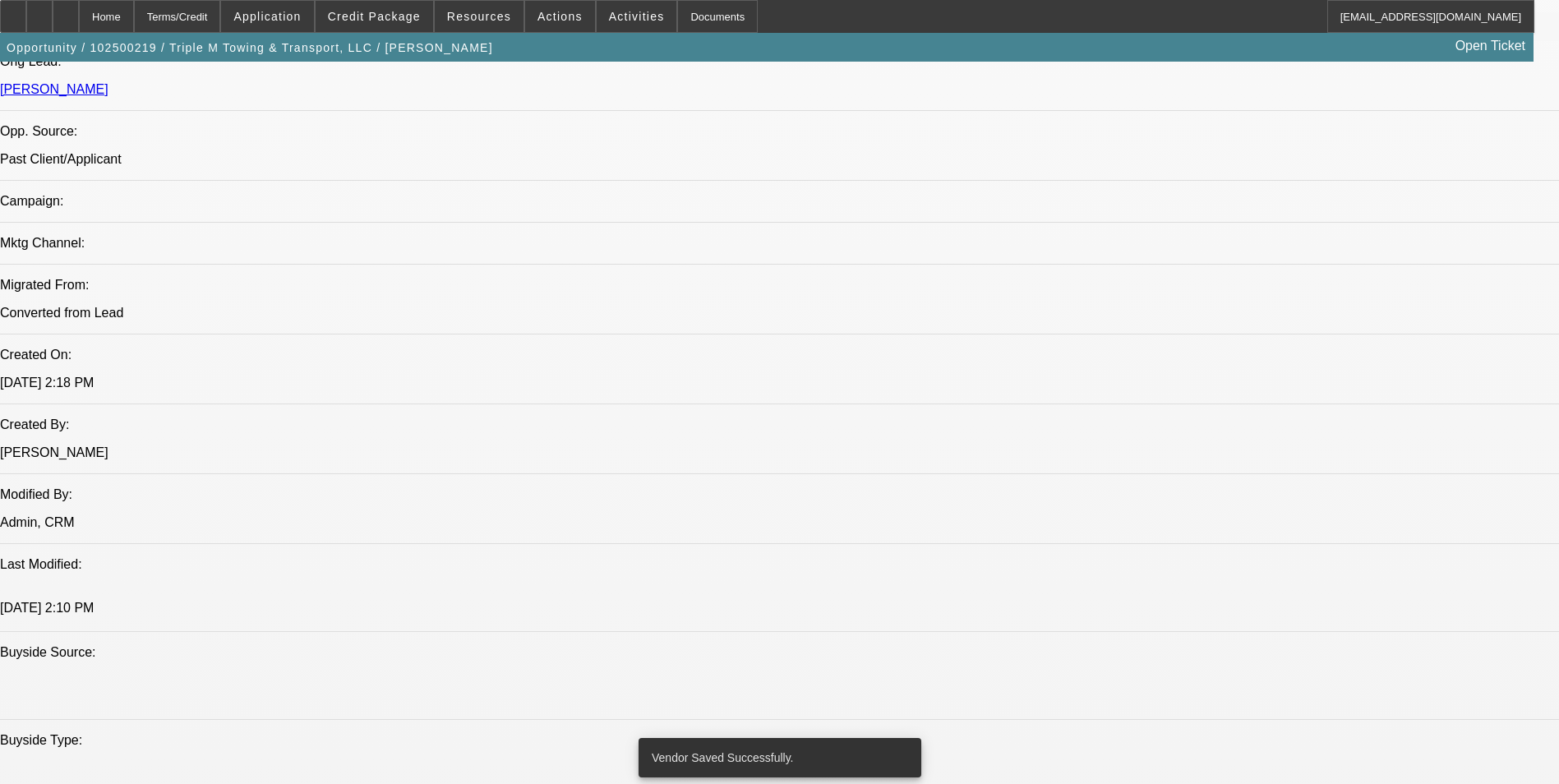
select select "0.1"
select select "4"
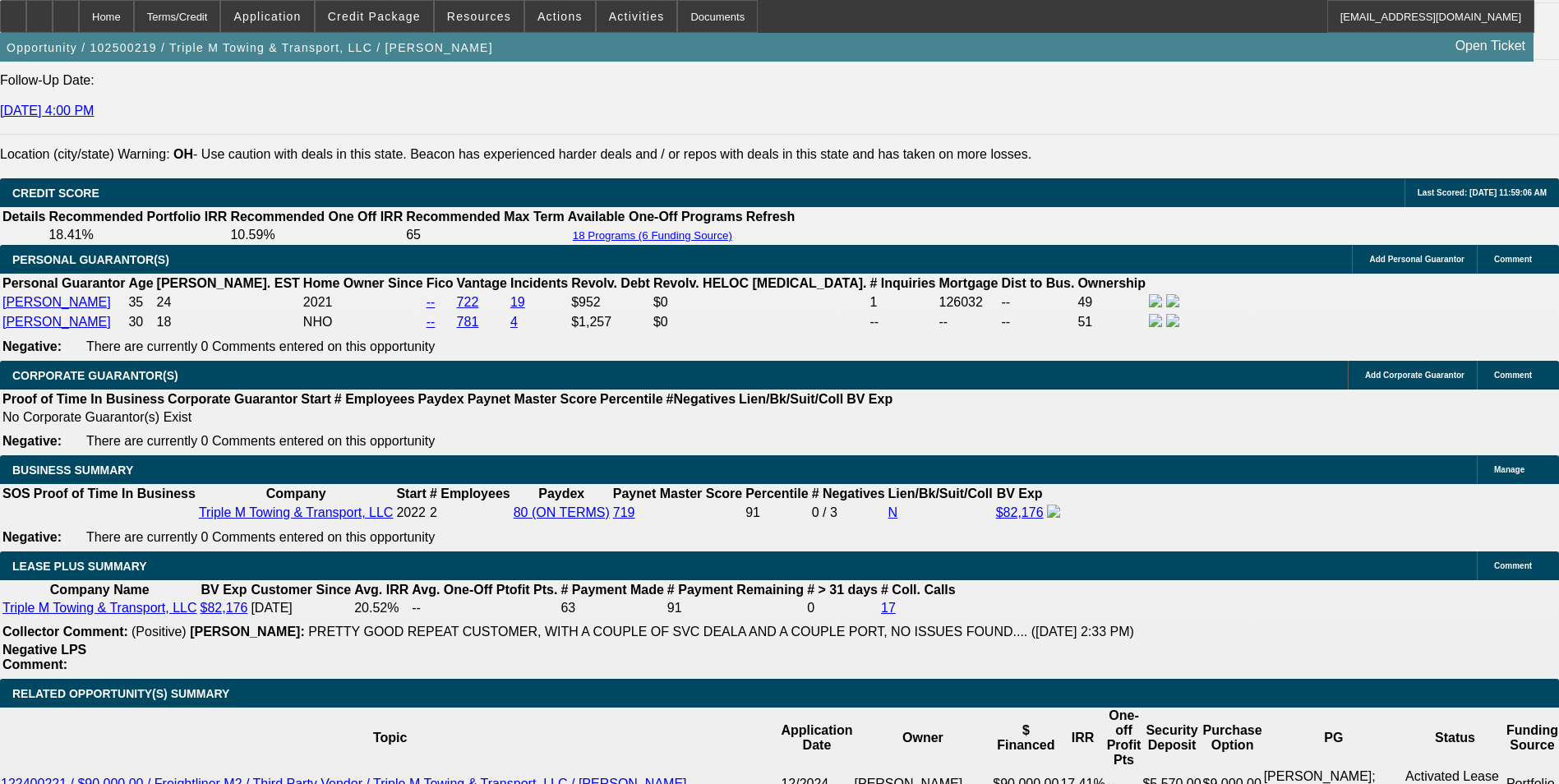
scroll to position [2445, 0]
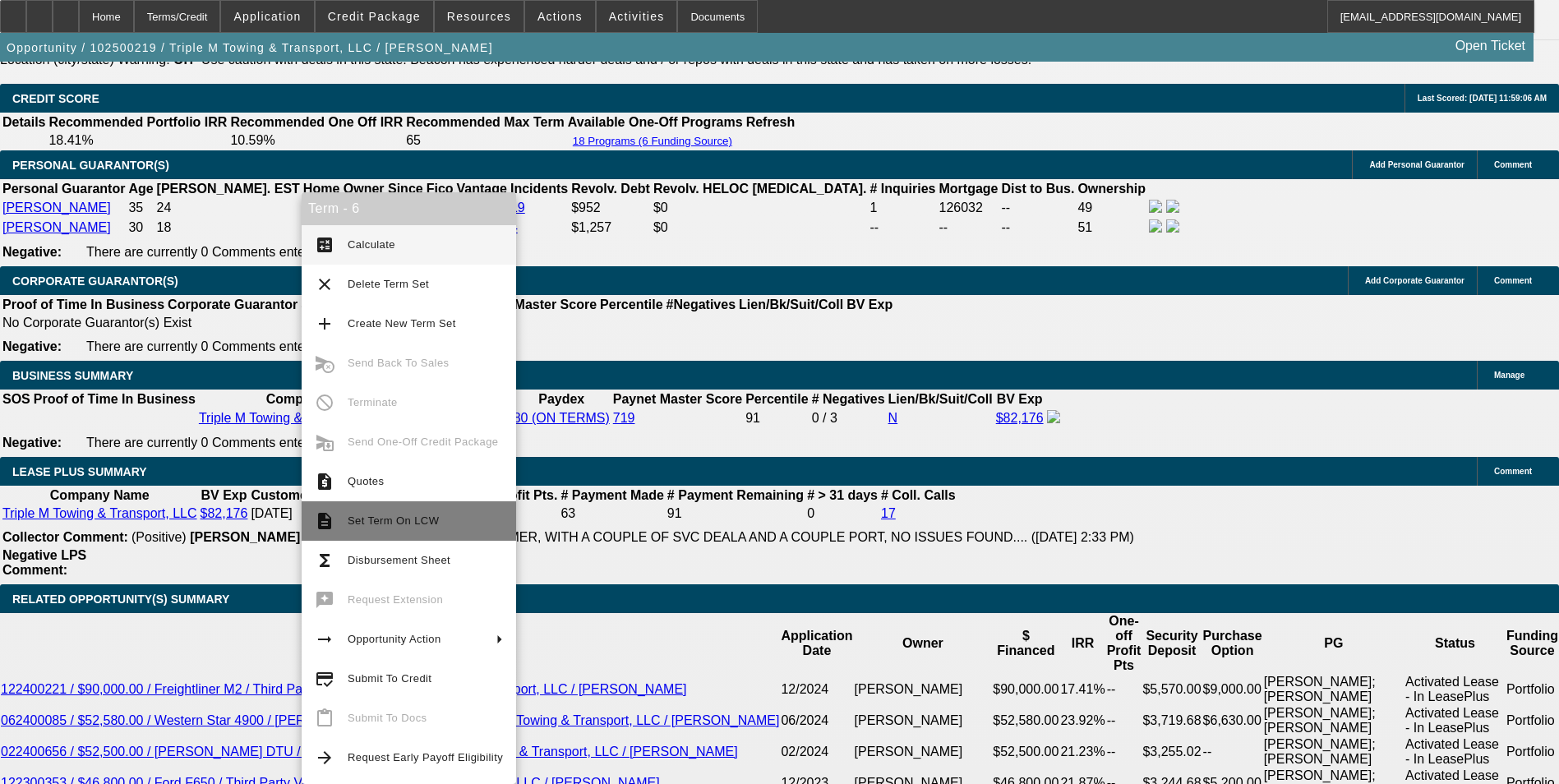
click at [381, 517] on span "Set Term On LCW" at bounding box center [393, 520] width 91 height 12
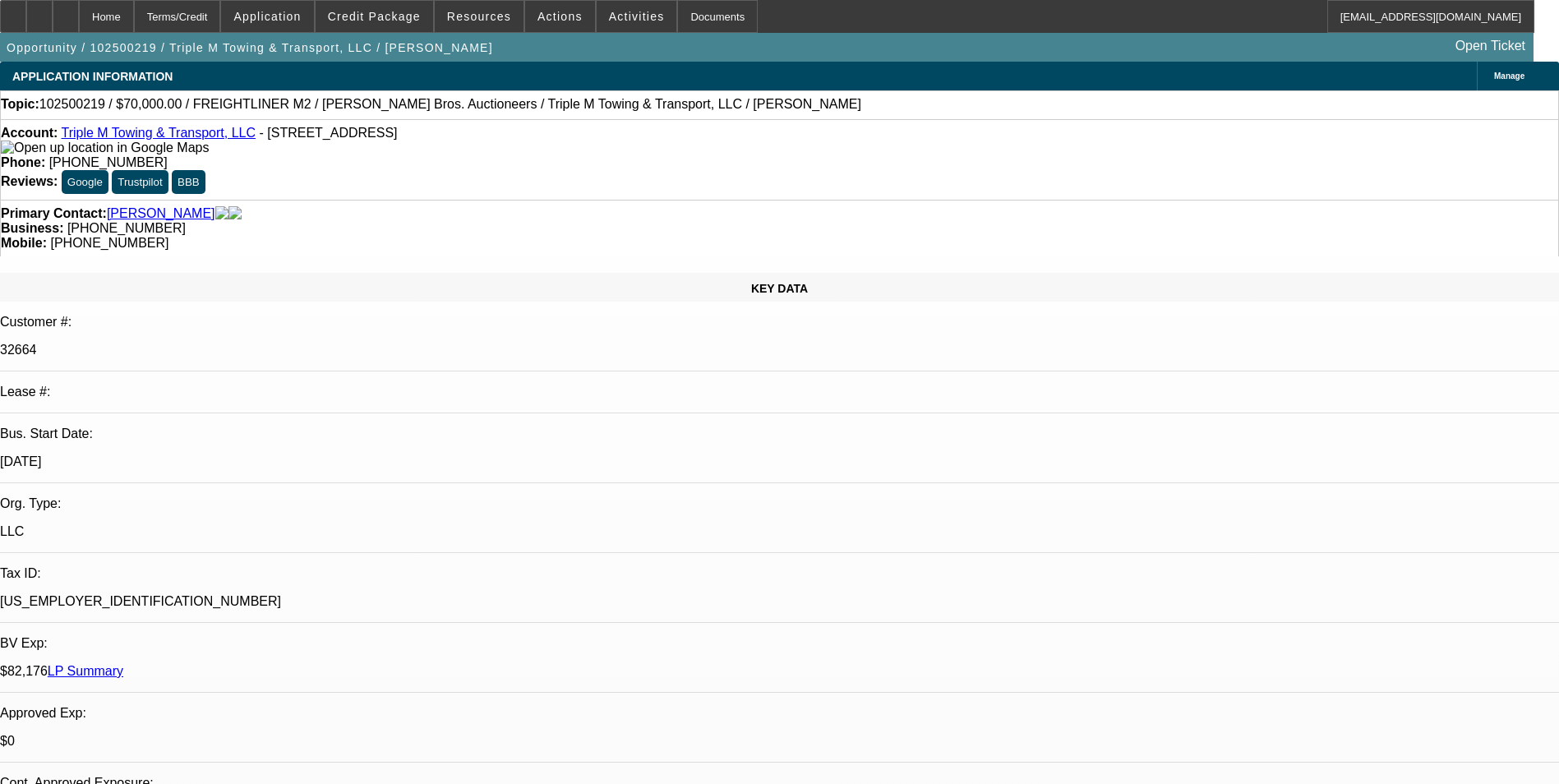
select select "0"
select select "0.1"
select select "0"
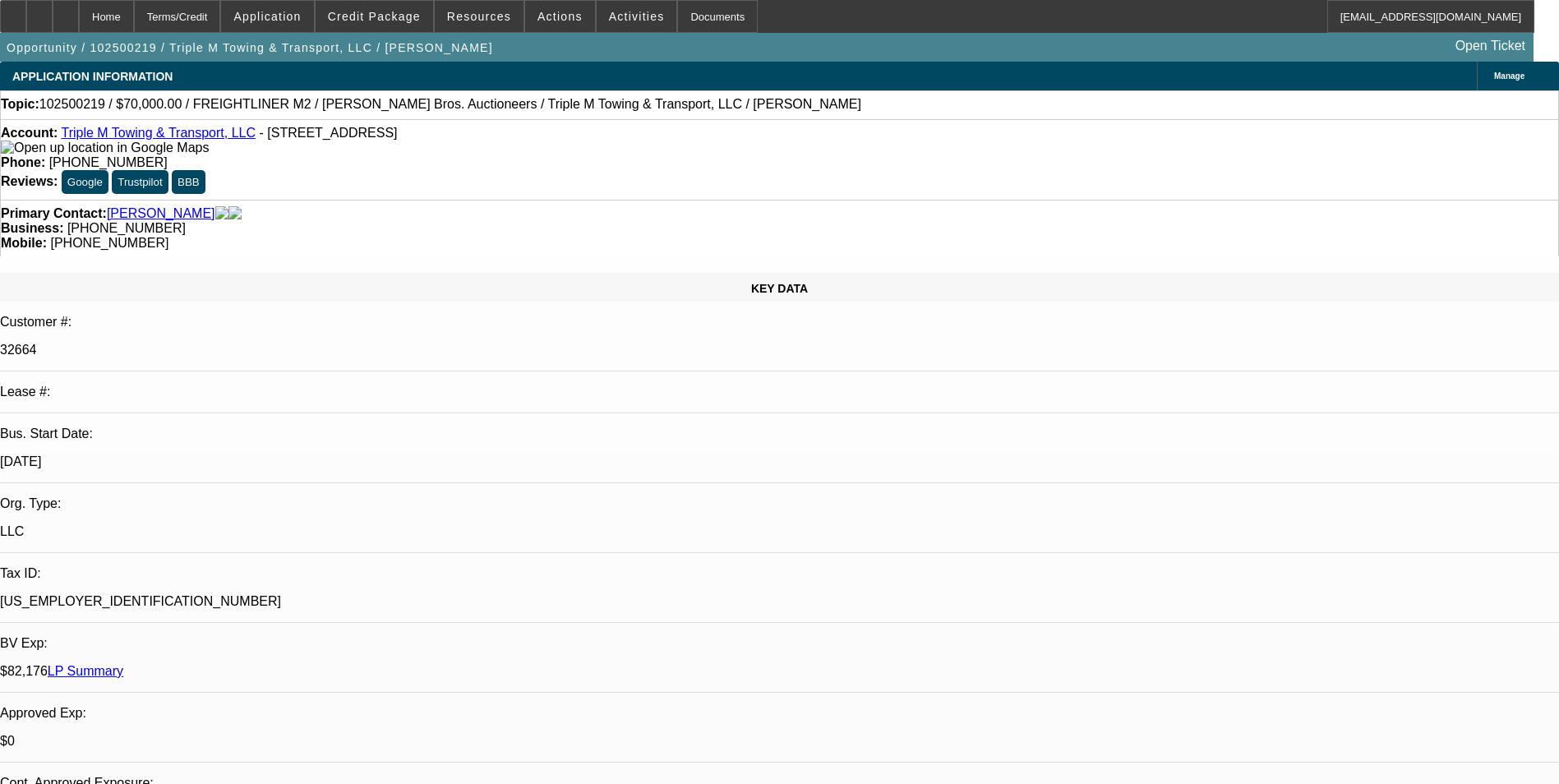
select select "0.1"
select select "0"
select select "0.1"
select select "1"
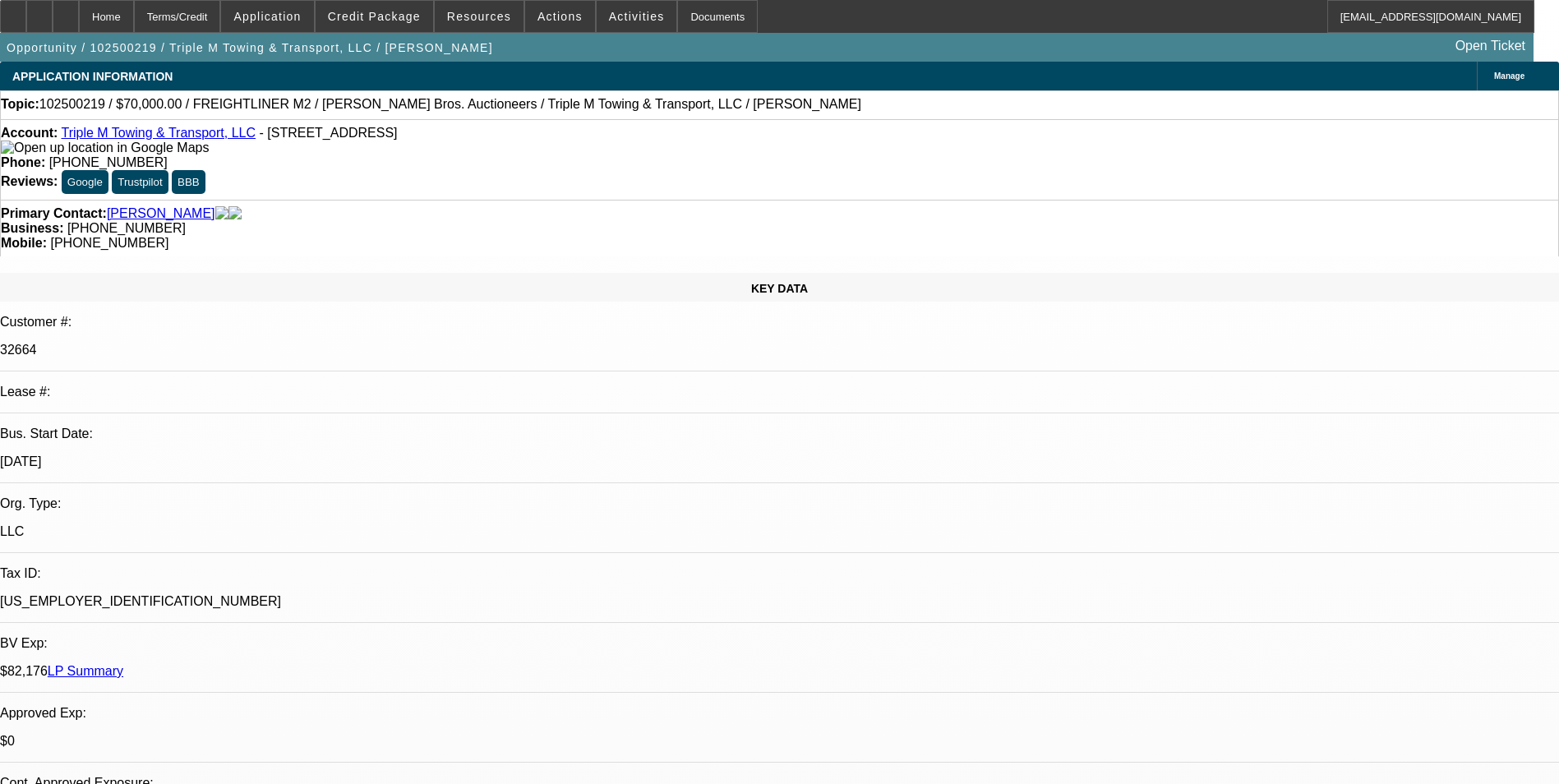
select select "1"
select select "4"
select select "1"
select select "4"
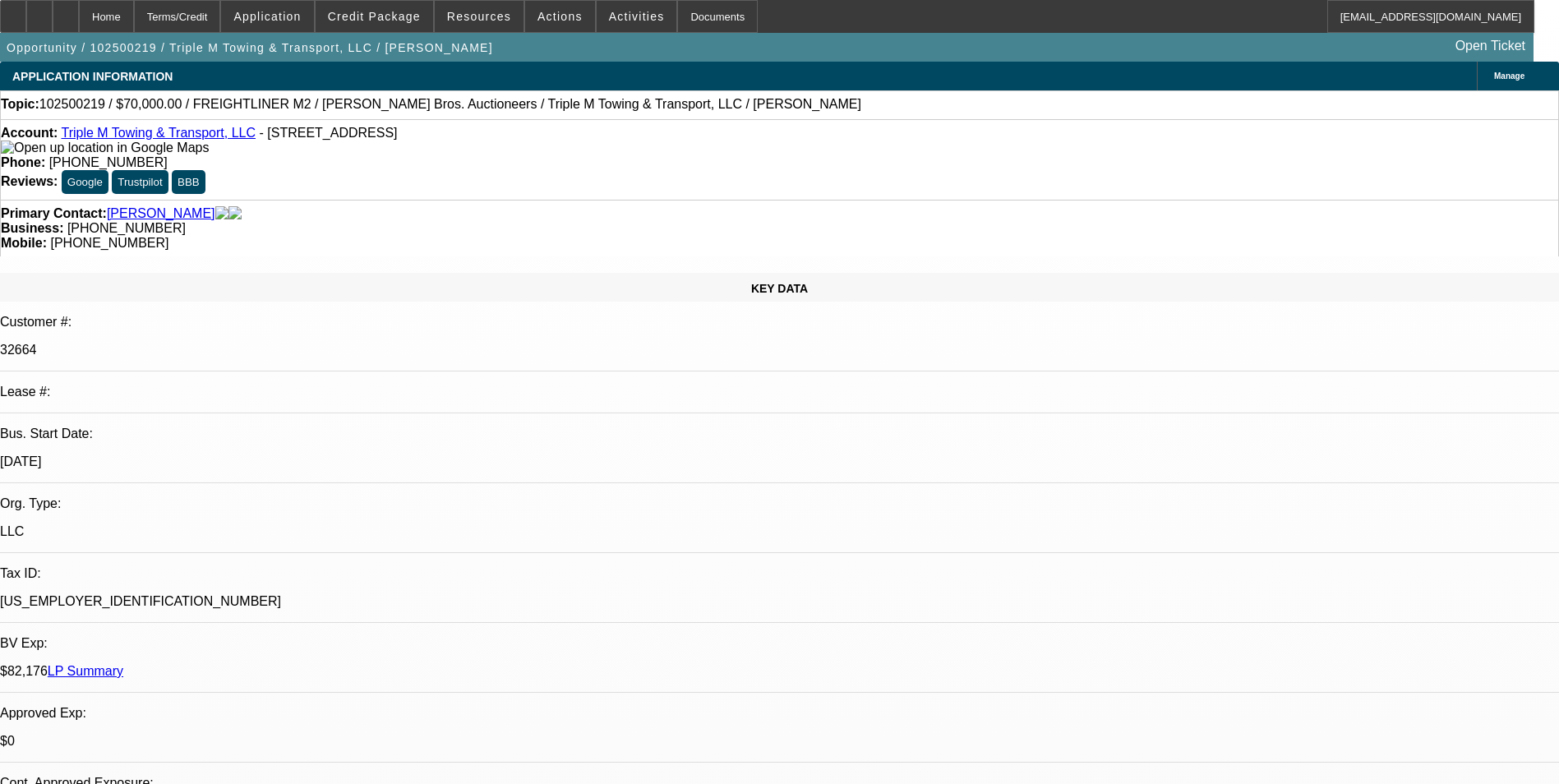
select select "1"
select select "4"
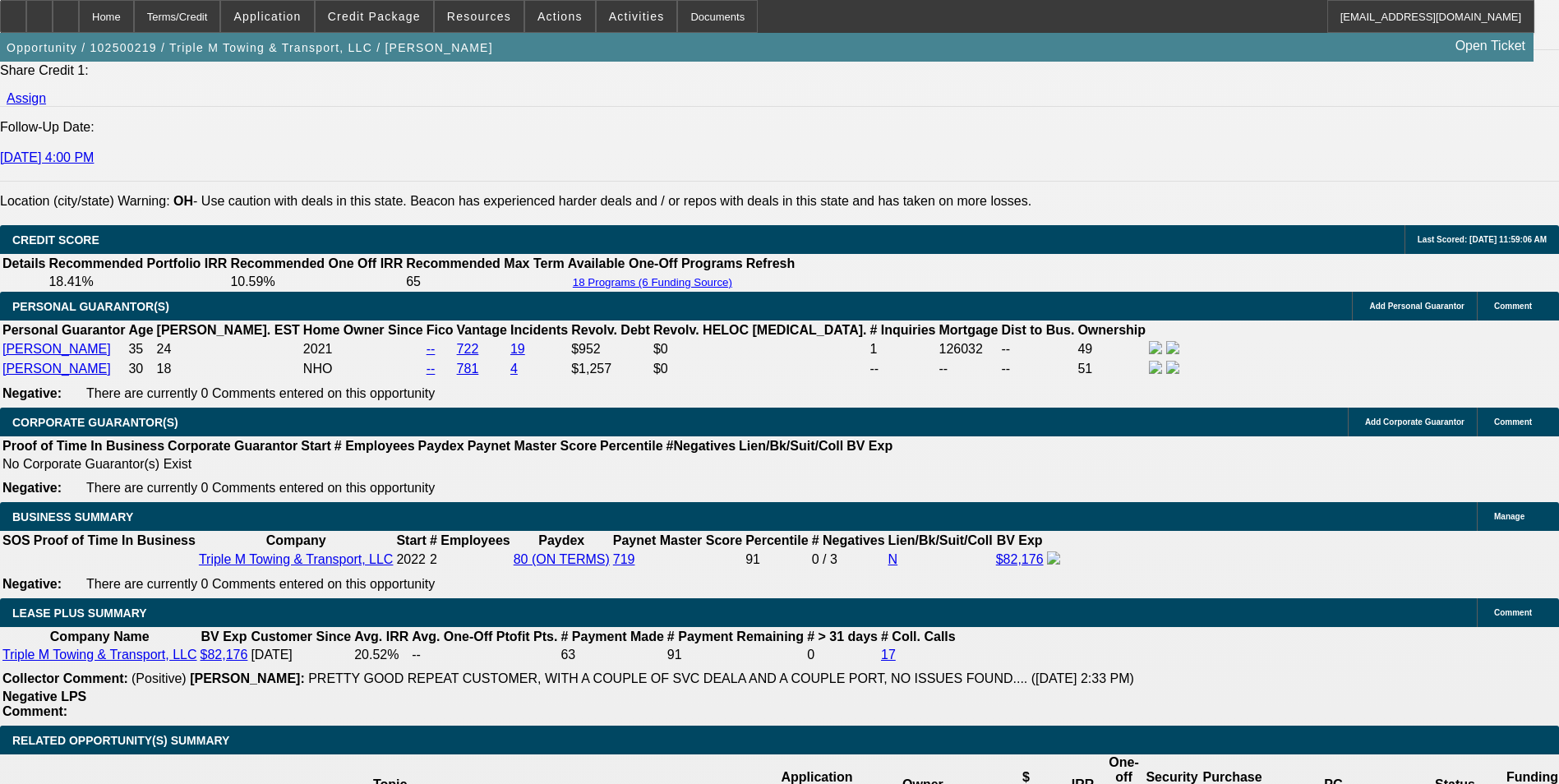
scroll to position [2464, 0]
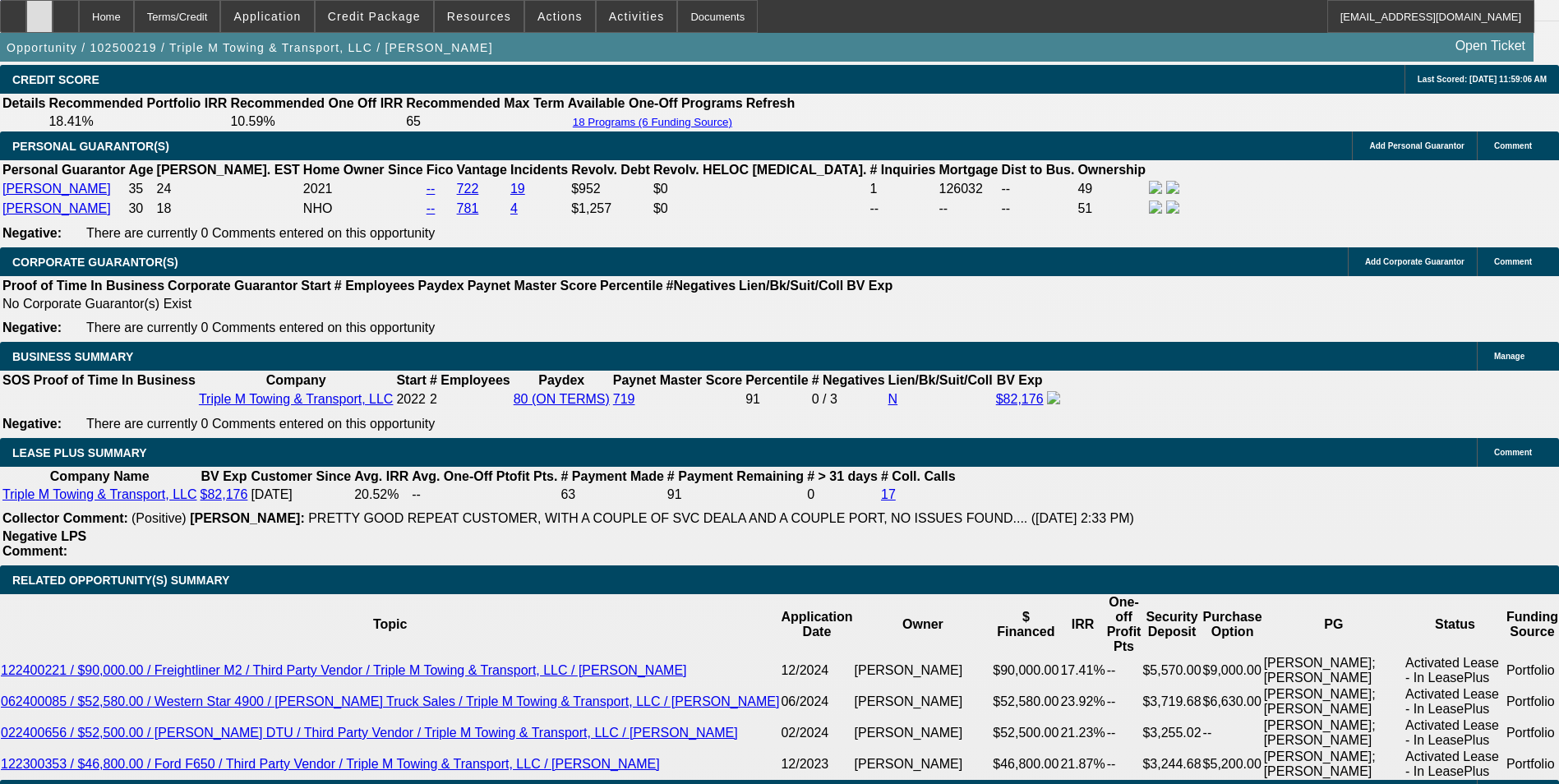
click at [53, 17] on div at bounding box center [40, 17] width 26 height 33
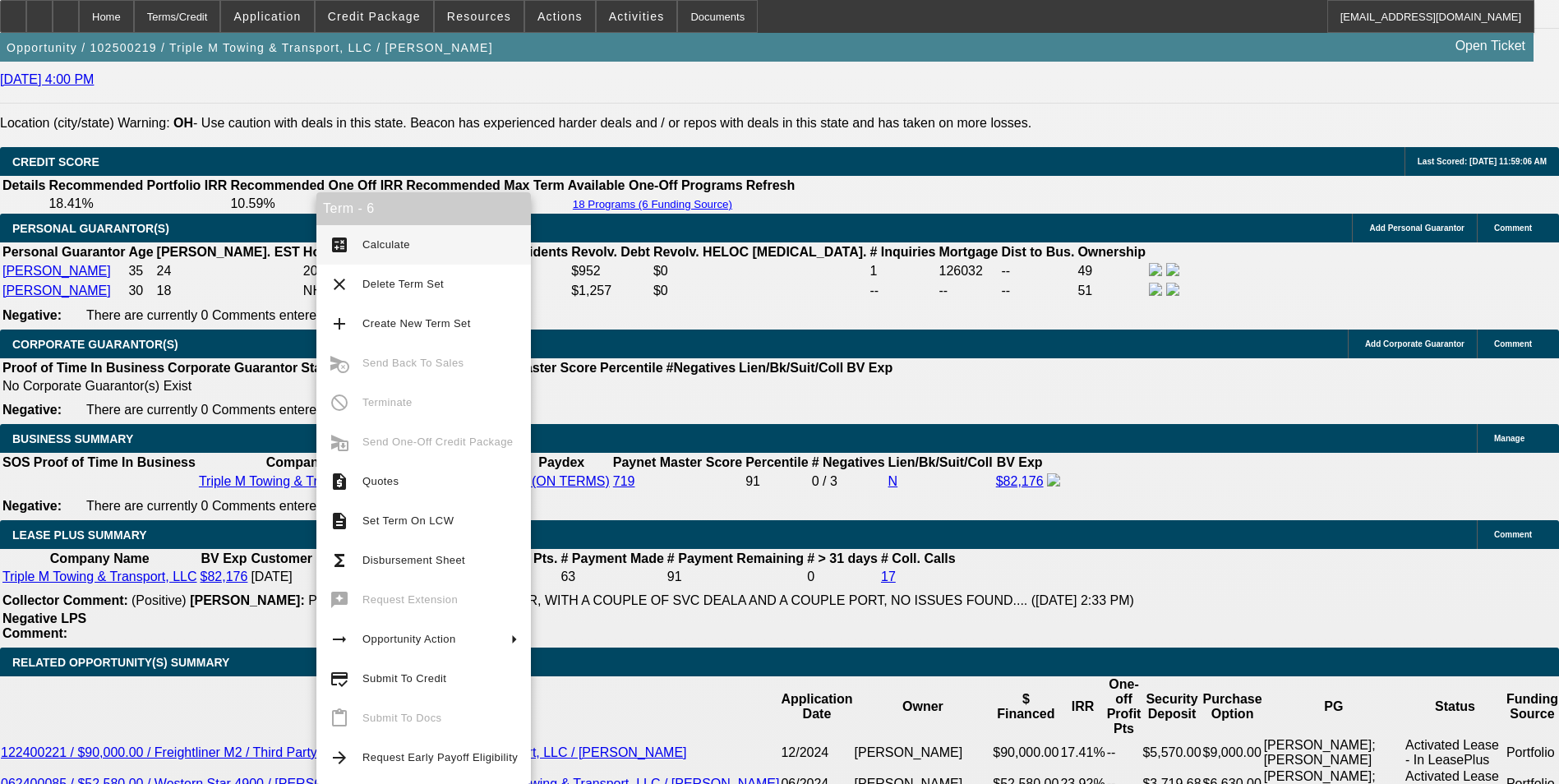
drag, startPoint x: 415, startPoint y: 525, endPoint x: 675, endPoint y: 557, distance: 262.0
click at [415, 524] on span "Set Term On LCW" at bounding box center [408, 520] width 91 height 12
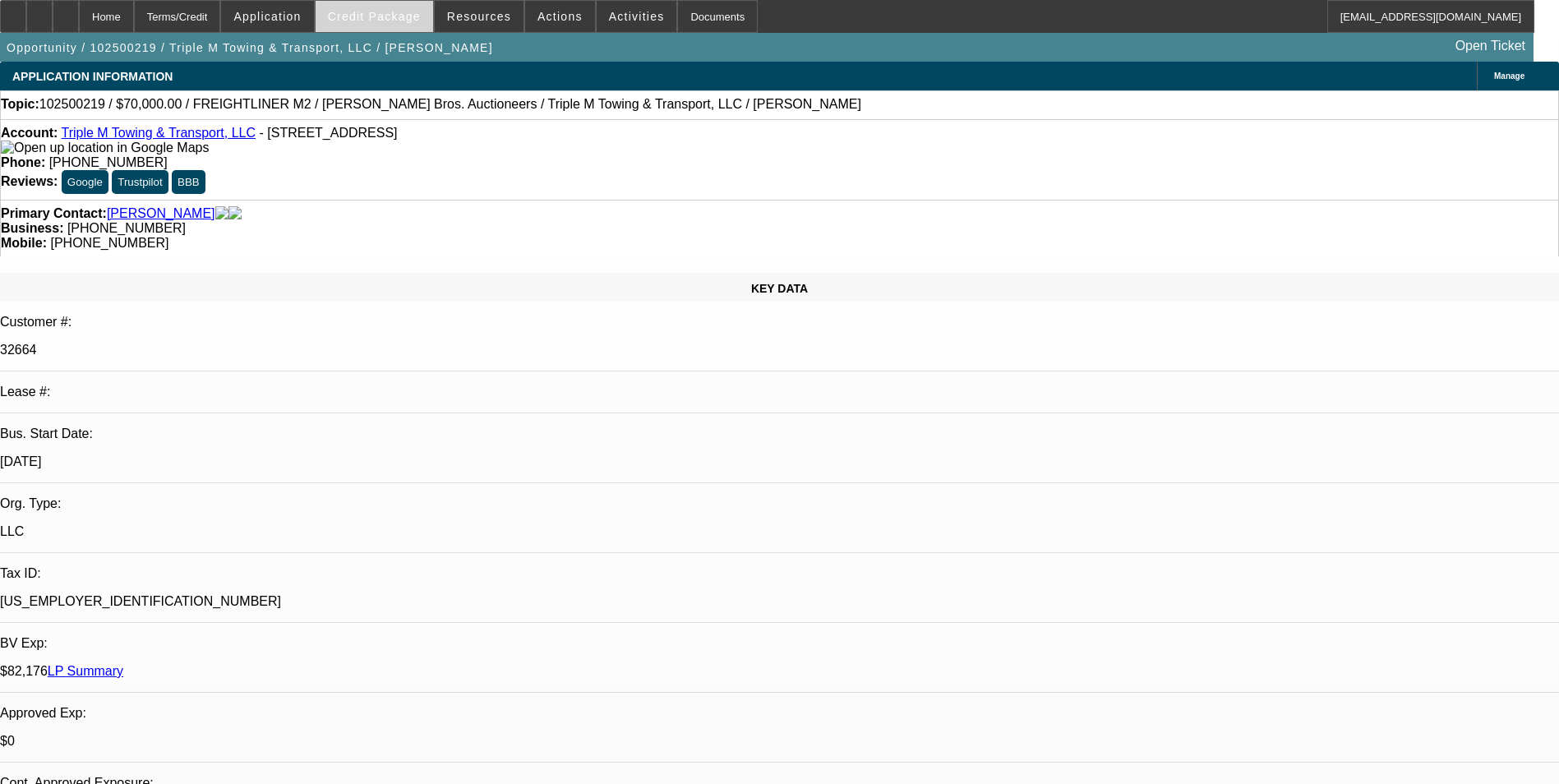
select select "0"
select select "0.1"
select select "0"
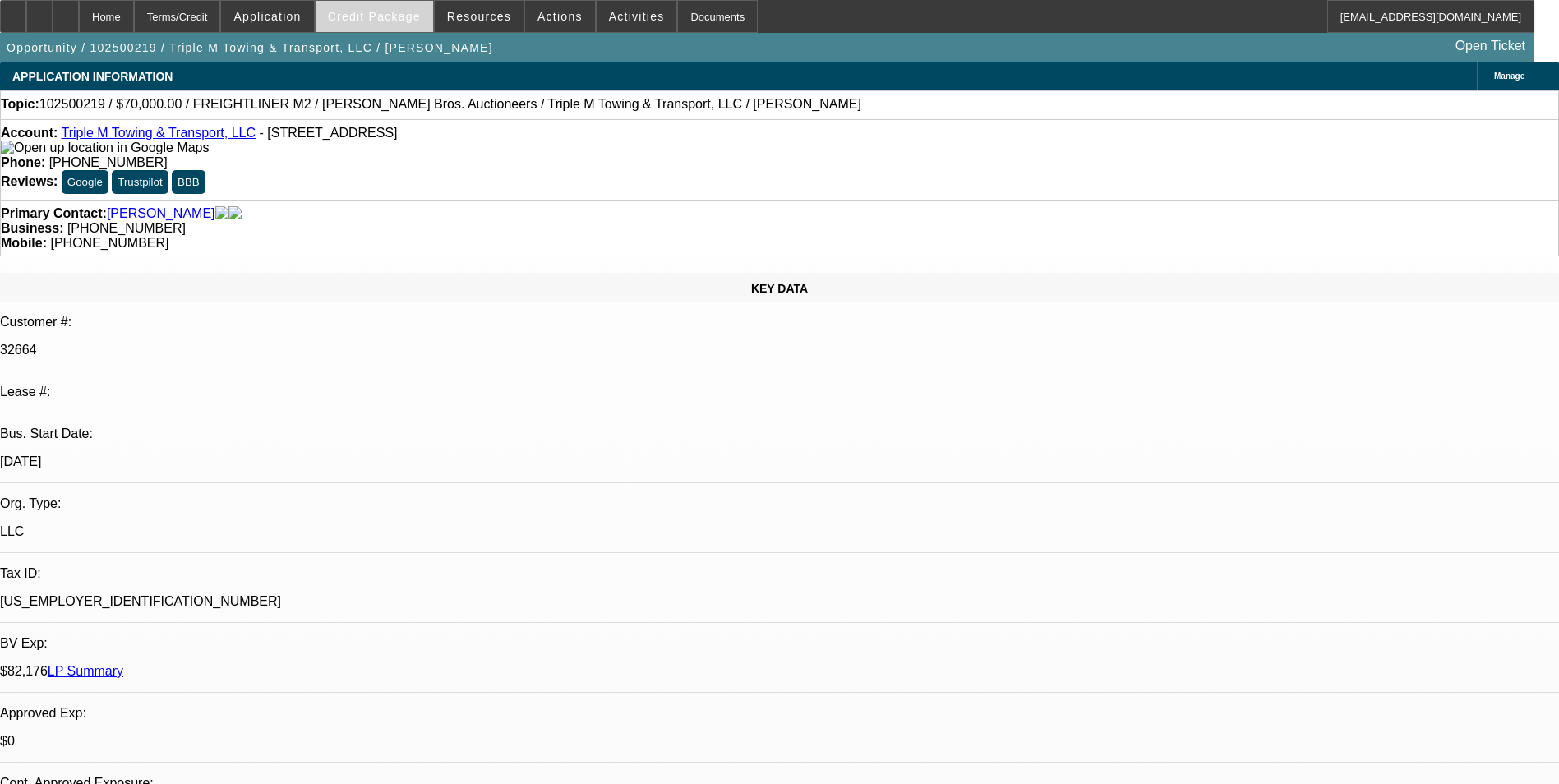
select select "0.1"
select select "0"
select select "0.1"
click at [383, 13] on span "Credit Package" at bounding box center [374, 17] width 92 height 13
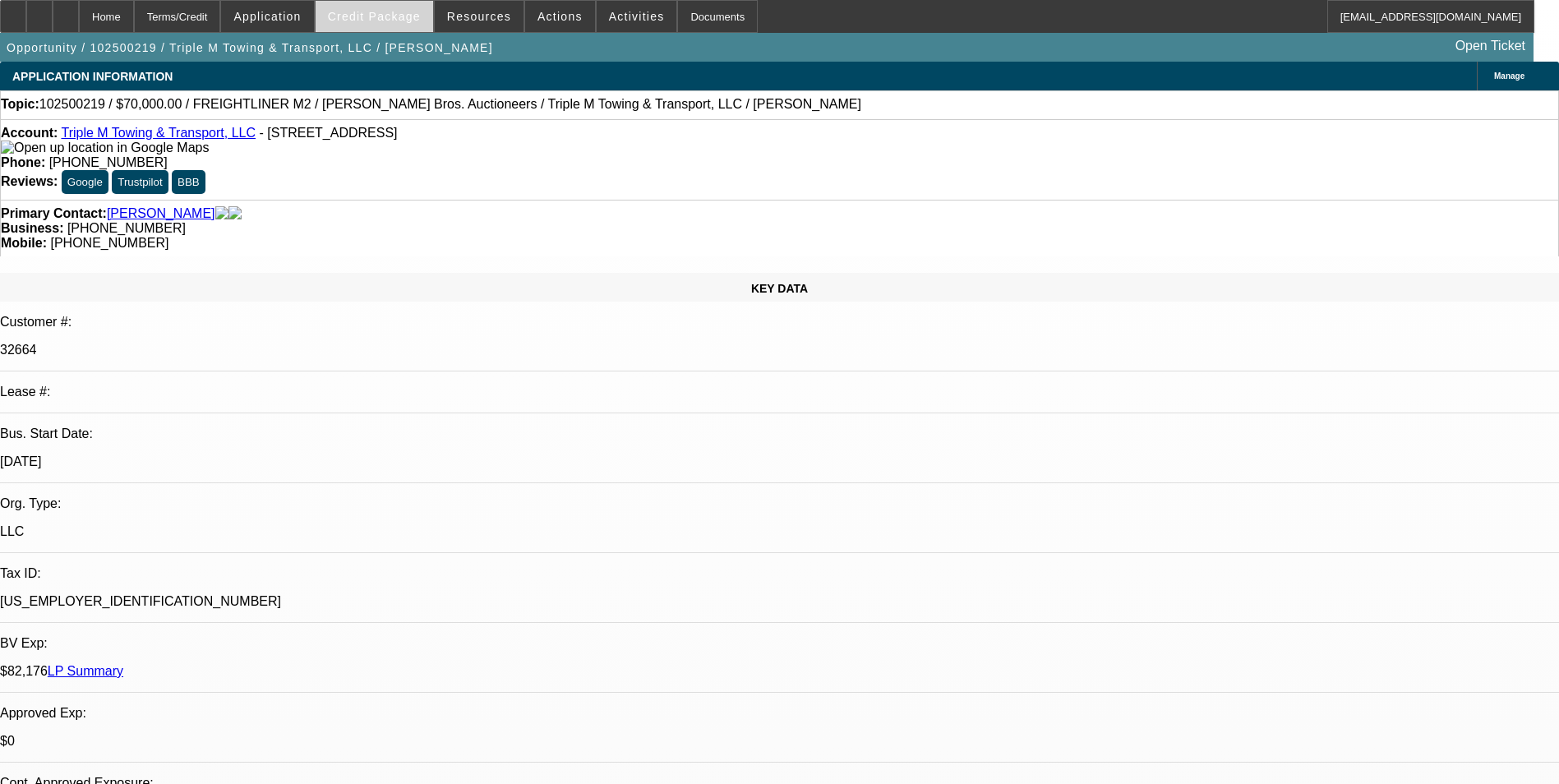
select select "1"
select select "4"
select select "1"
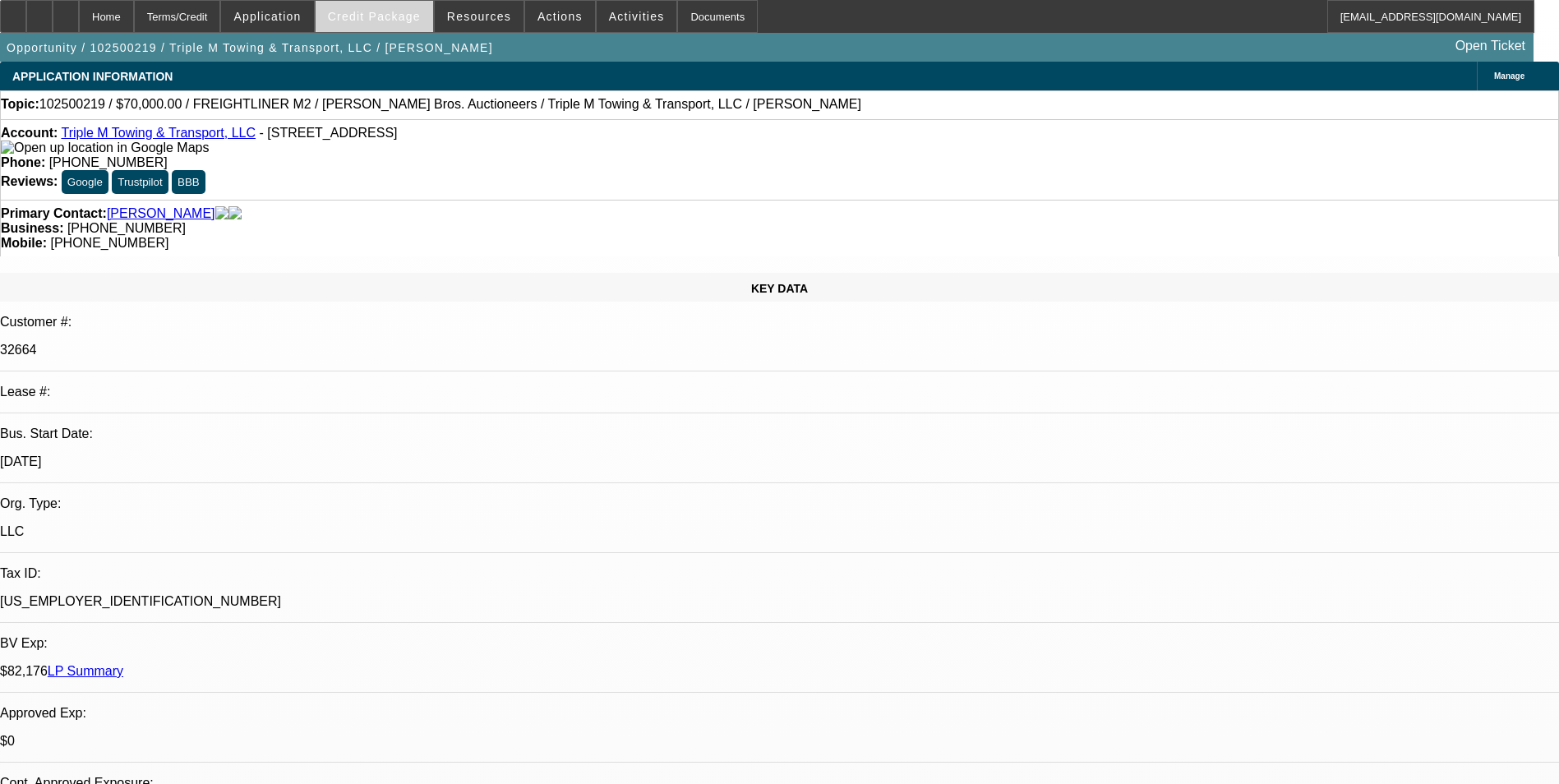
select select "4"
select select "1"
select select "4"
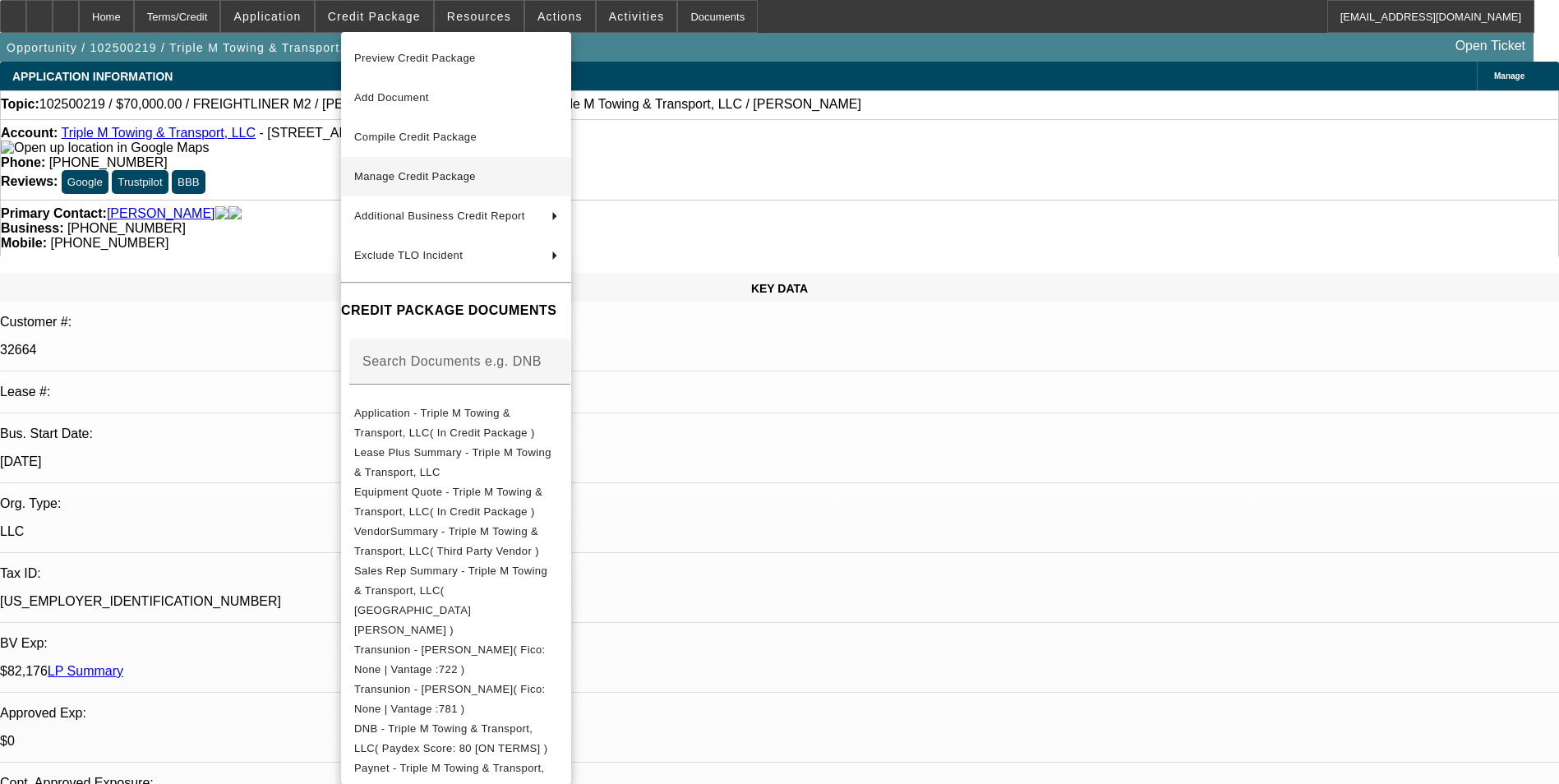
click at [400, 176] on span "Manage Credit Package" at bounding box center [415, 176] width 121 height 12
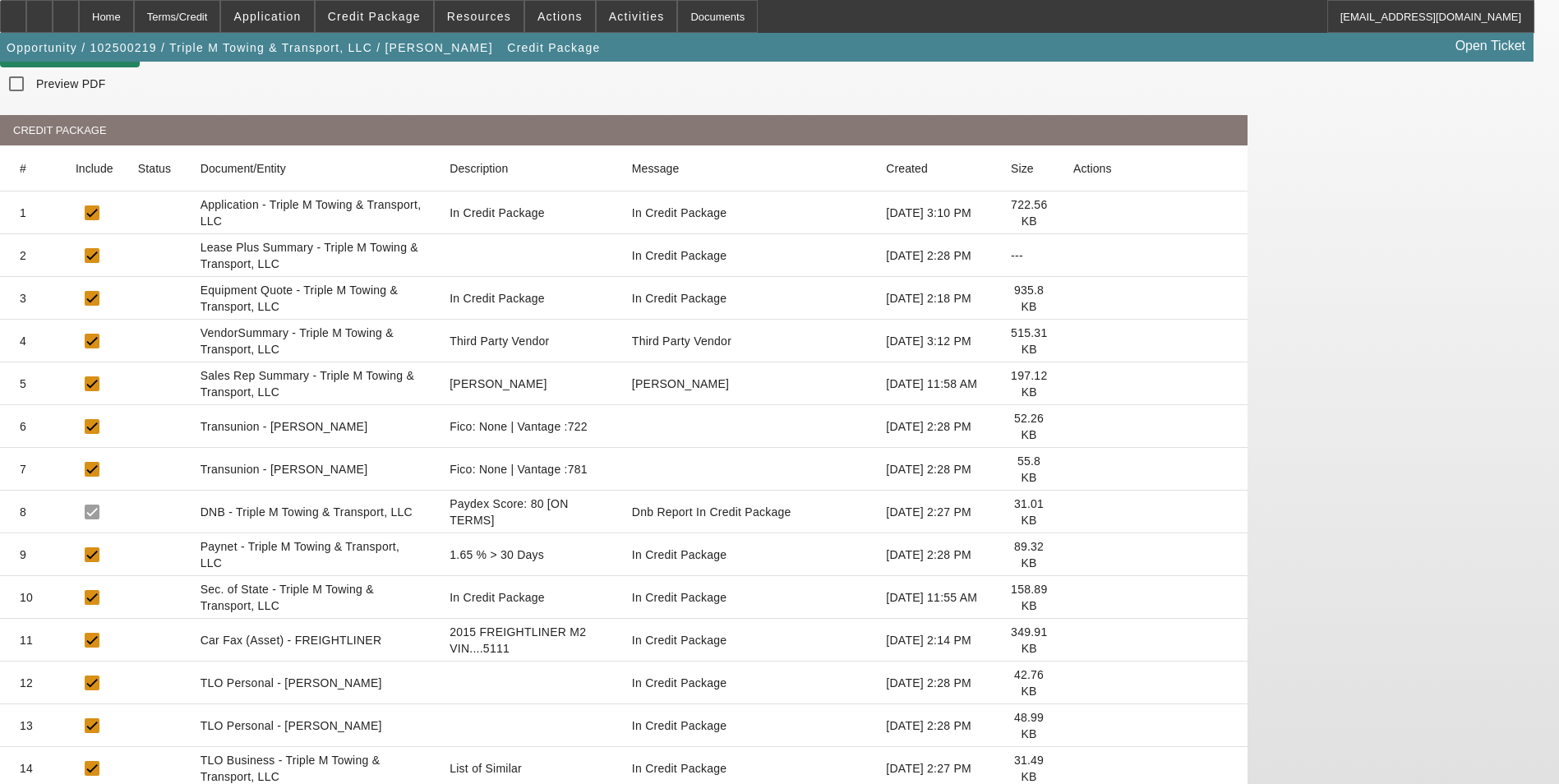
scroll to position [224, 0]
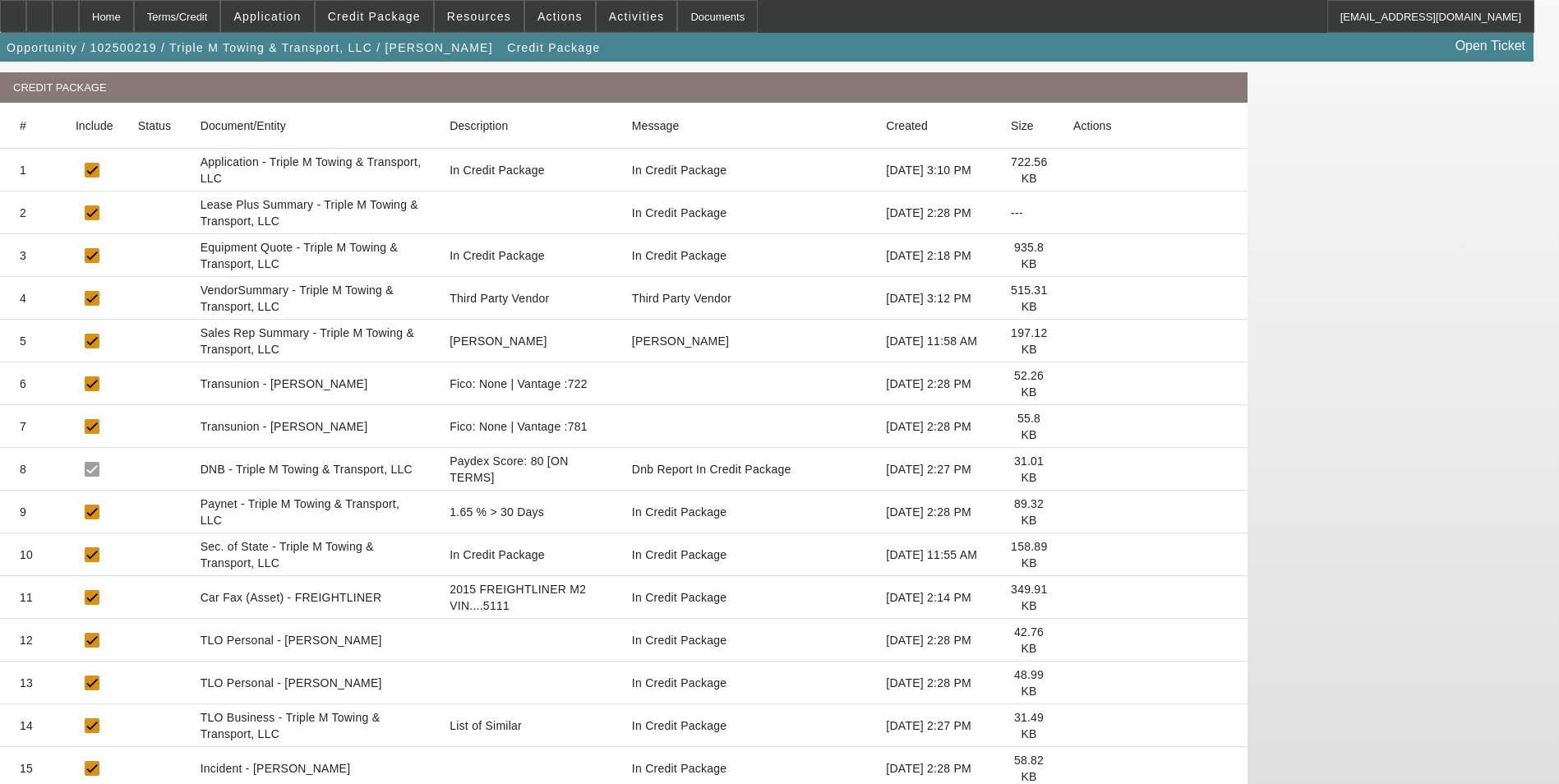
click at [1073, 597] on icon at bounding box center [1073, 597] width 0 height 0
click at [134, 19] on div "Home" at bounding box center [107, 17] width 55 height 33
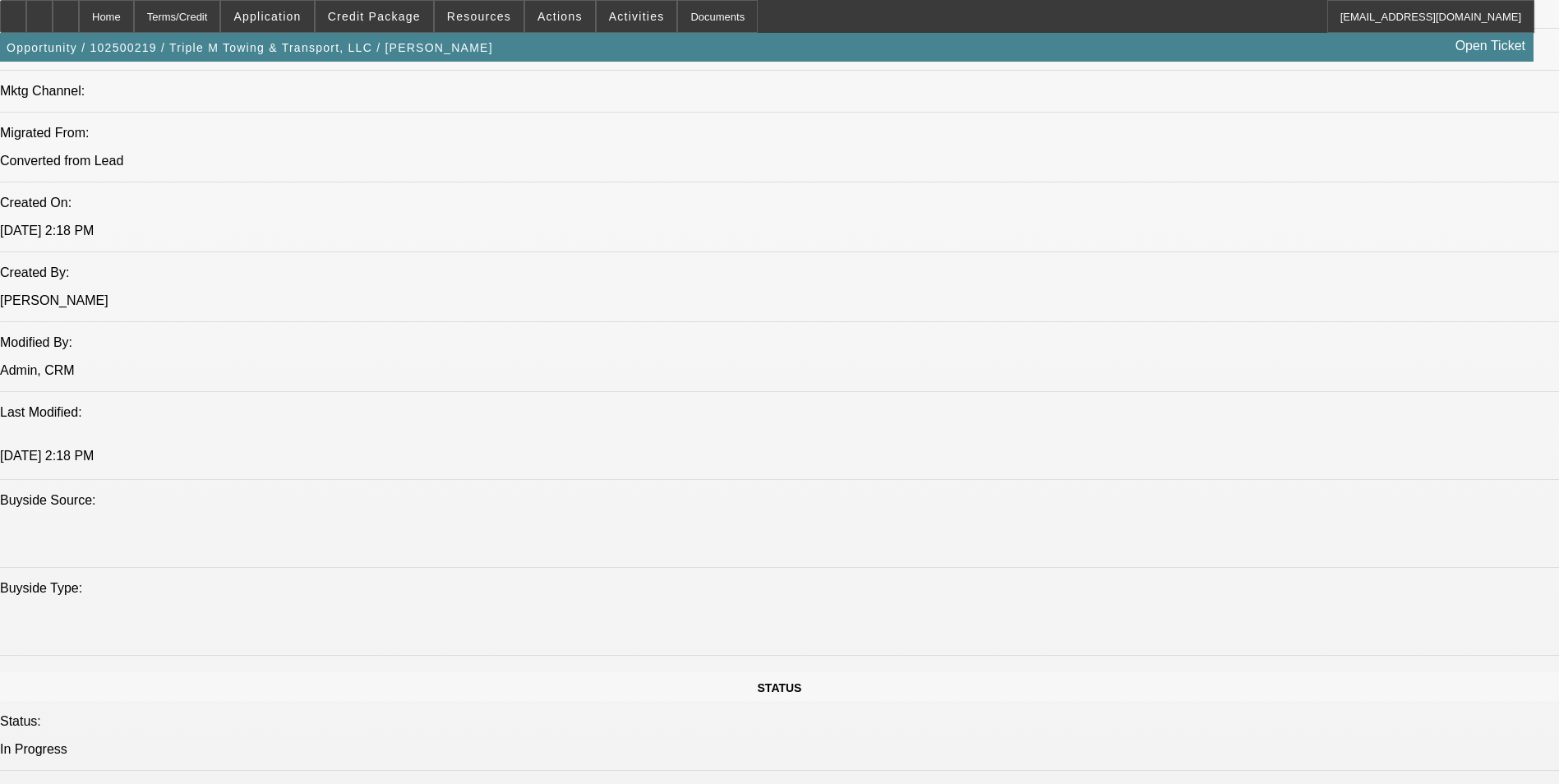
select select "0"
select select "0.1"
select select "4"
select select "0"
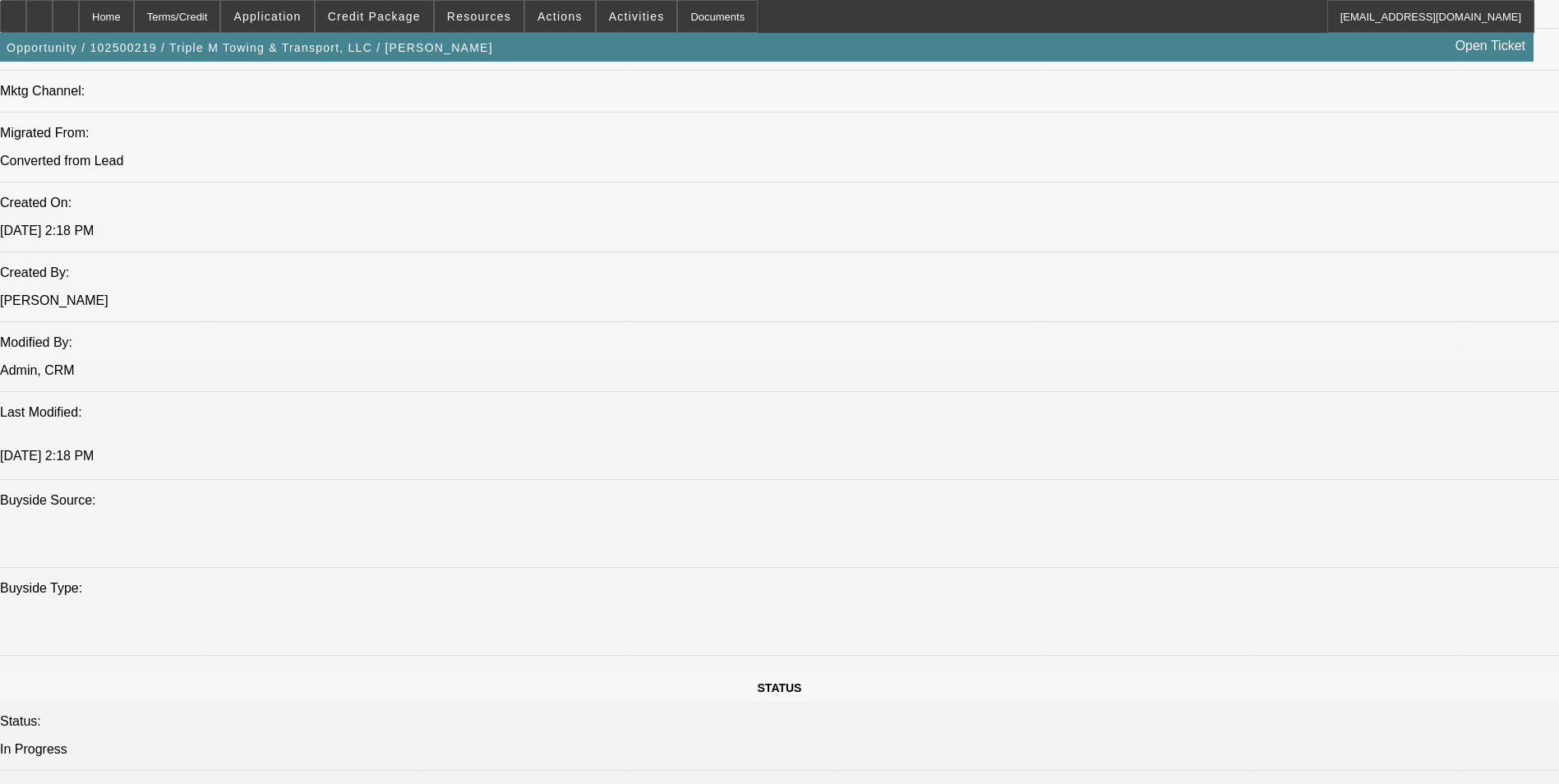
select select "0"
select select "0.1"
select select "4"
select select "0"
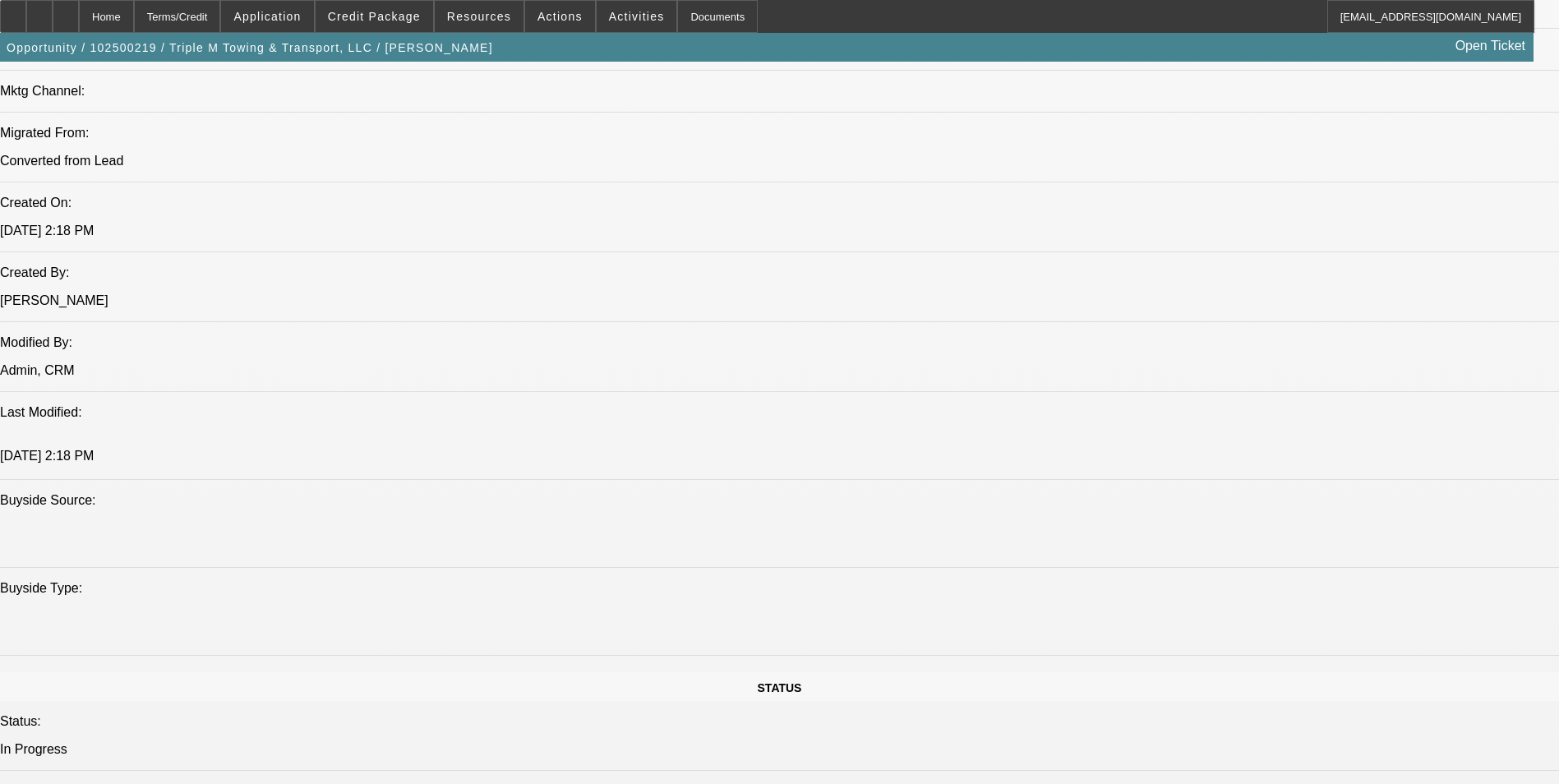
select select "0.1"
select select "4"
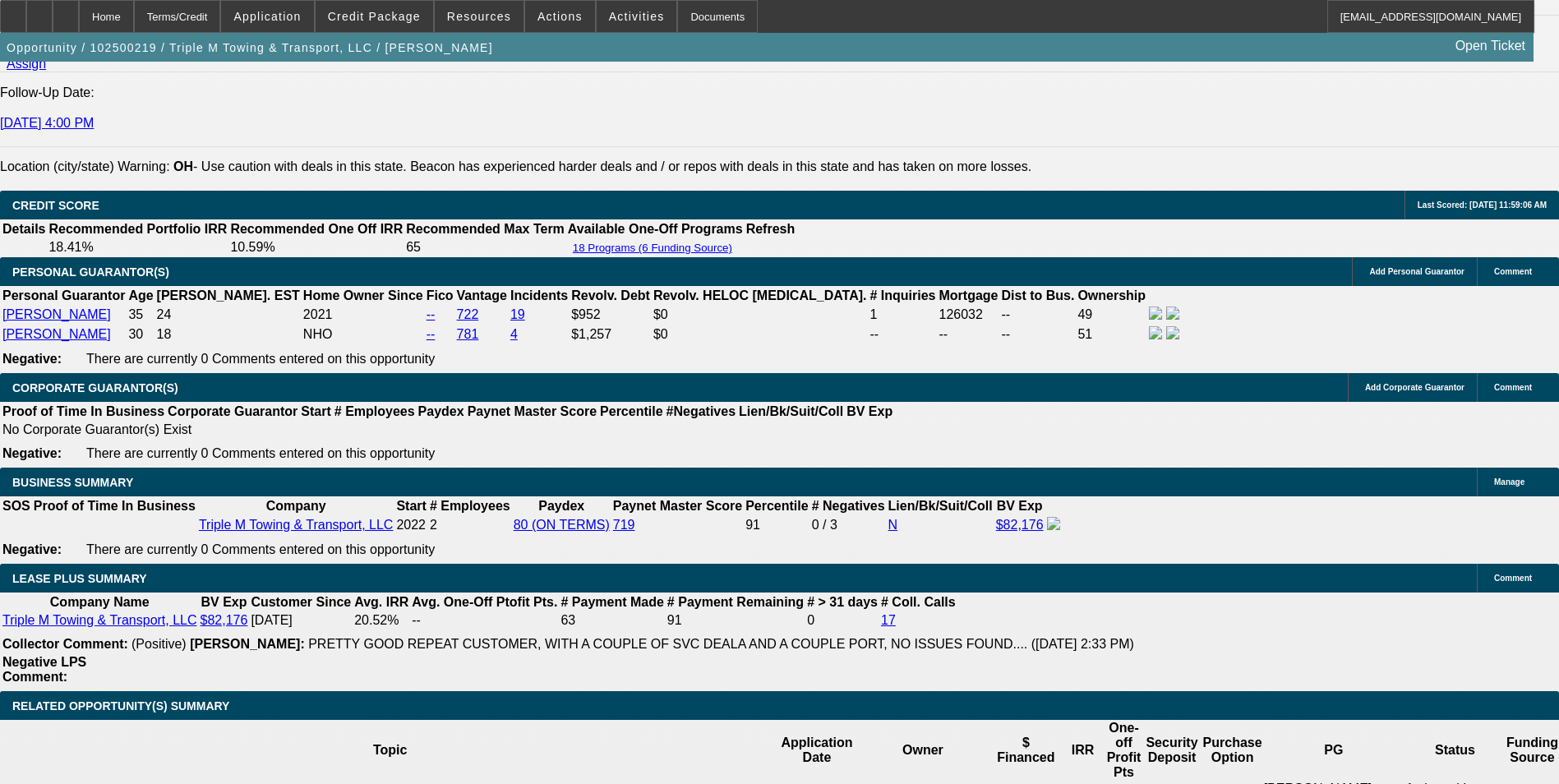
scroll to position [2433, 0]
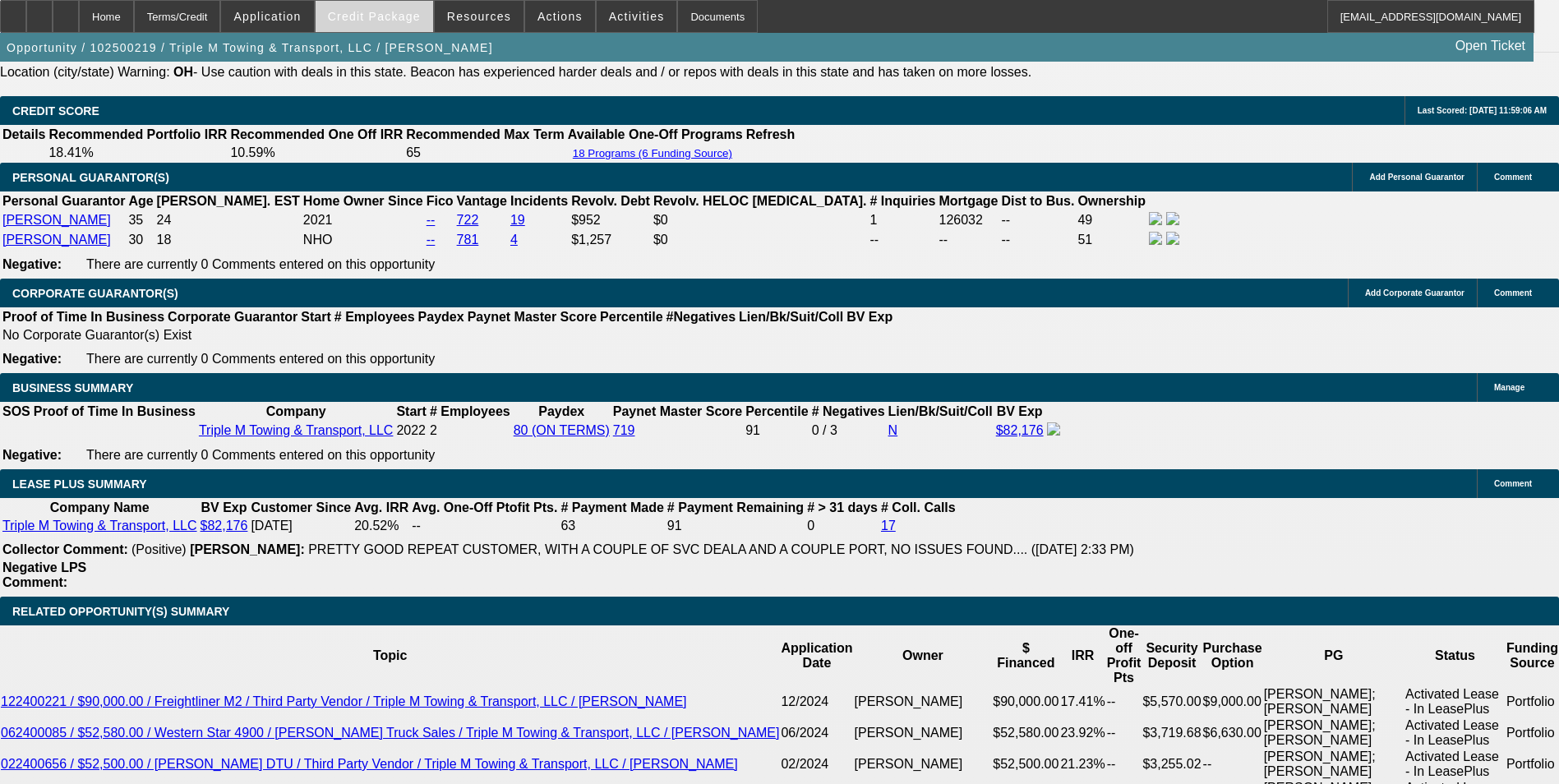
click at [361, 15] on span "Credit Package" at bounding box center [374, 17] width 92 height 13
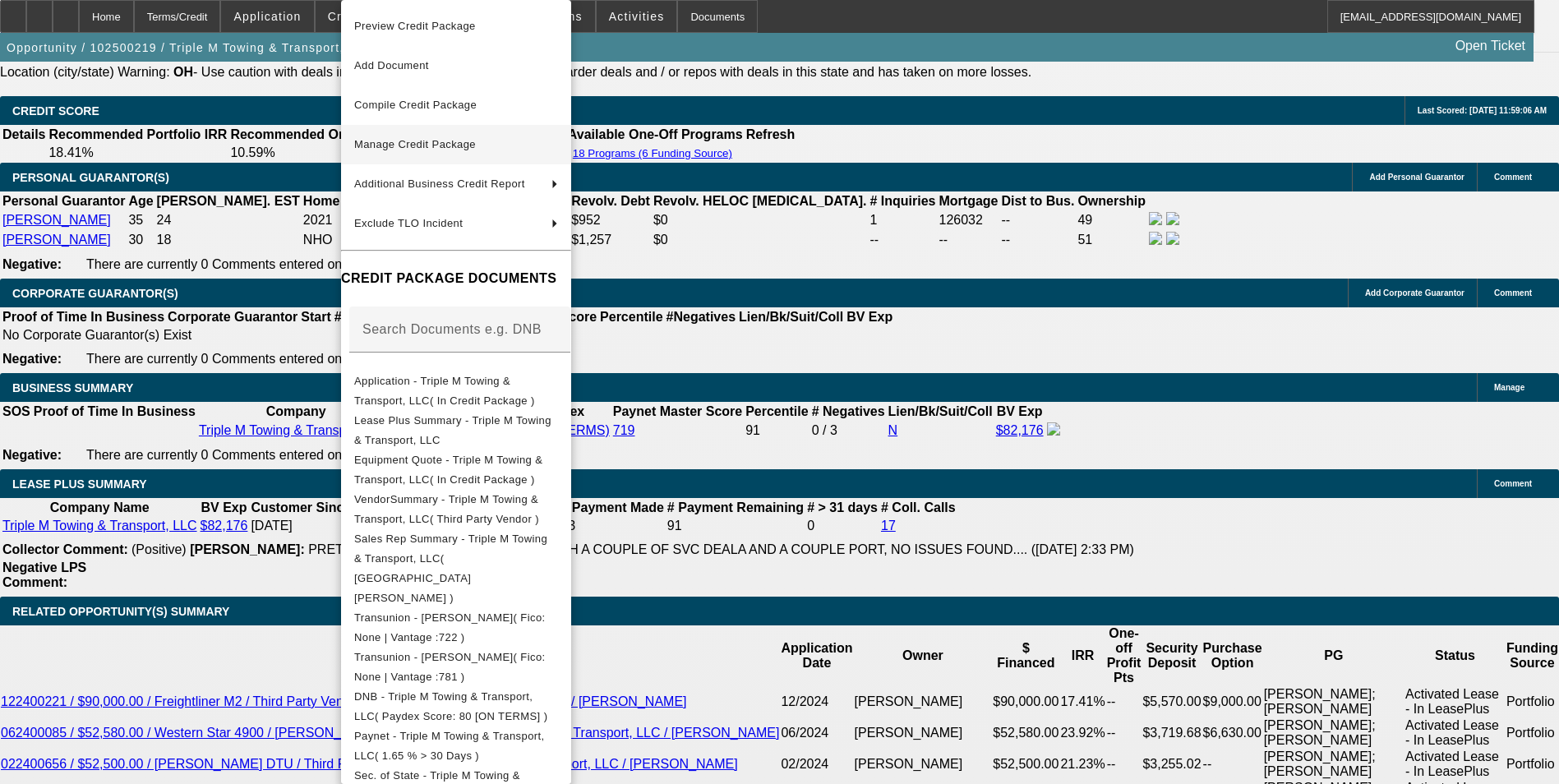
click at [444, 150] on span "Manage Credit Package" at bounding box center [456, 144] width 204 height 20
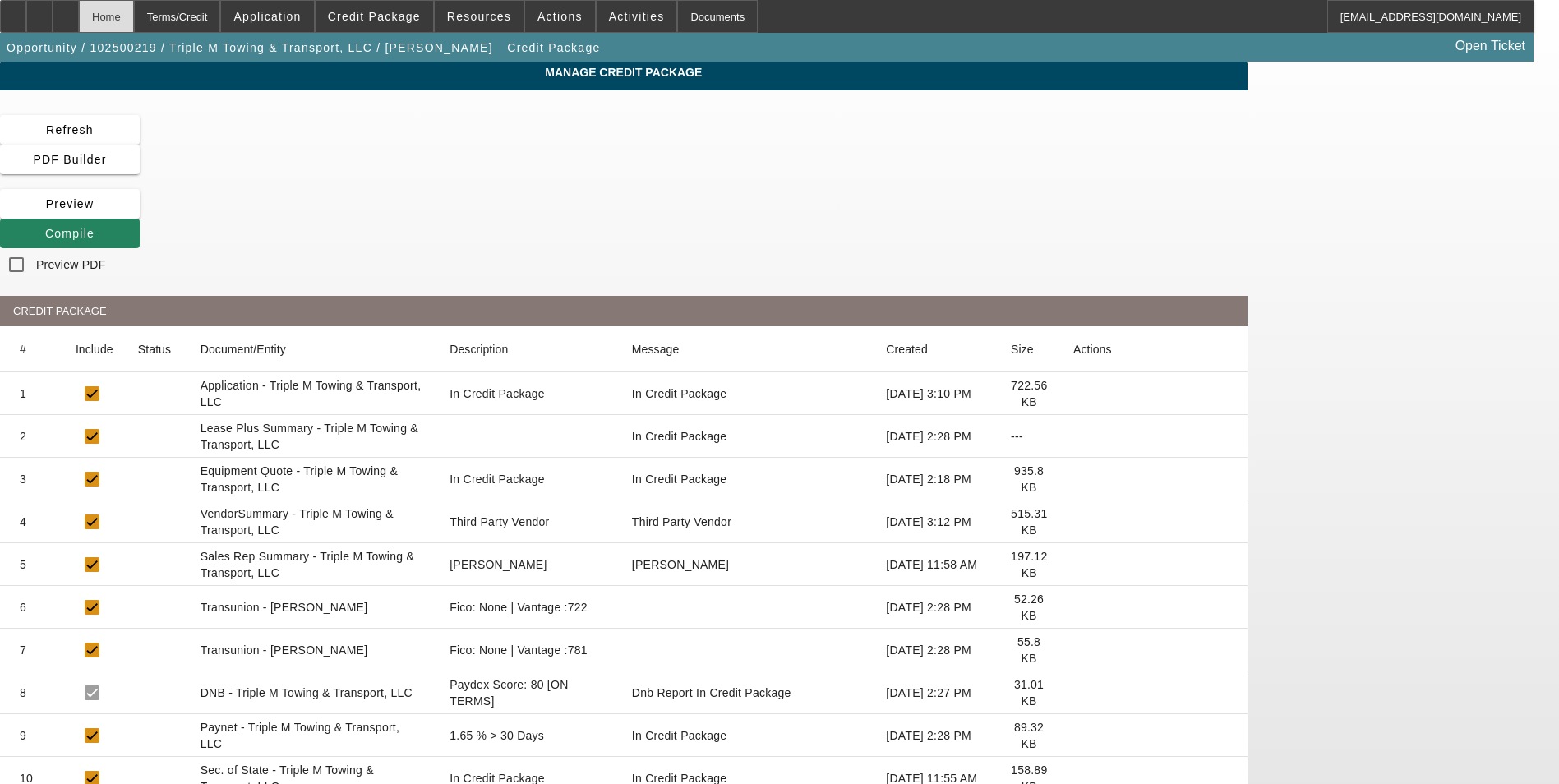
click at [134, 12] on div "Home" at bounding box center [107, 17] width 55 height 33
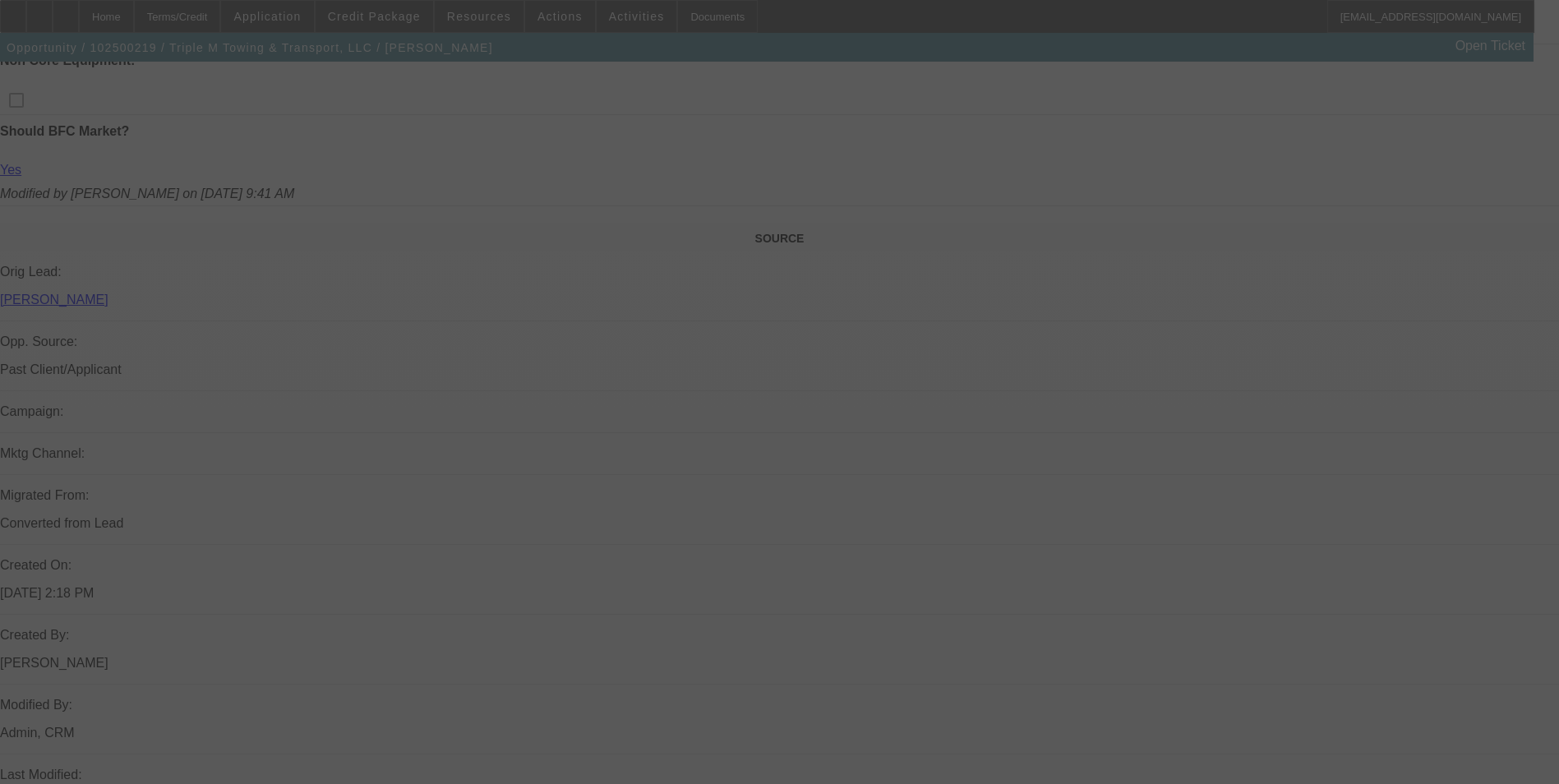
scroll to position [1396, 0]
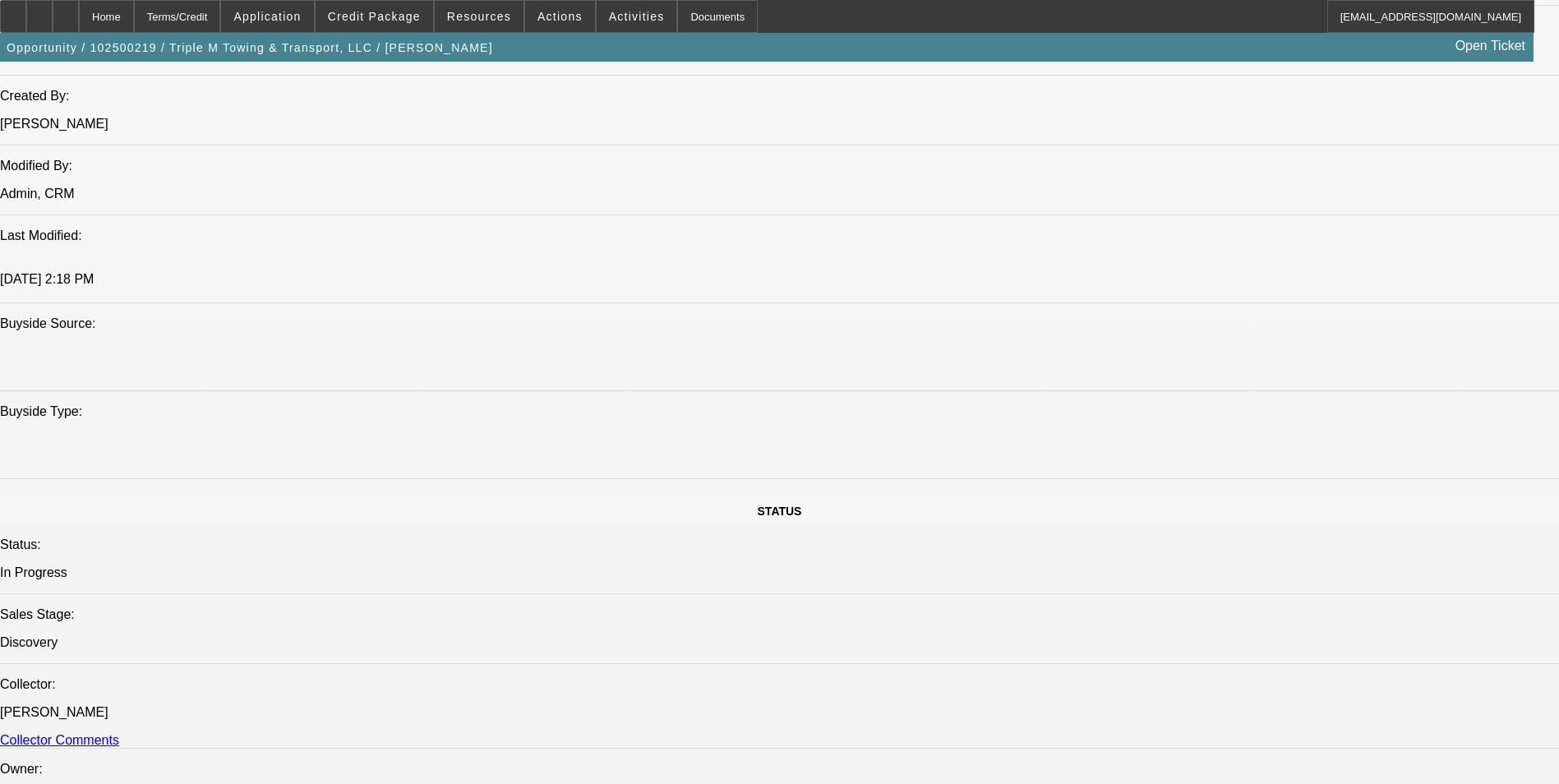
select select "0"
select select "0.1"
select select "4"
select select "0"
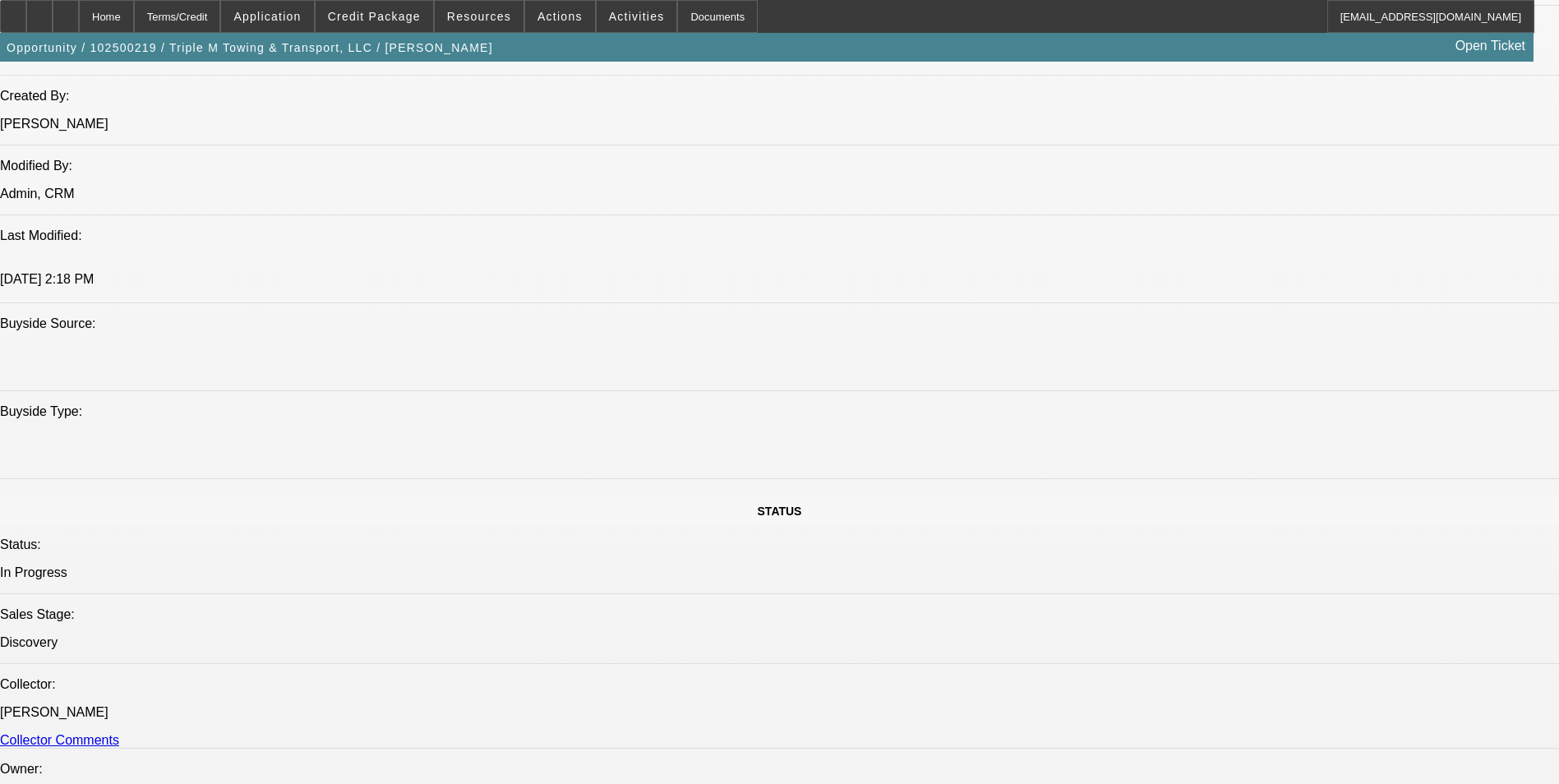
select select "0"
select select "0.1"
select select "4"
select select "0"
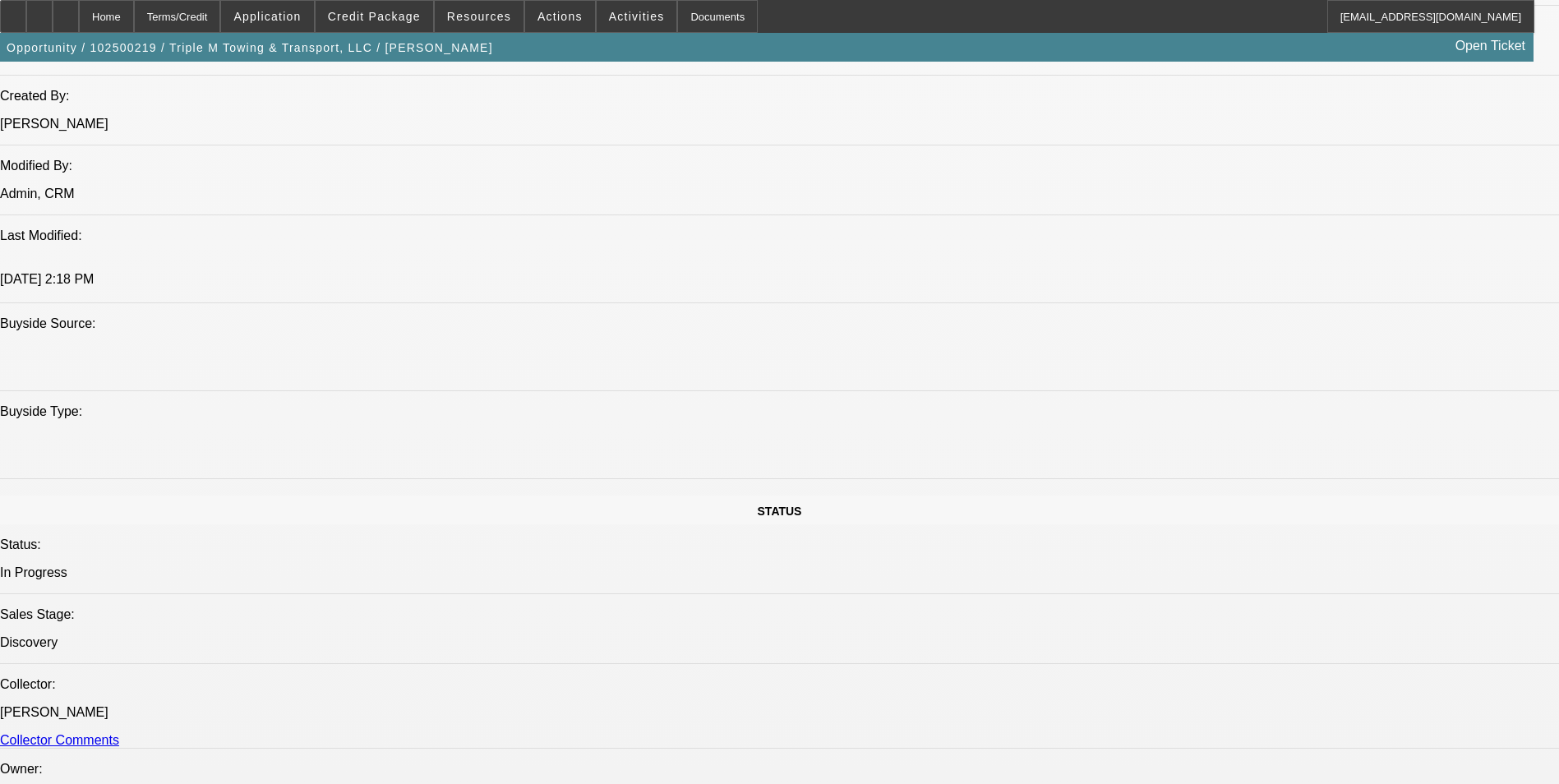
select select "0.1"
select select "4"
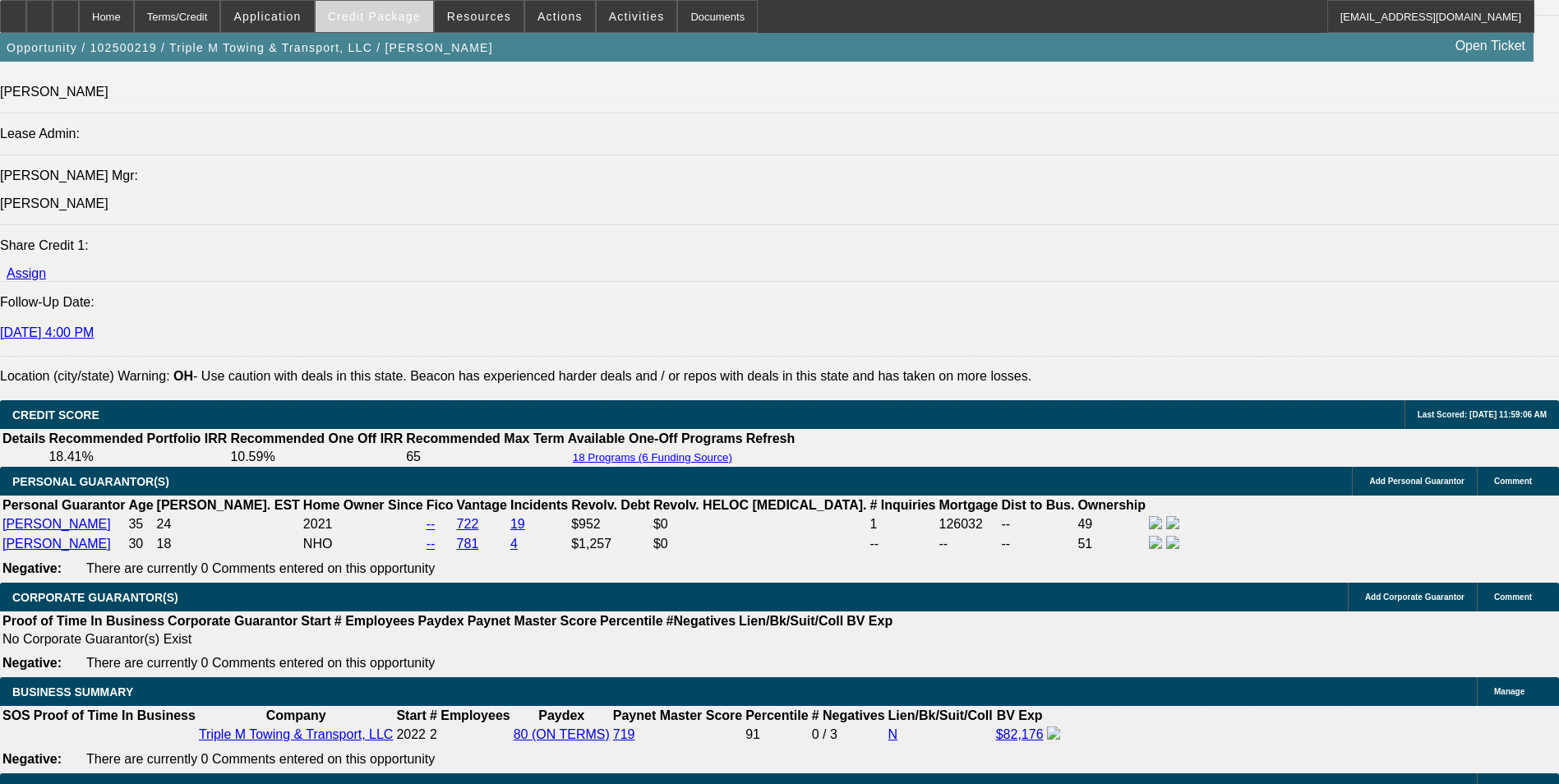
click at [380, 21] on span "Credit Package" at bounding box center [374, 17] width 92 height 13
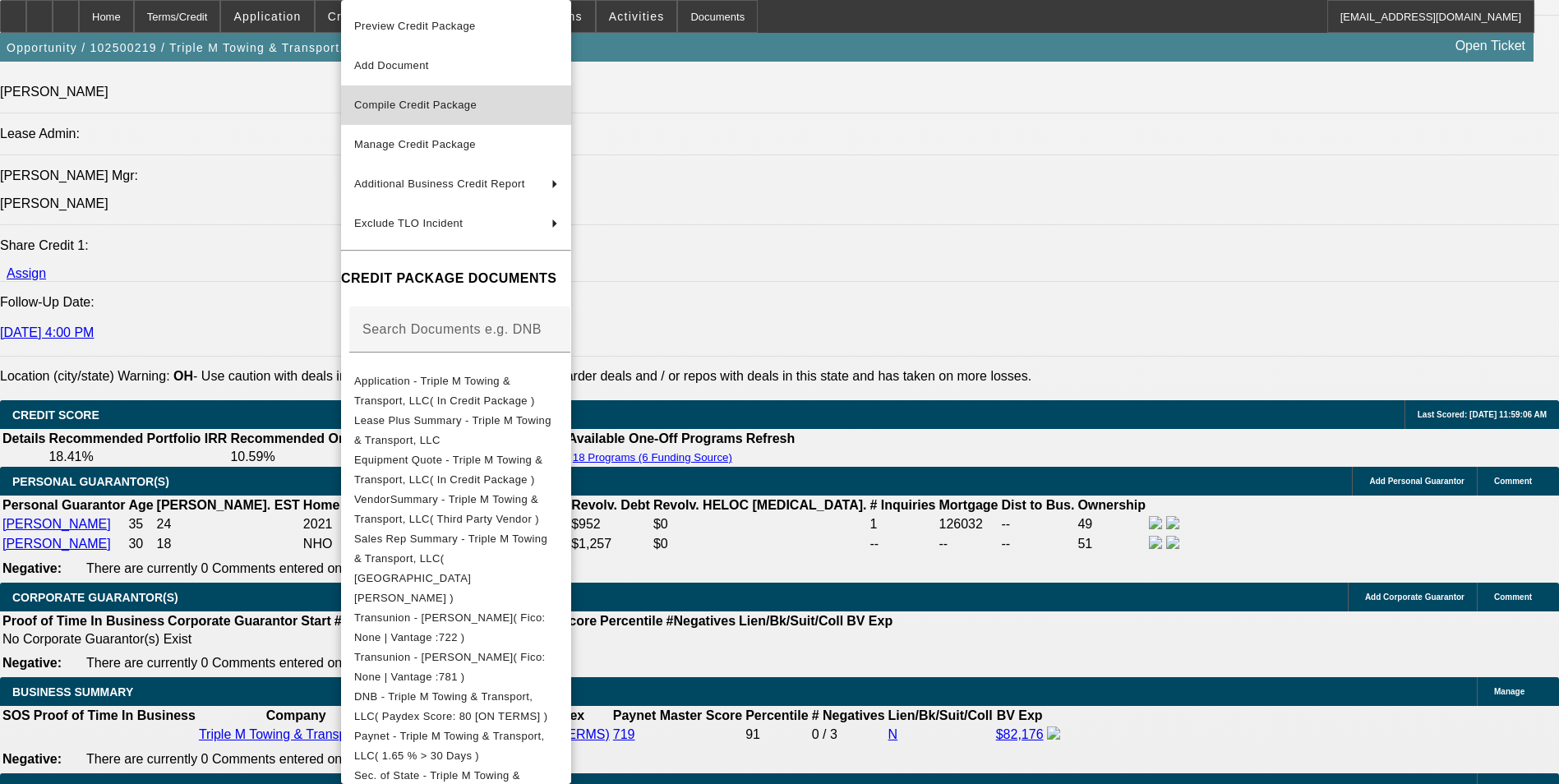
click at [421, 111] on span "Compile Credit Package" at bounding box center [456, 105] width 204 height 20
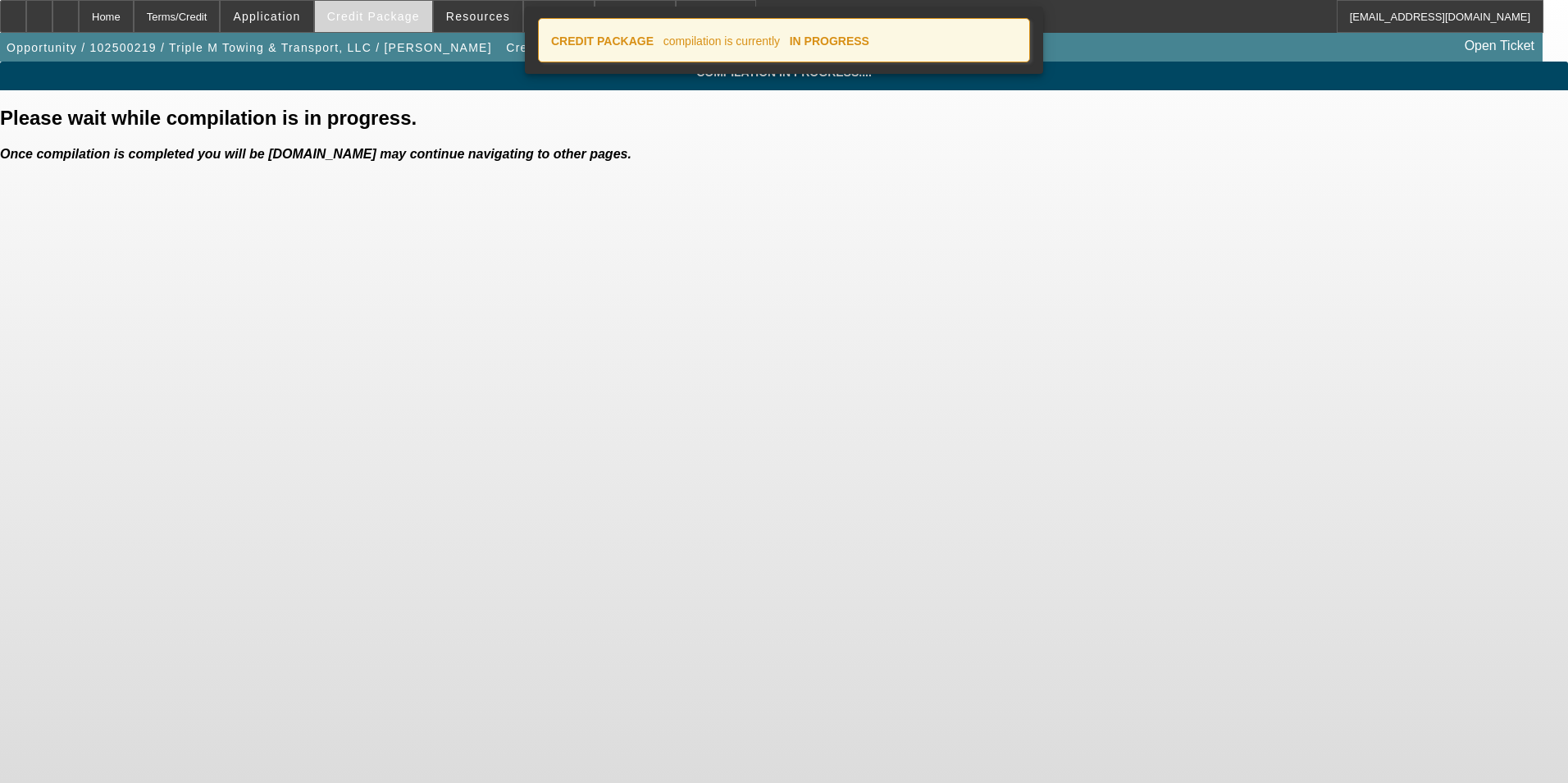
click at [377, 21] on span "Credit Package" at bounding box center [373, 16] width 92 height 13
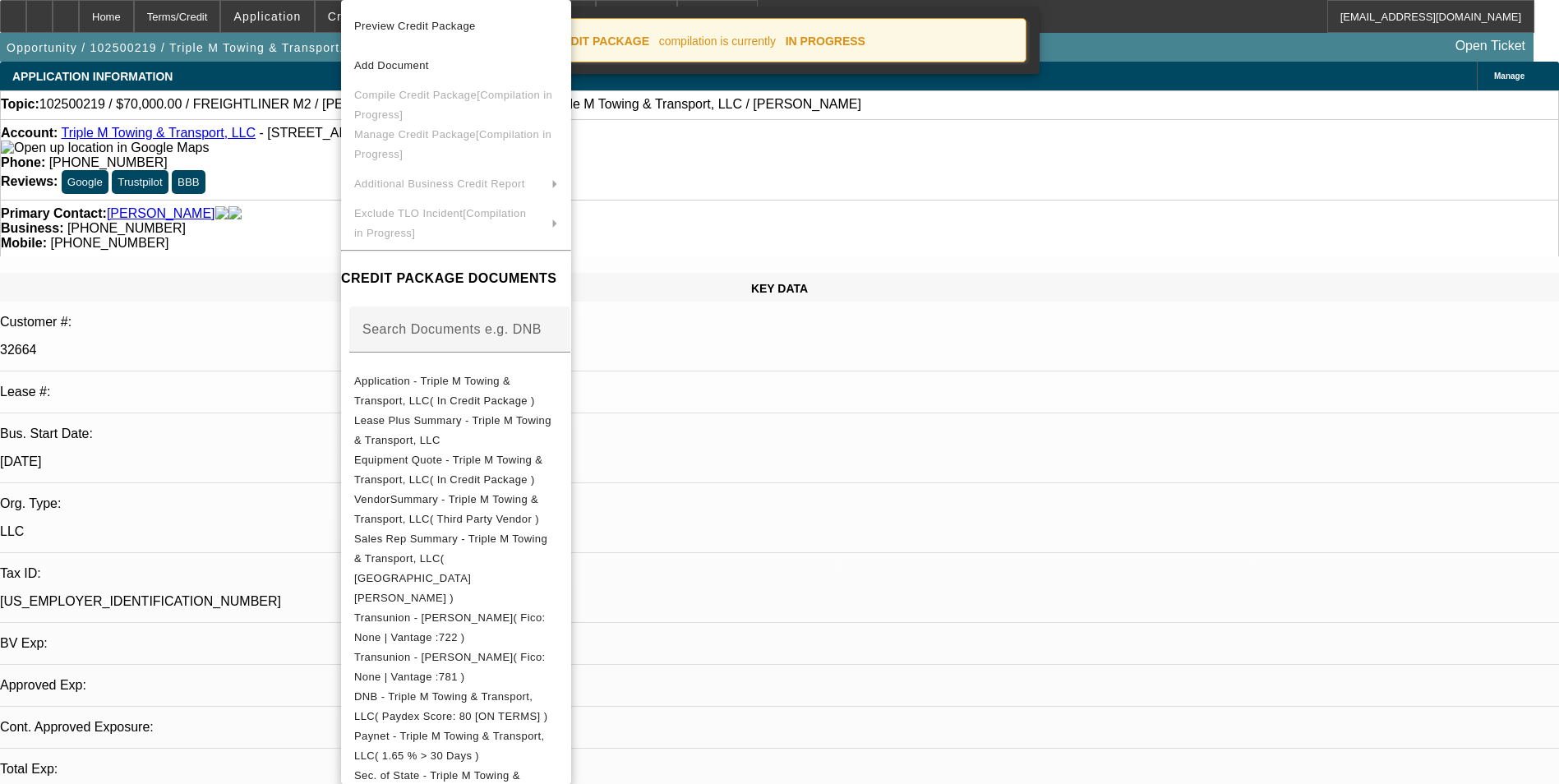
select select "0"
select select "0.1"
select select "4"
select select "0"
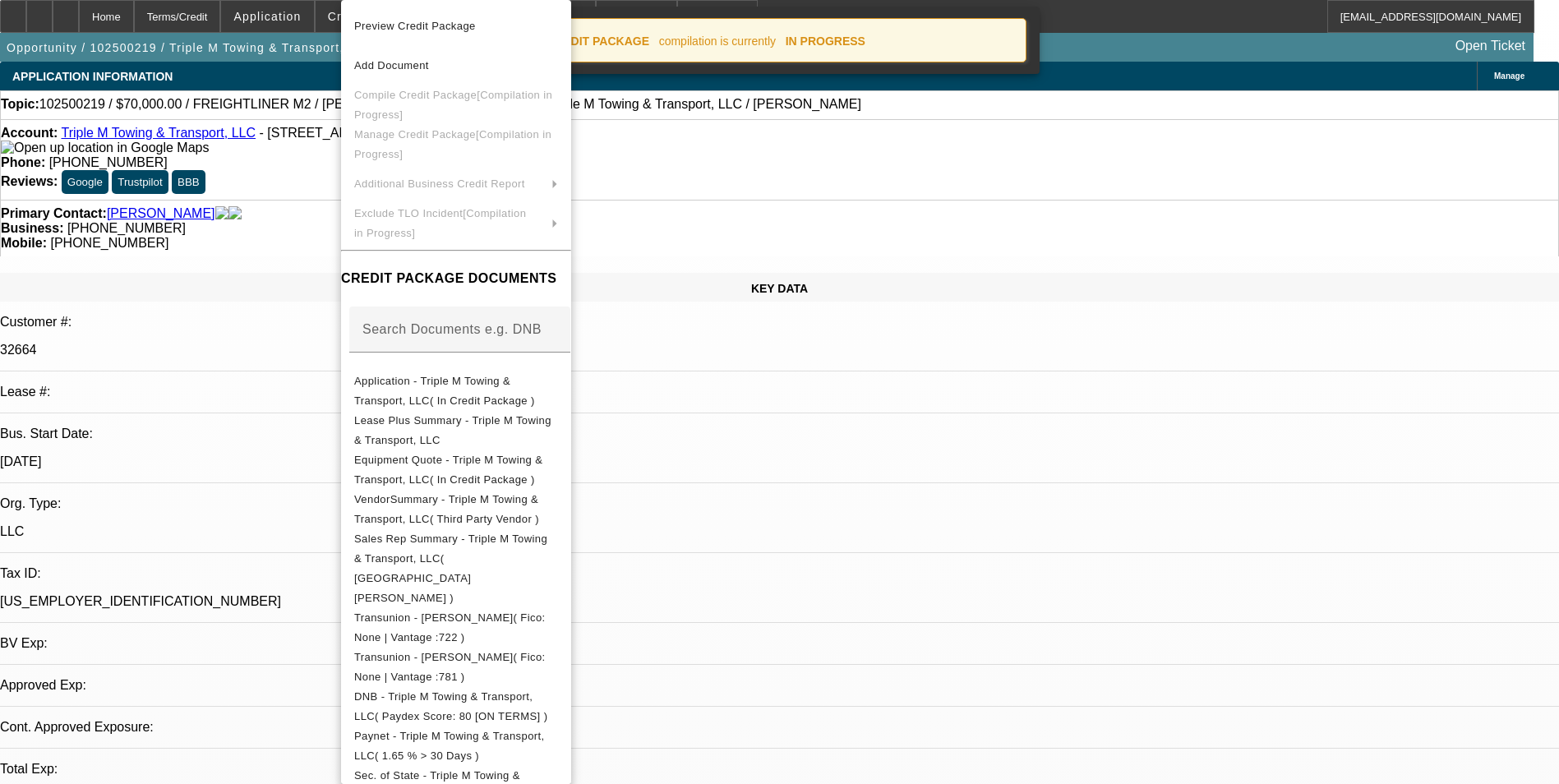
select select "0"
select select "0.1"
select select "4"
select select "0"
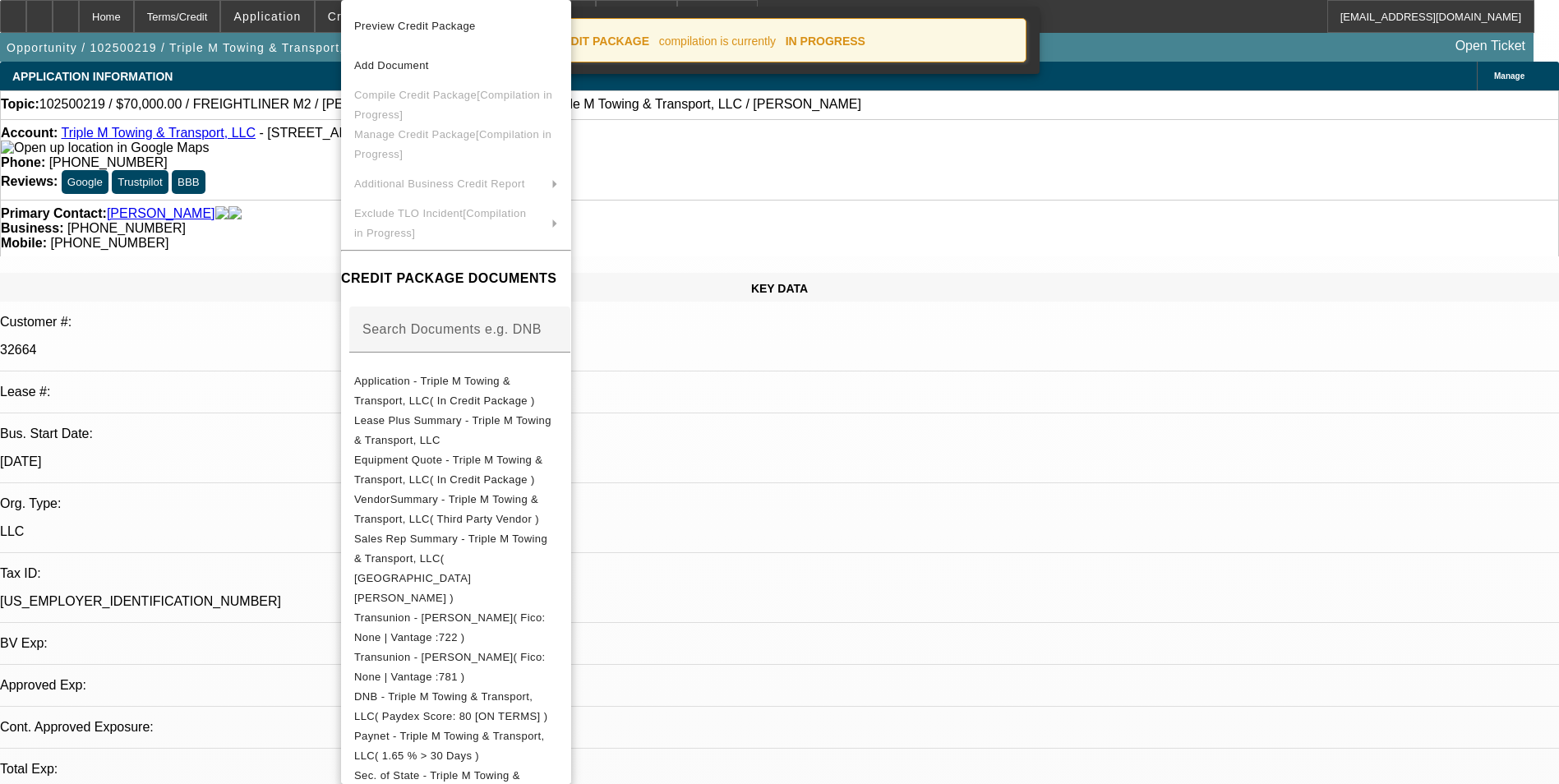
select select "0.1"
select select "4"
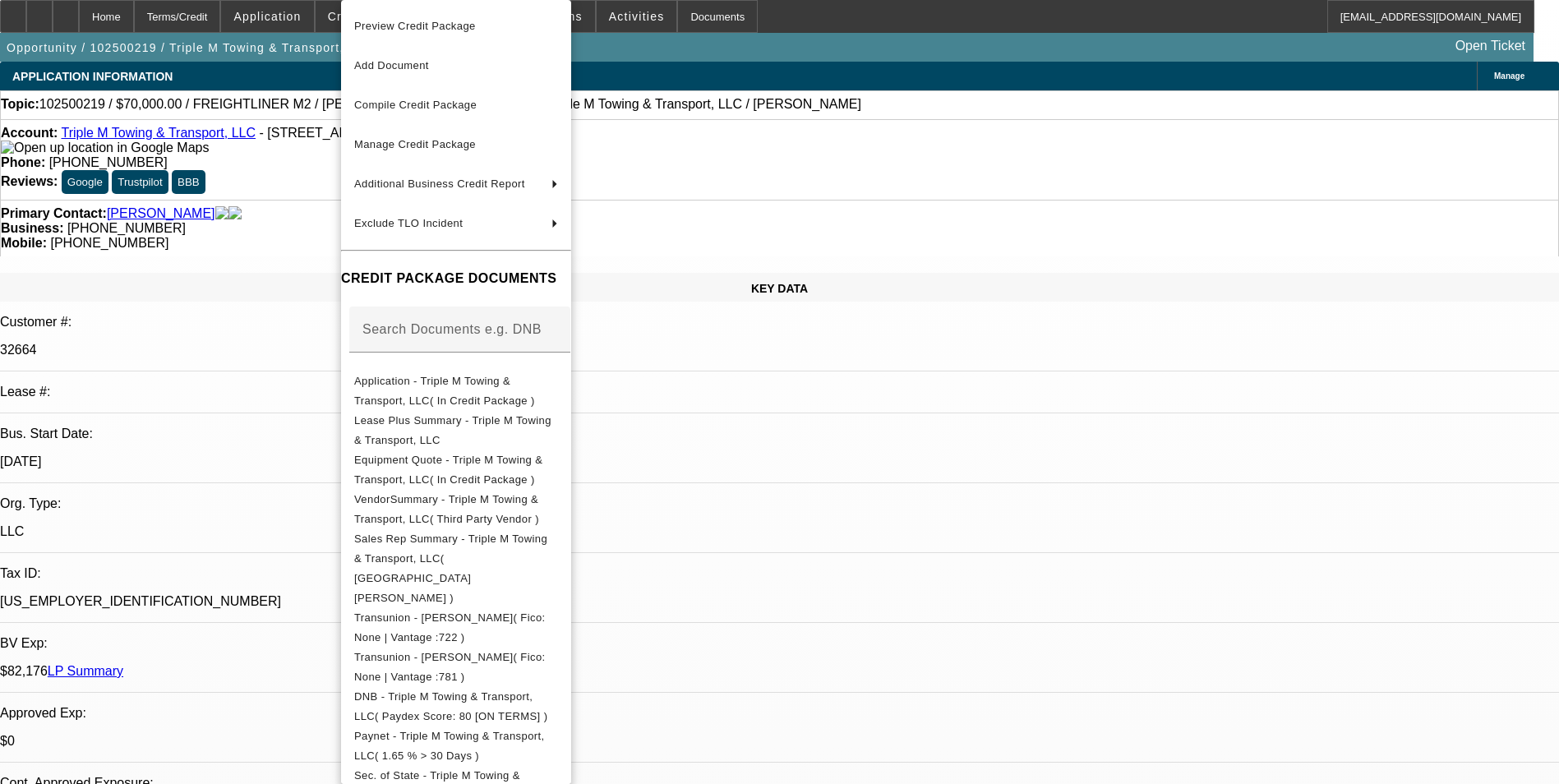
click at [216, 67] on div at bounding box center [780, 392] width 1559 height 784
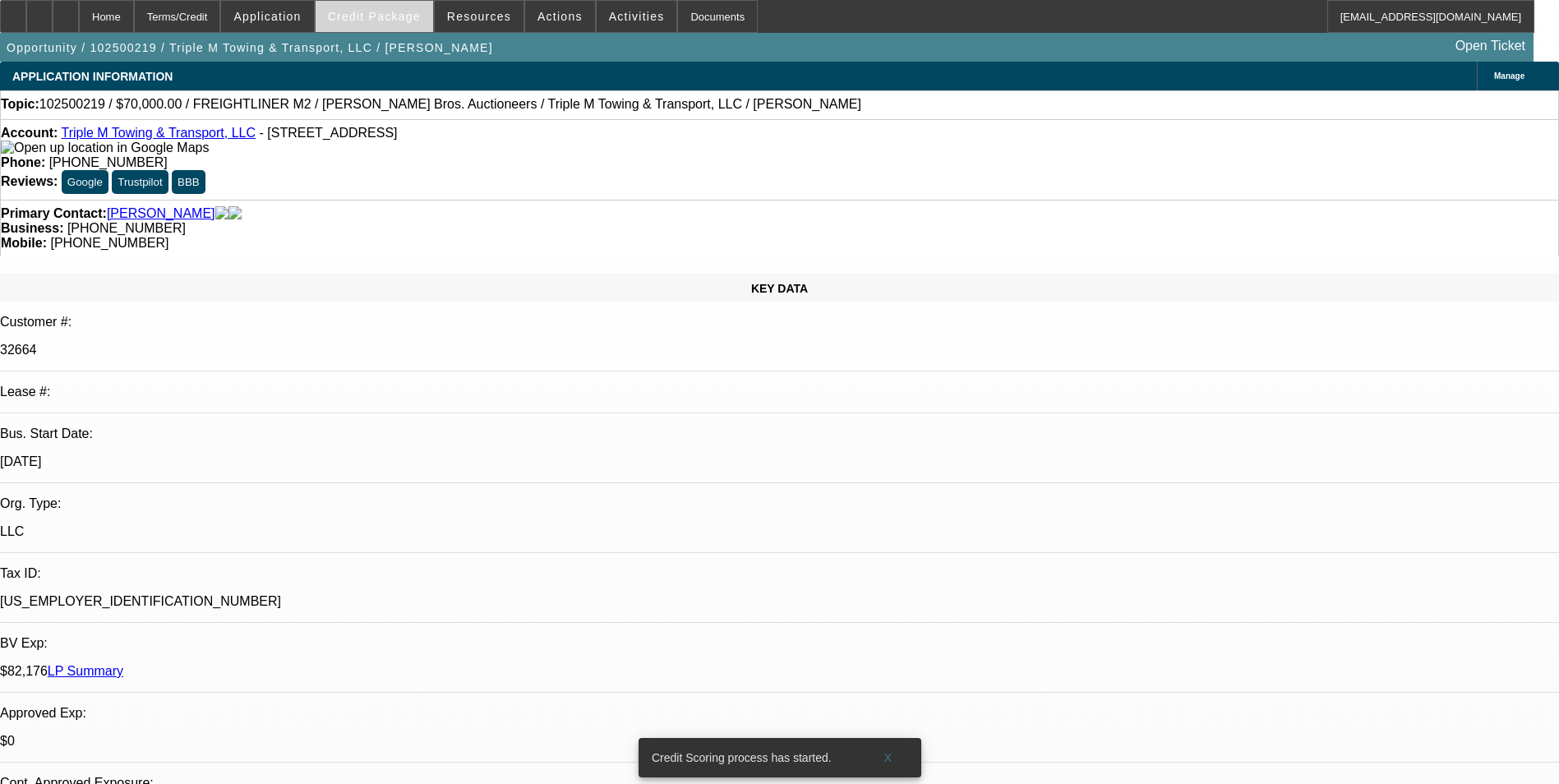
click at [407, 17] on span "Credit Package" at bounding box center [374, 17] width 92 height 13
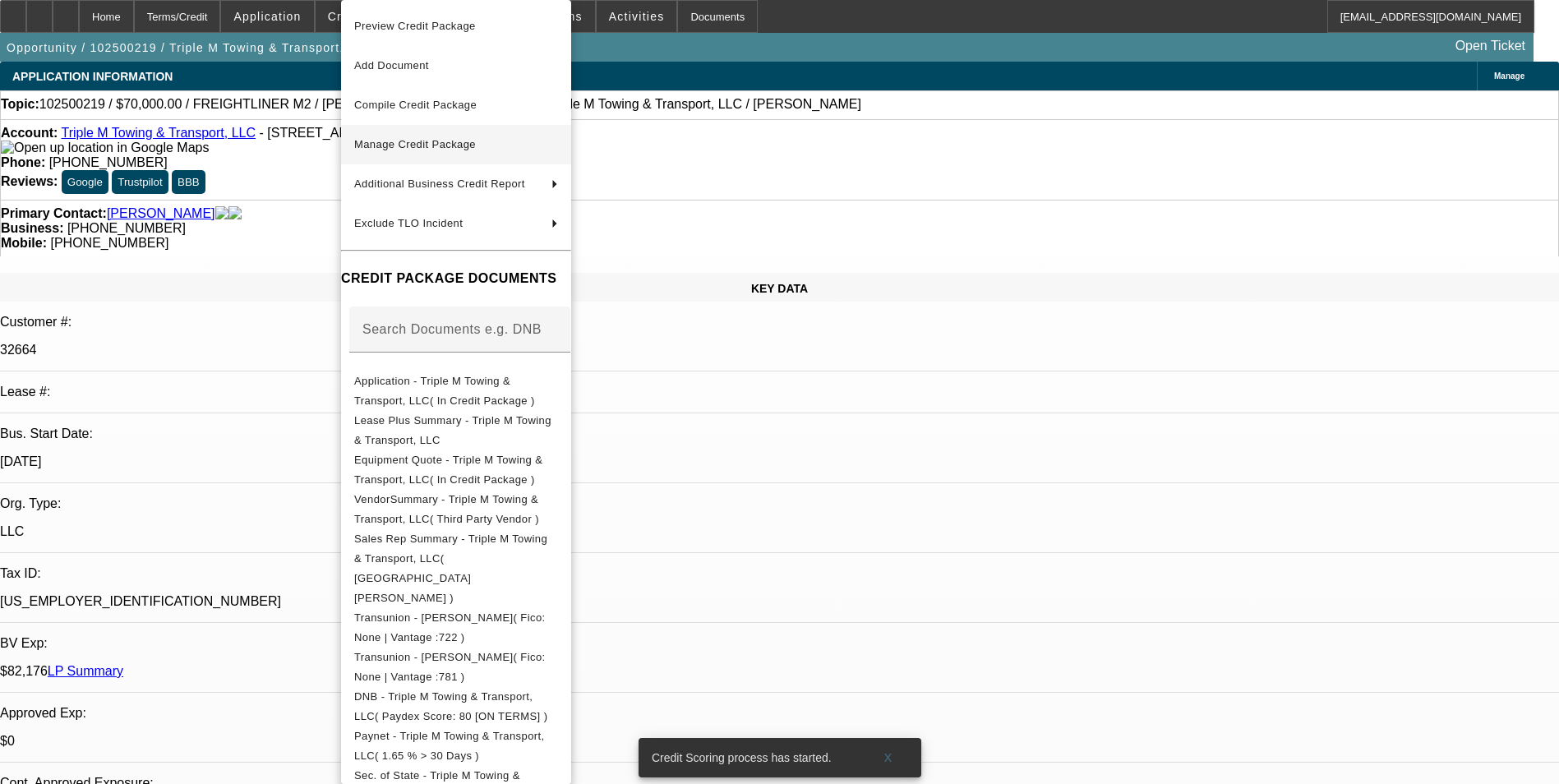
click at [442, 139] on span "Manage Credit Package" at bounding box center [415, 144] width 121 height 12
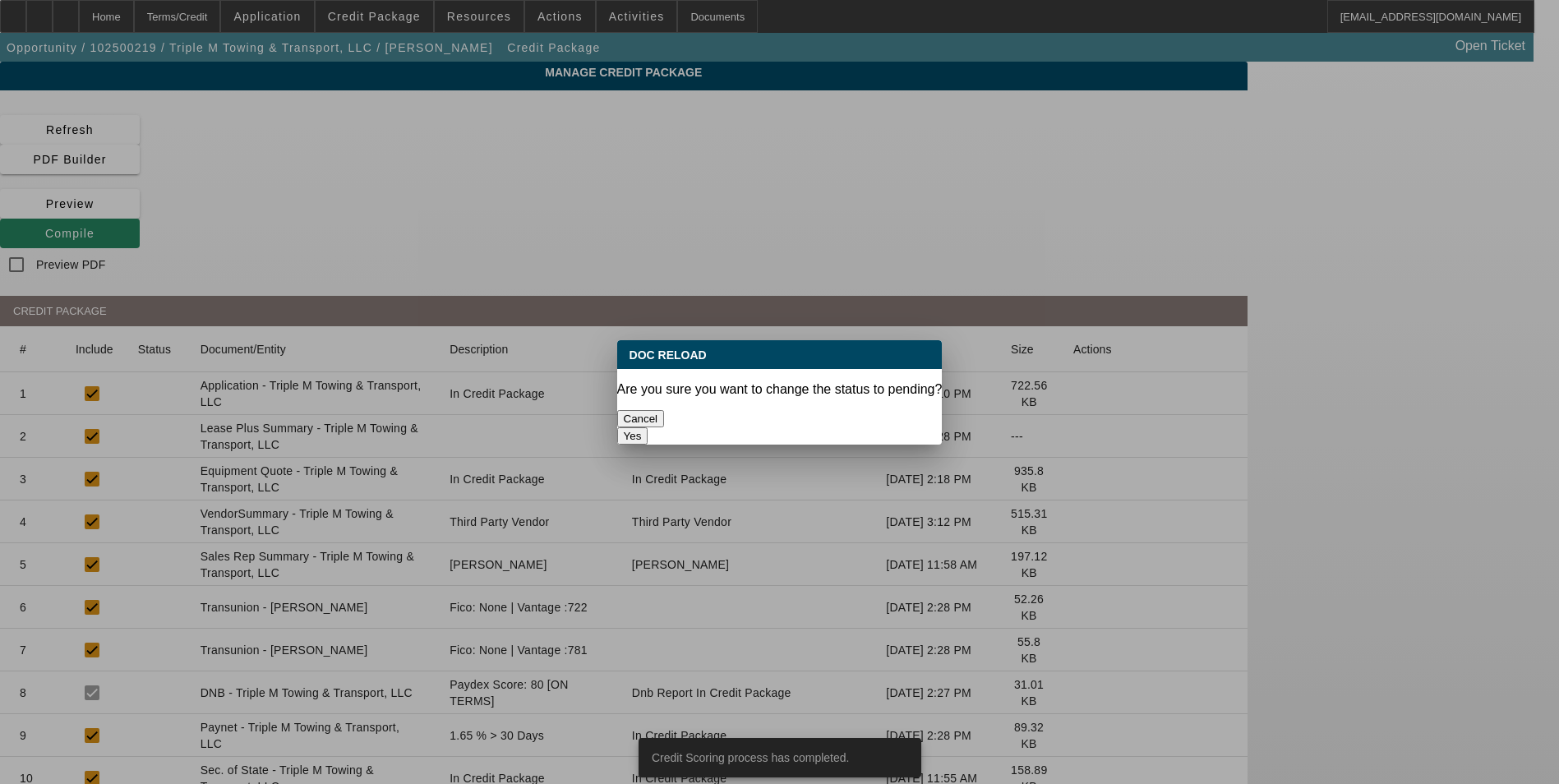
click at [648, 427] on button "Yes" at bounding box center [633, 436] width 31 height 17
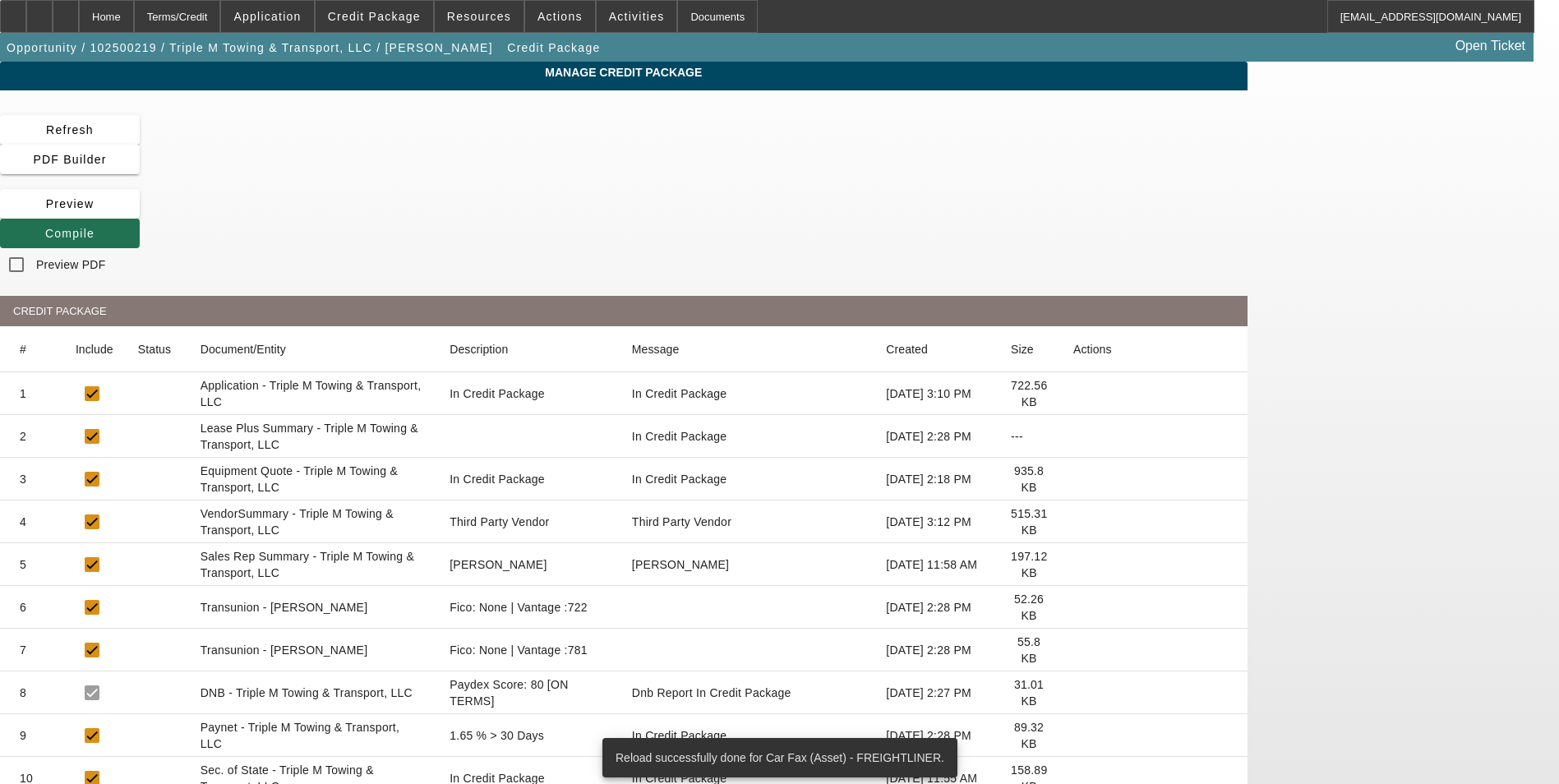
click at [94, 227] on span "Compile" at bounding box center [70, 234] width 50 height 13
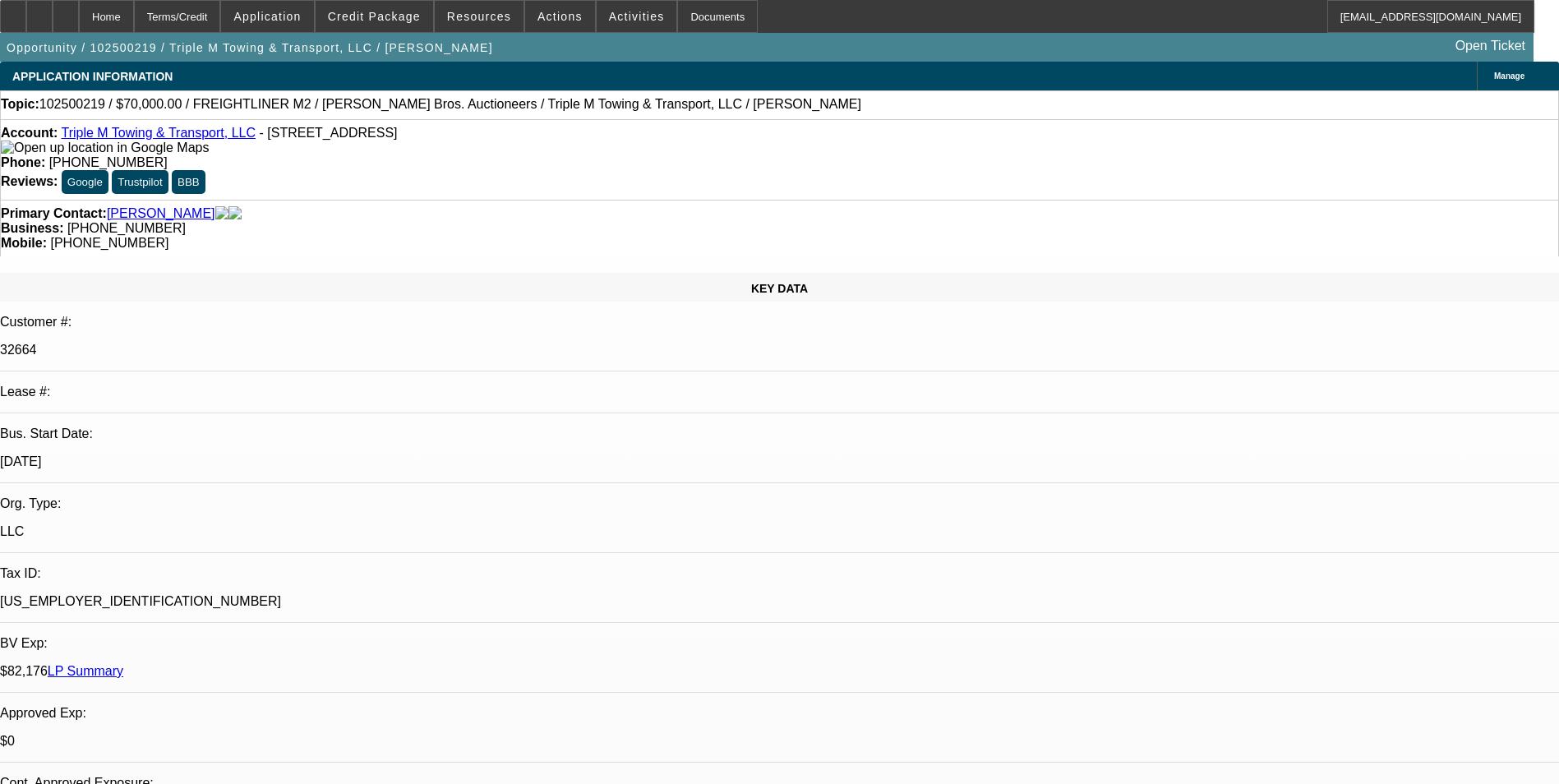
select select "0"
select select "0.1"
select select "4"
select select "0"
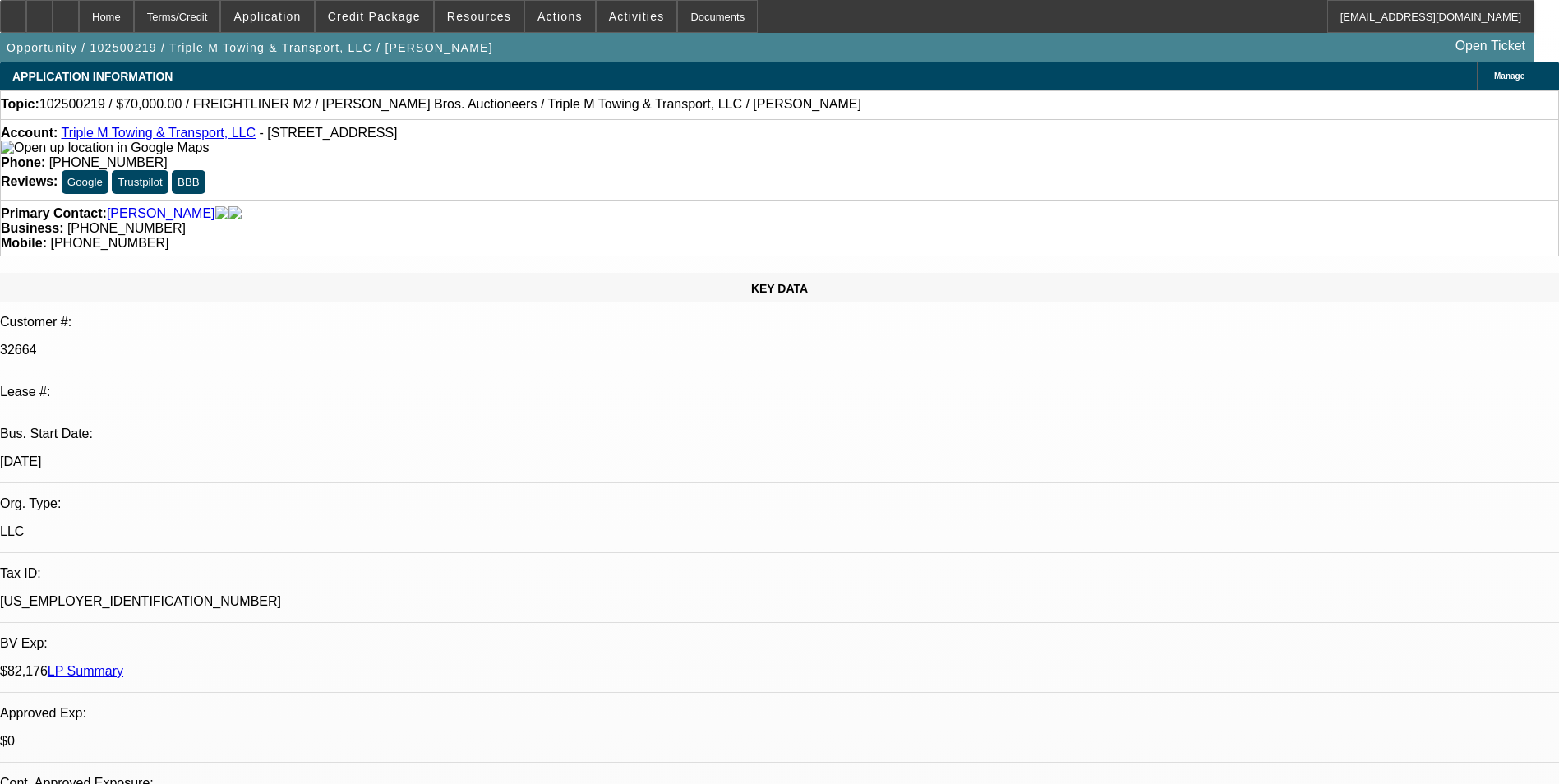
select select "0"
select select "0.1"
select select "4"
select select "0"
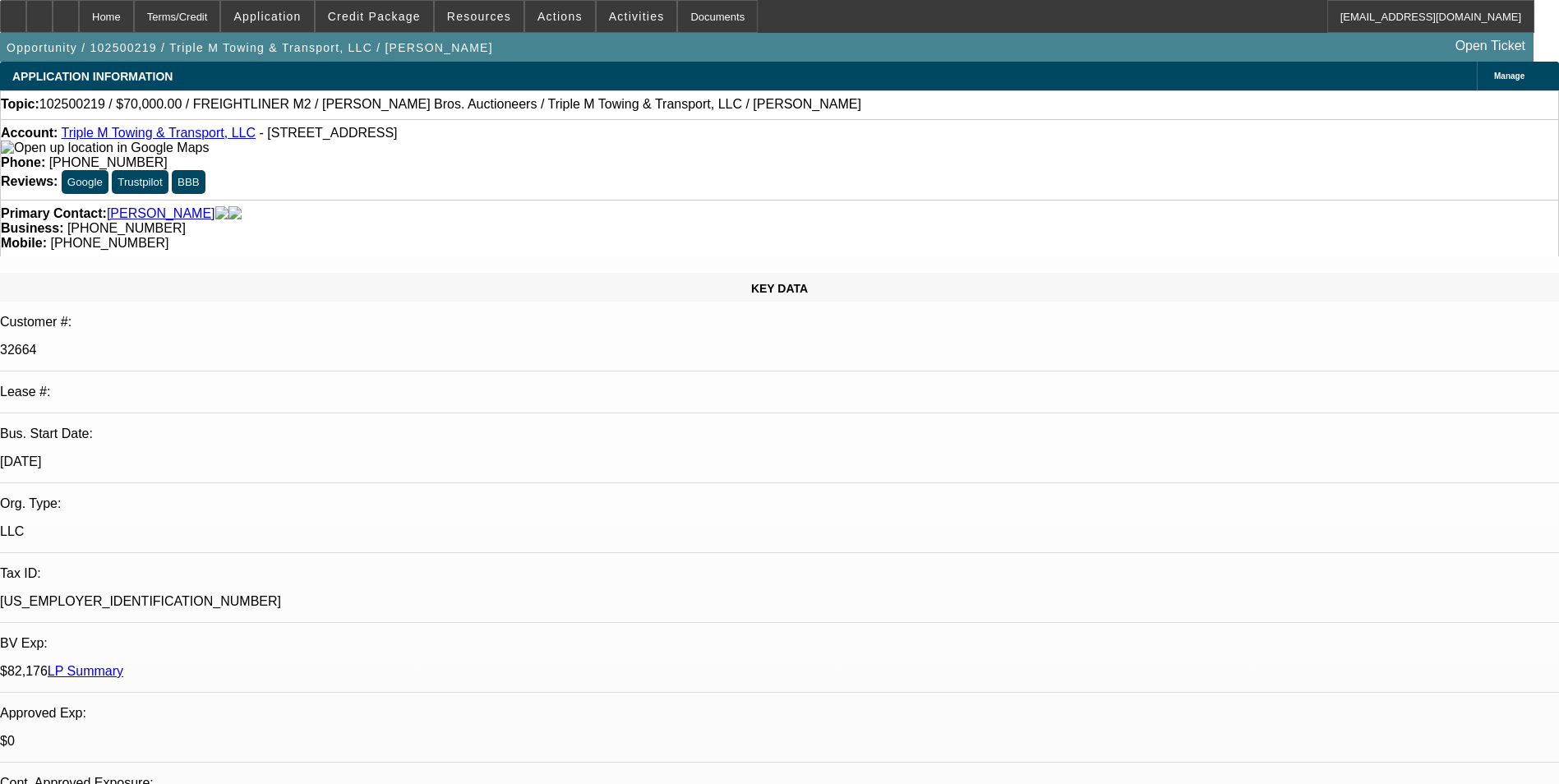
select select "0.1"
select select "4"
click at [79, 17] on div at bounding box center [66, 17] width 26 height 33
select select "0"
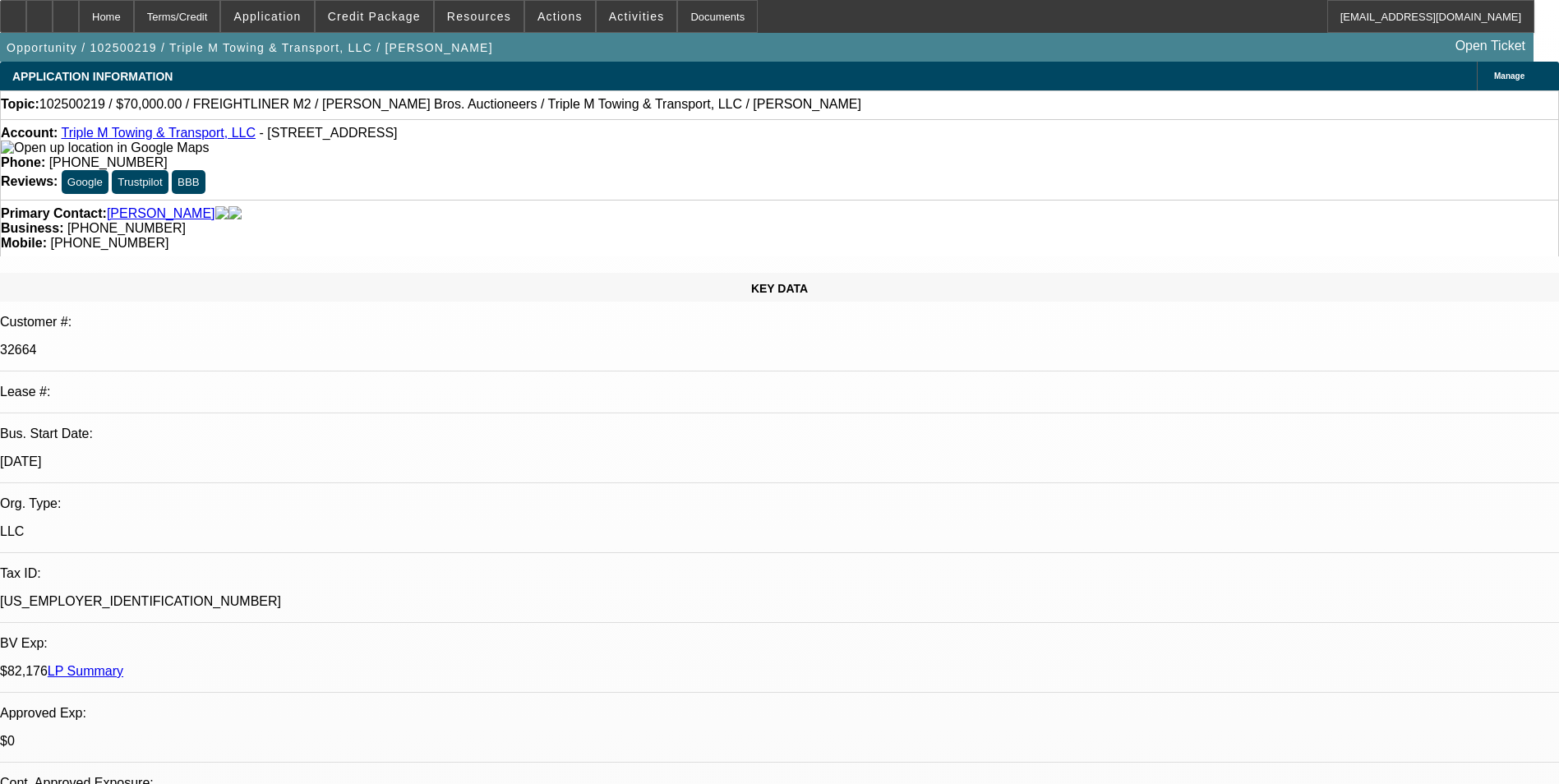
select select "0.1"
select select "0"
select select "0.1"
select select "0"
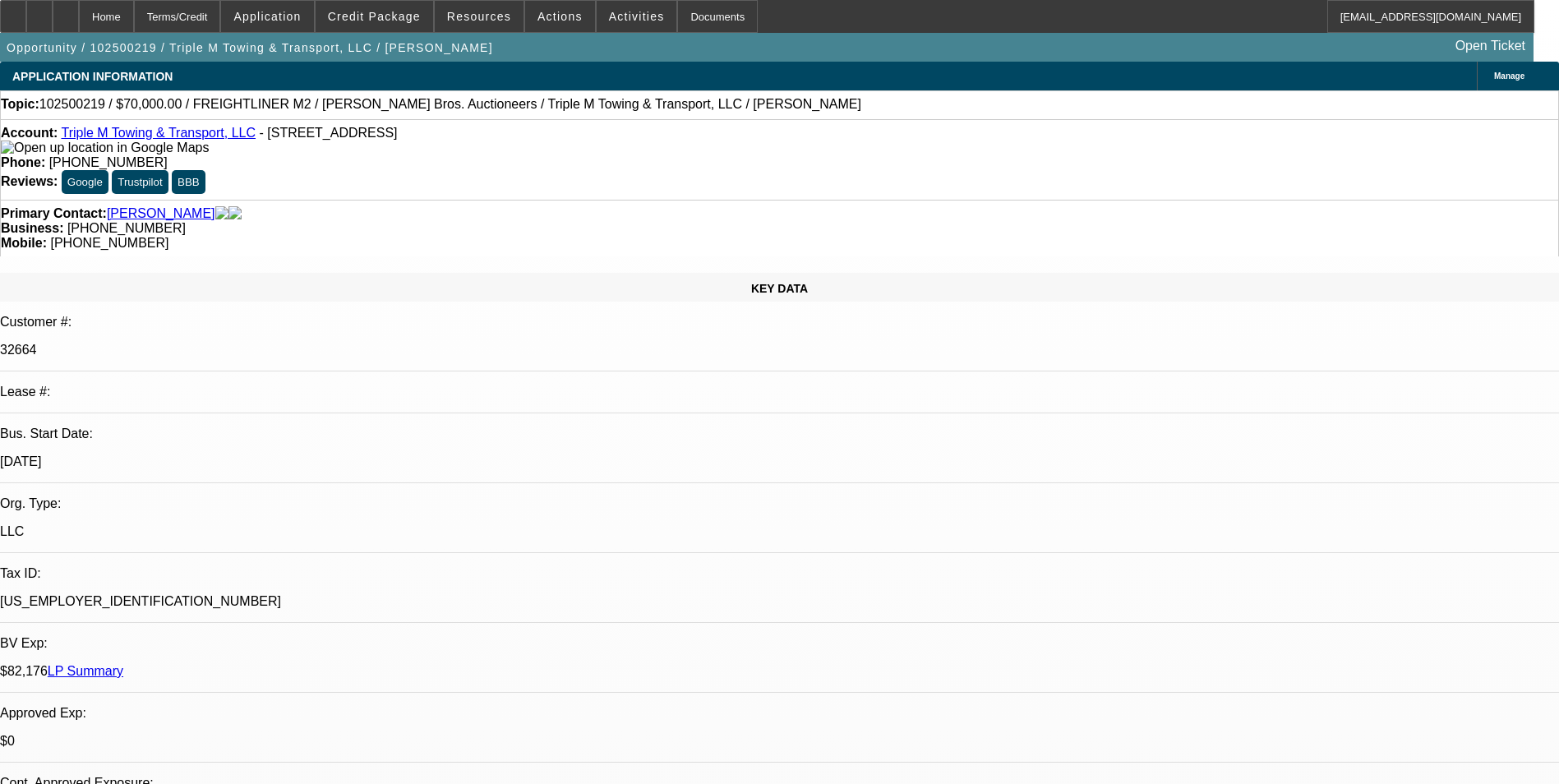
select select "0"
select select "0.1"
select select "1"
select select "4"
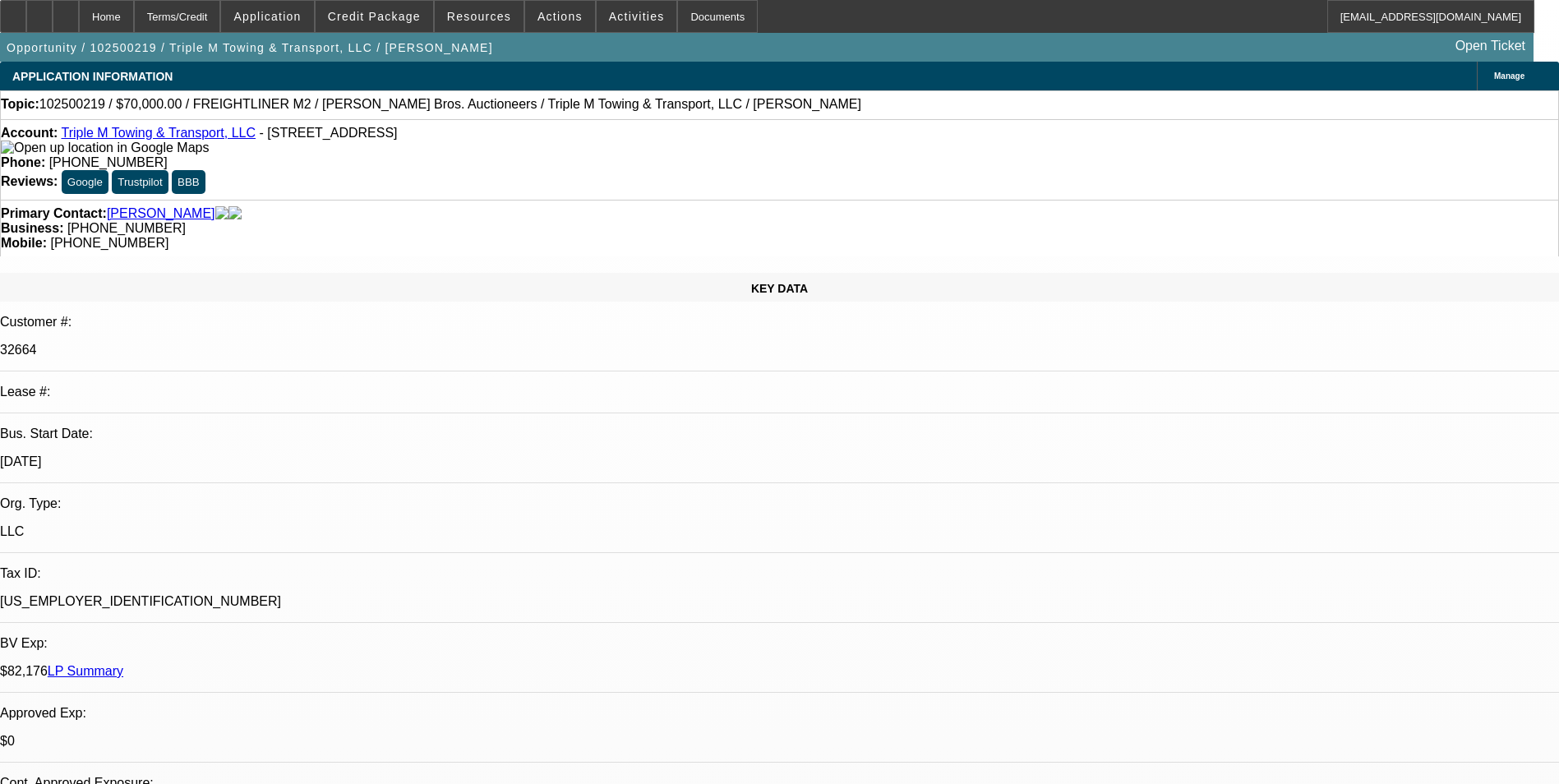
select select "1"
select select "4"
select select "1"
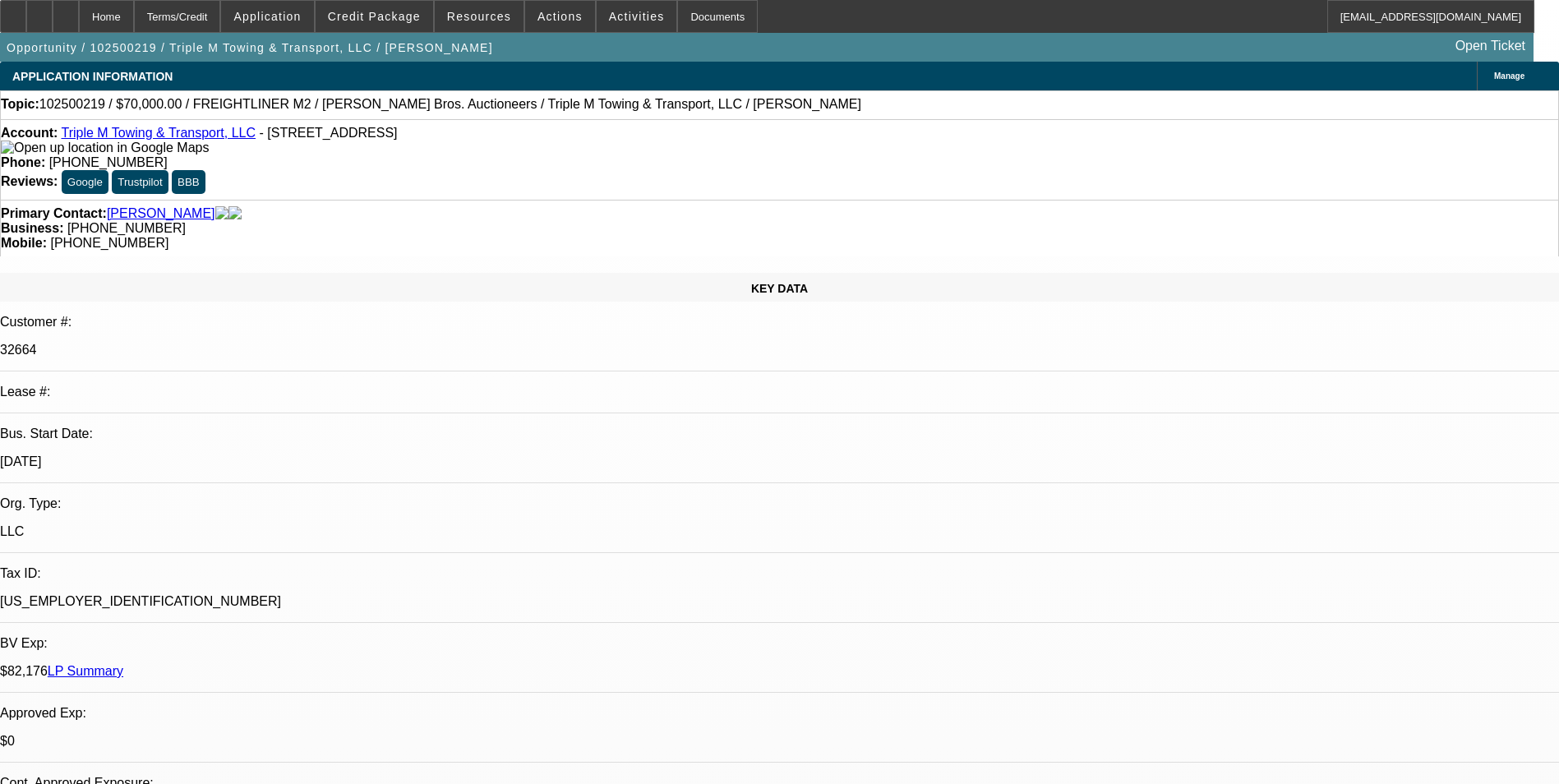
select select "4"
click at [419, 21] on span "Credit Package" at bounding box center [374, 17] width 92 height 13
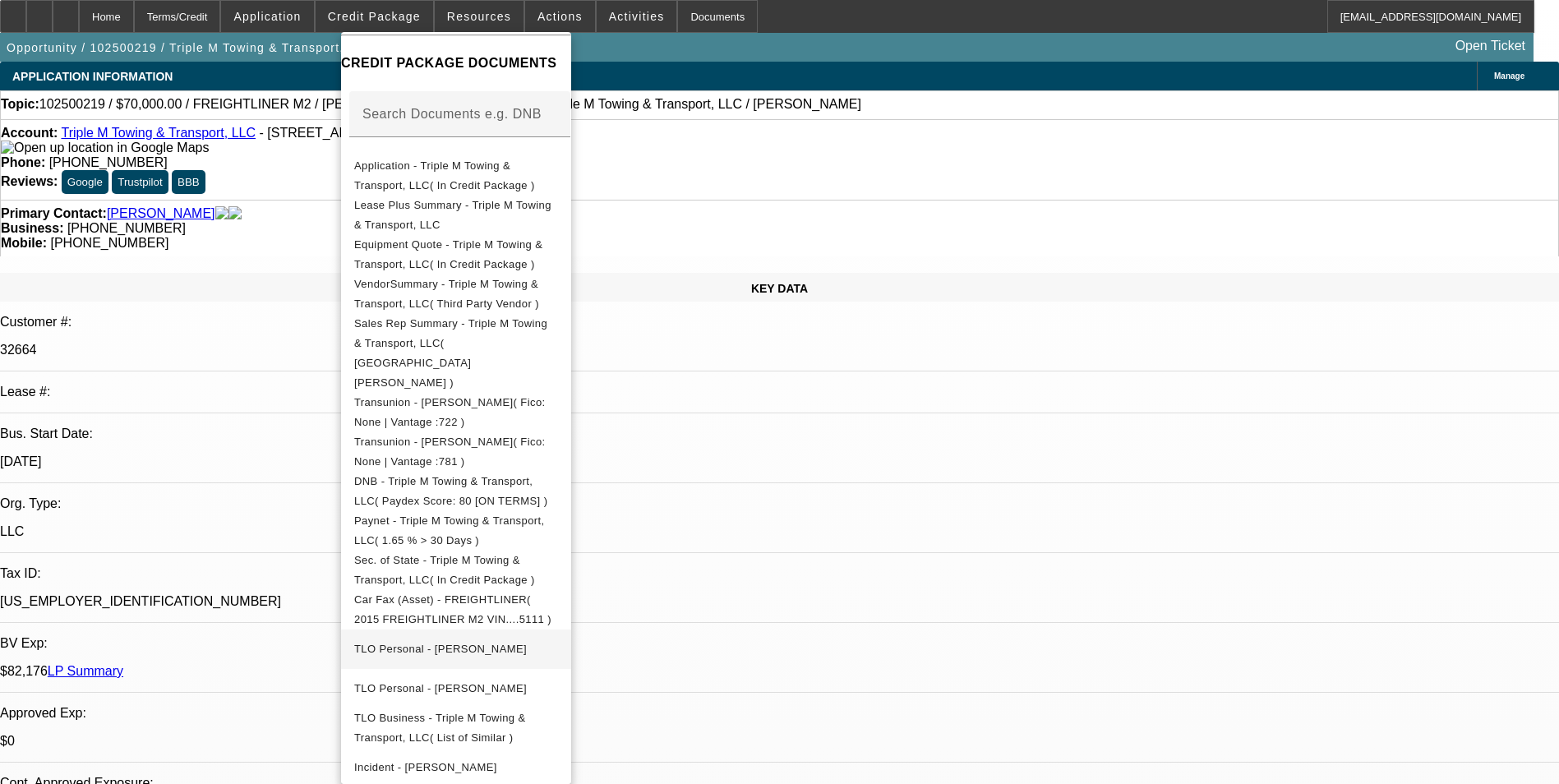
scroll to position [264, 0]
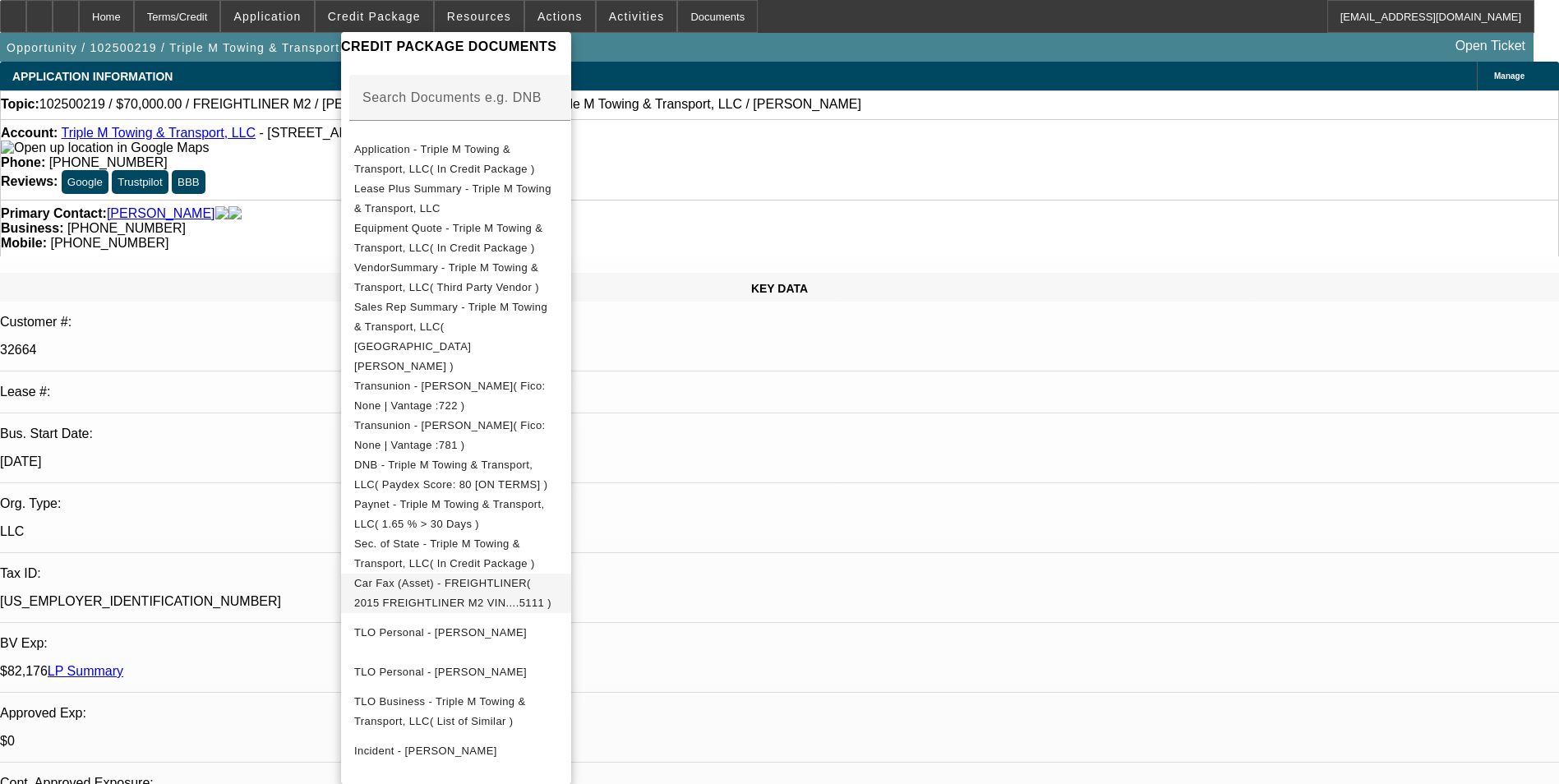
click at [517, 577] on span "Car Fax (Asset) - FREIGHTLINER( 2015 FREIGHTLINER M2 VIN....5111 )" at bounding box center [453, 593] width 197 height 32
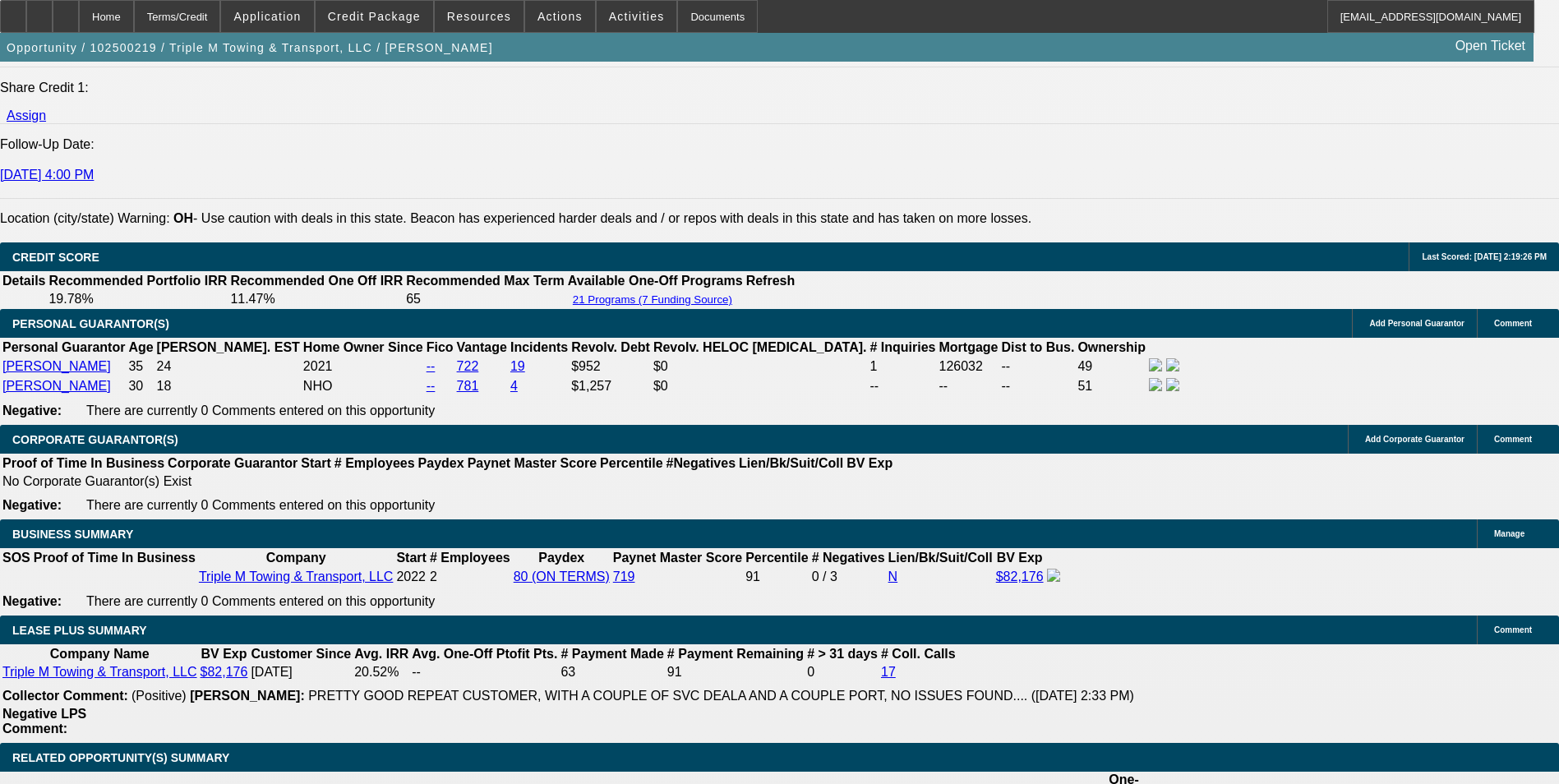
scroll to position [2300, 0]
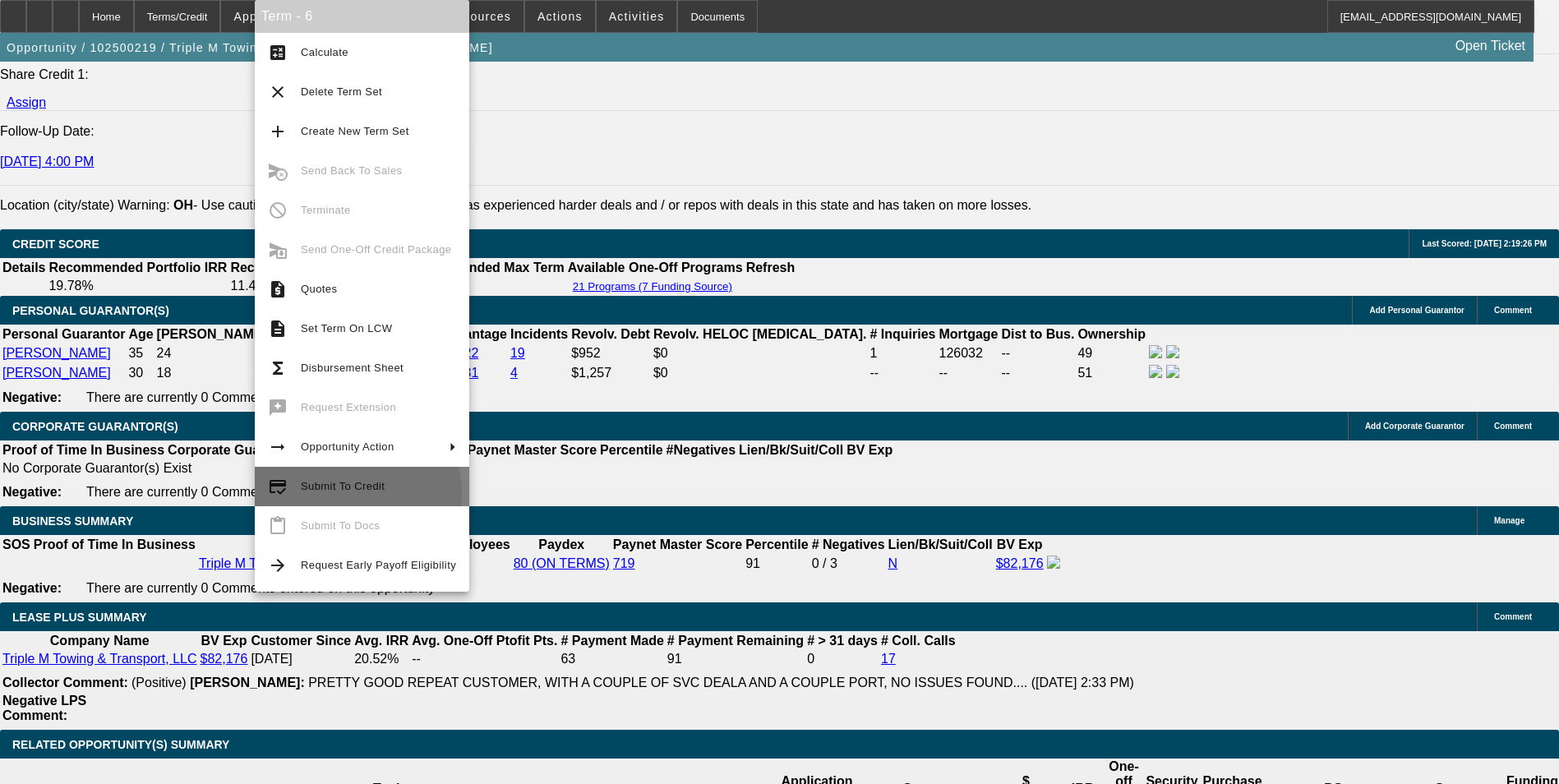
click at [351, 493] on span "Submit To Credit" at bounding box center [378, 486] width 155 height 20
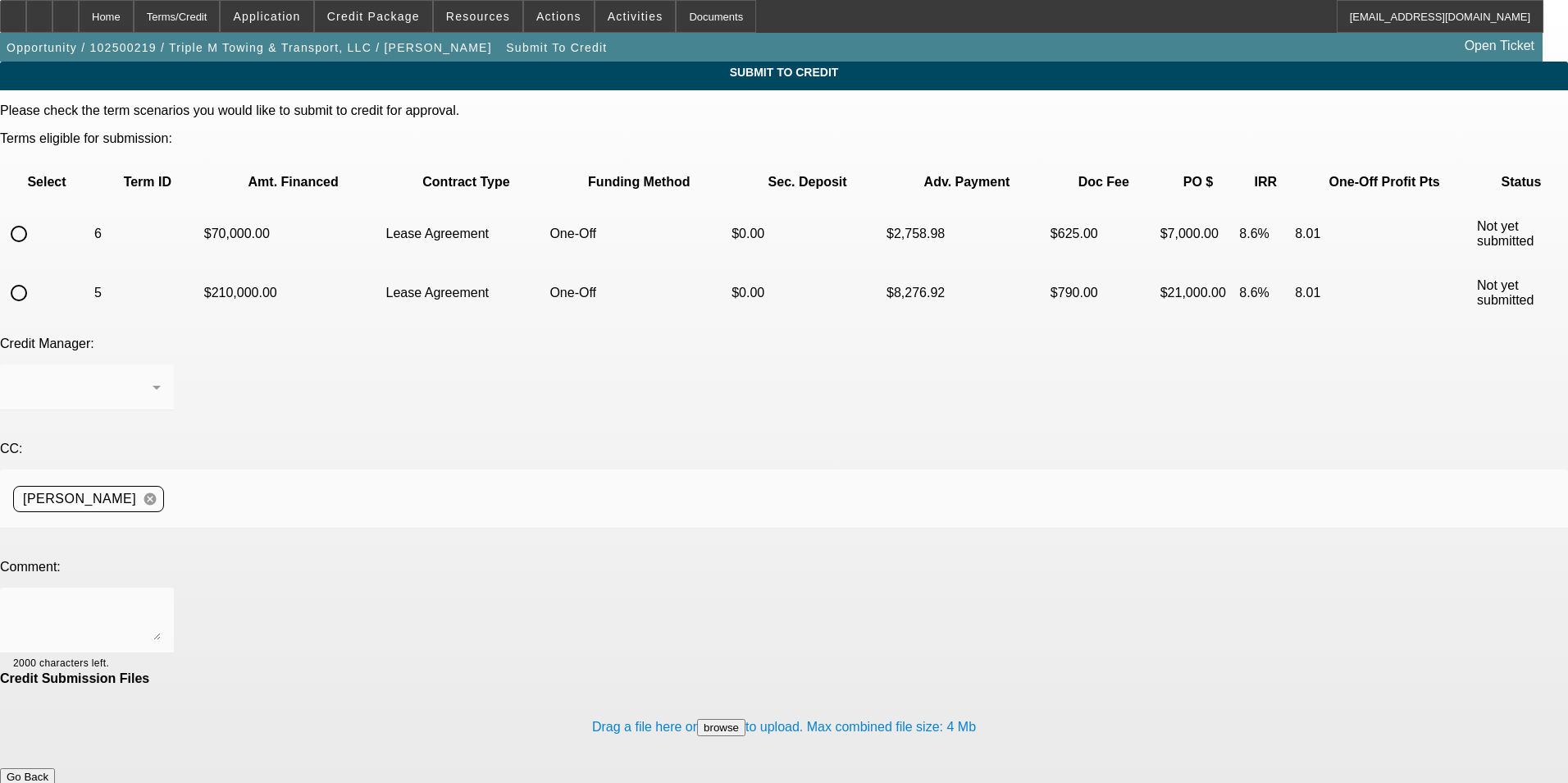
click at [35, 218] on input "radio" at bounding box center [19, 234] width 33 height 33
radio input "true"
click at [161, 601] on textarea at bounding box center [87, 621] width 147 height 40
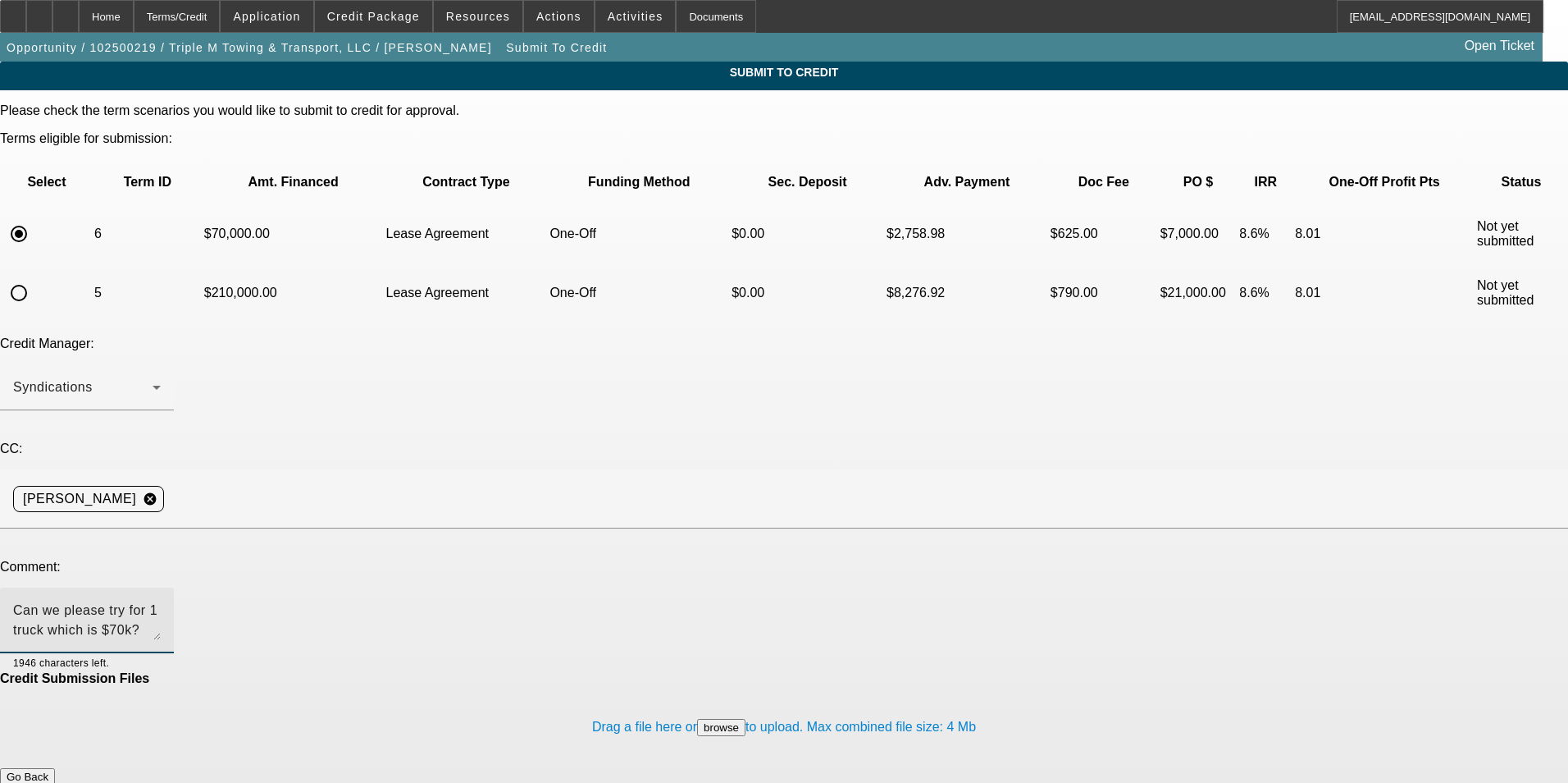
type textarea "Can we please try for 1 truck which is $70k? Thank you"
click at [47, 782] on button "Submit" at bounding box center [23, 794] width 47 height 17
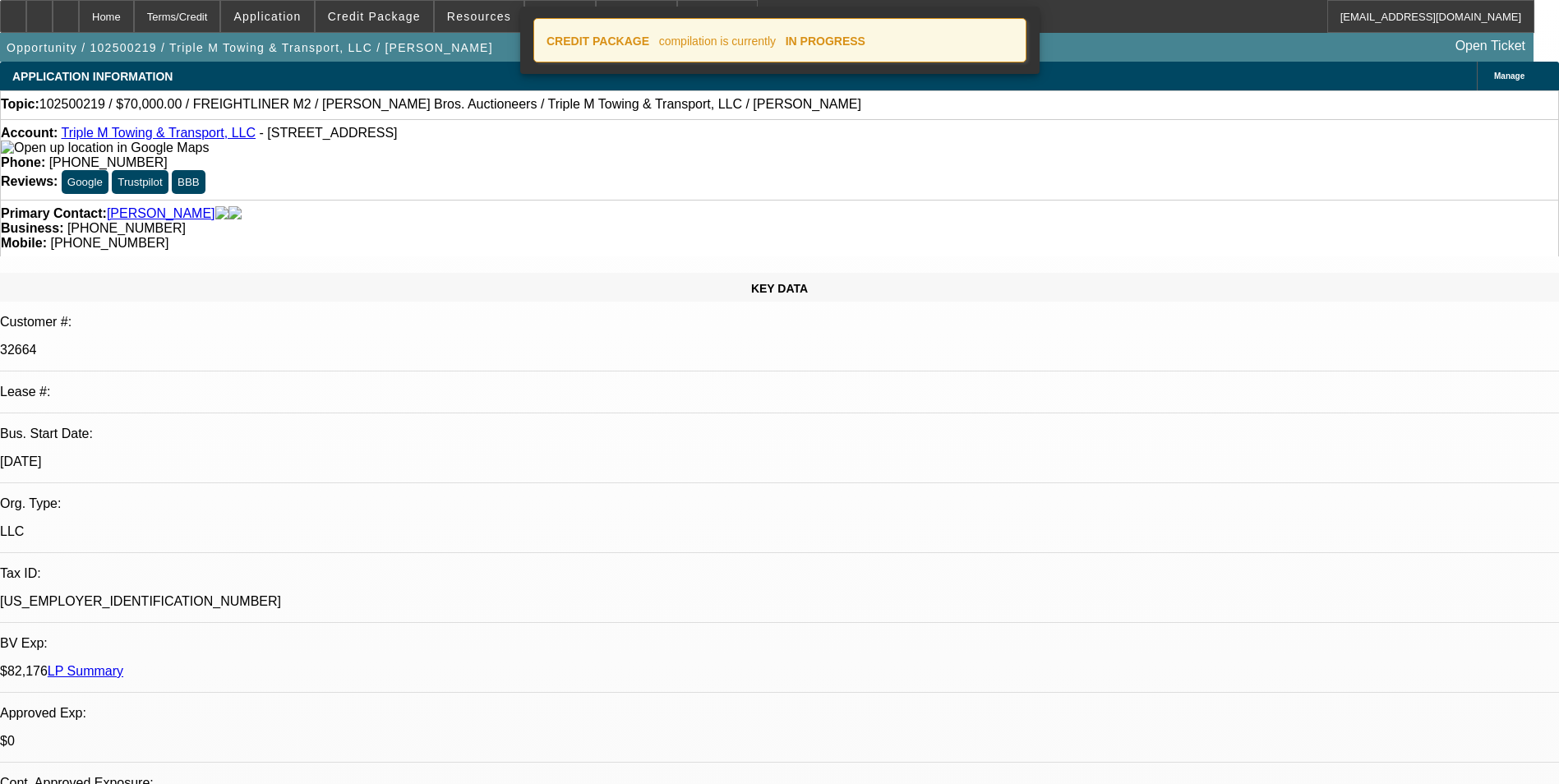
select select "0"
select select "0.1"
select select "4"
select select "0"
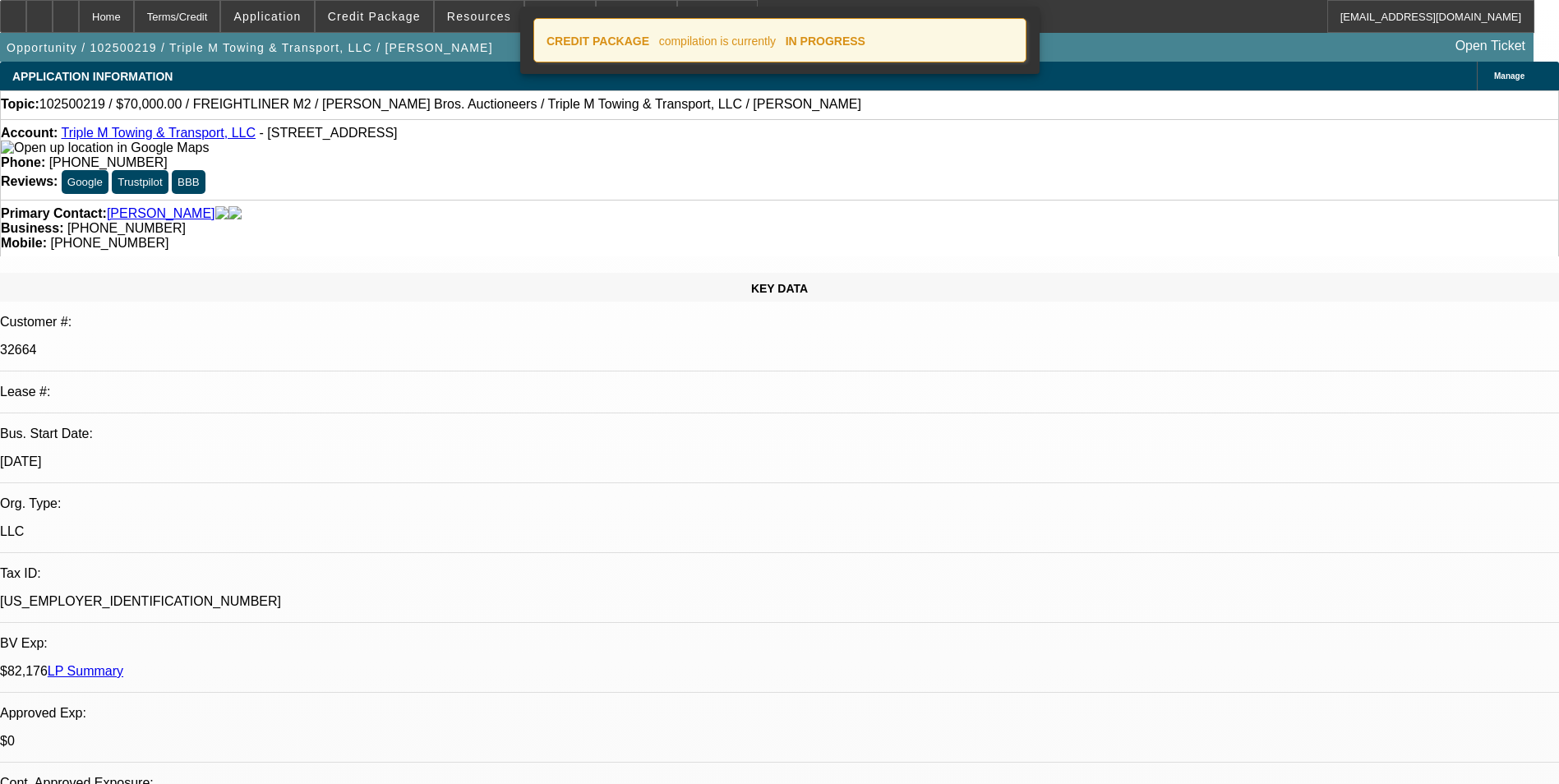
select select "0"
select select "0.1"
select select "4"
select select "0"
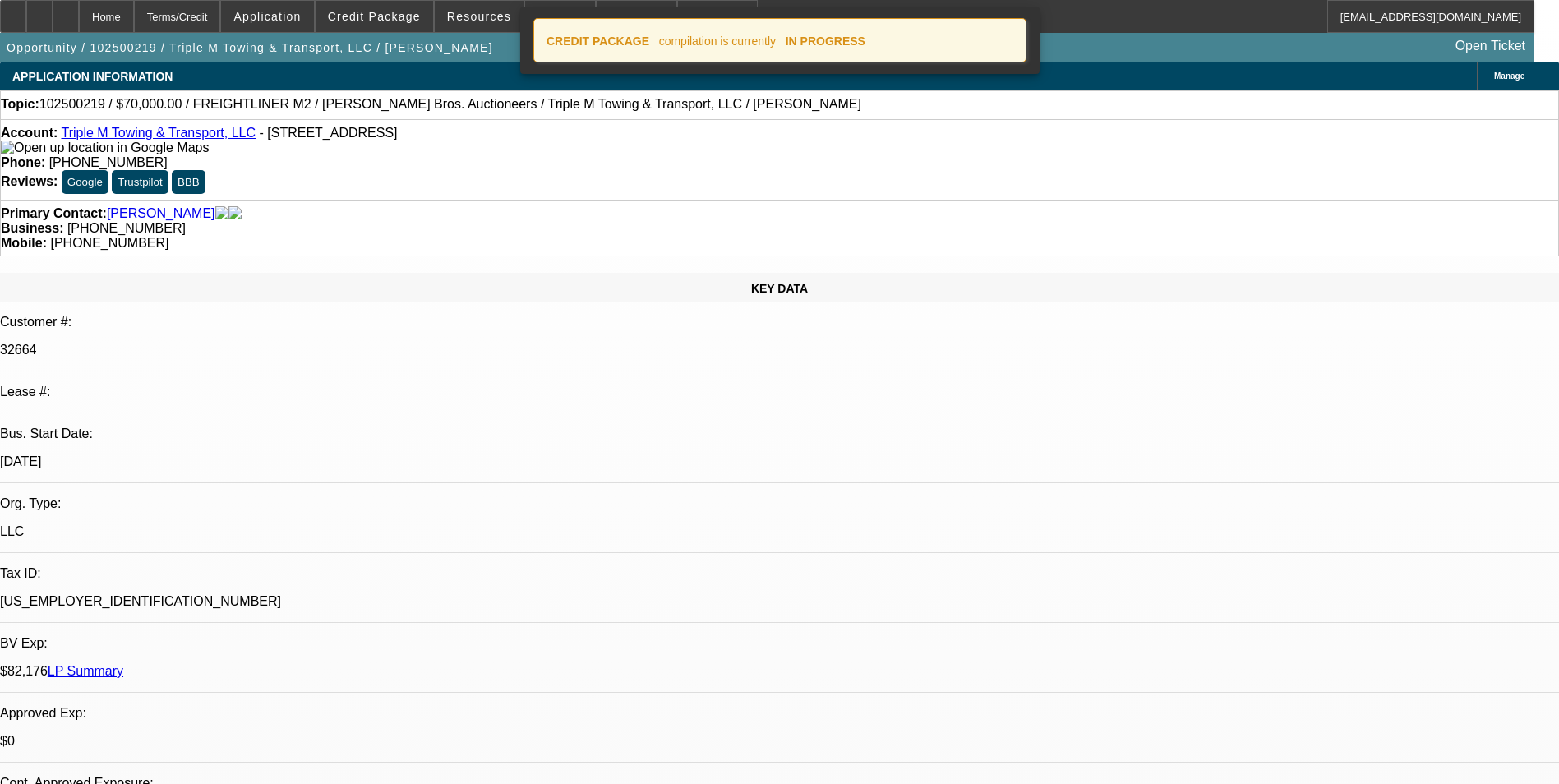
select select "0.1"
select select "4"
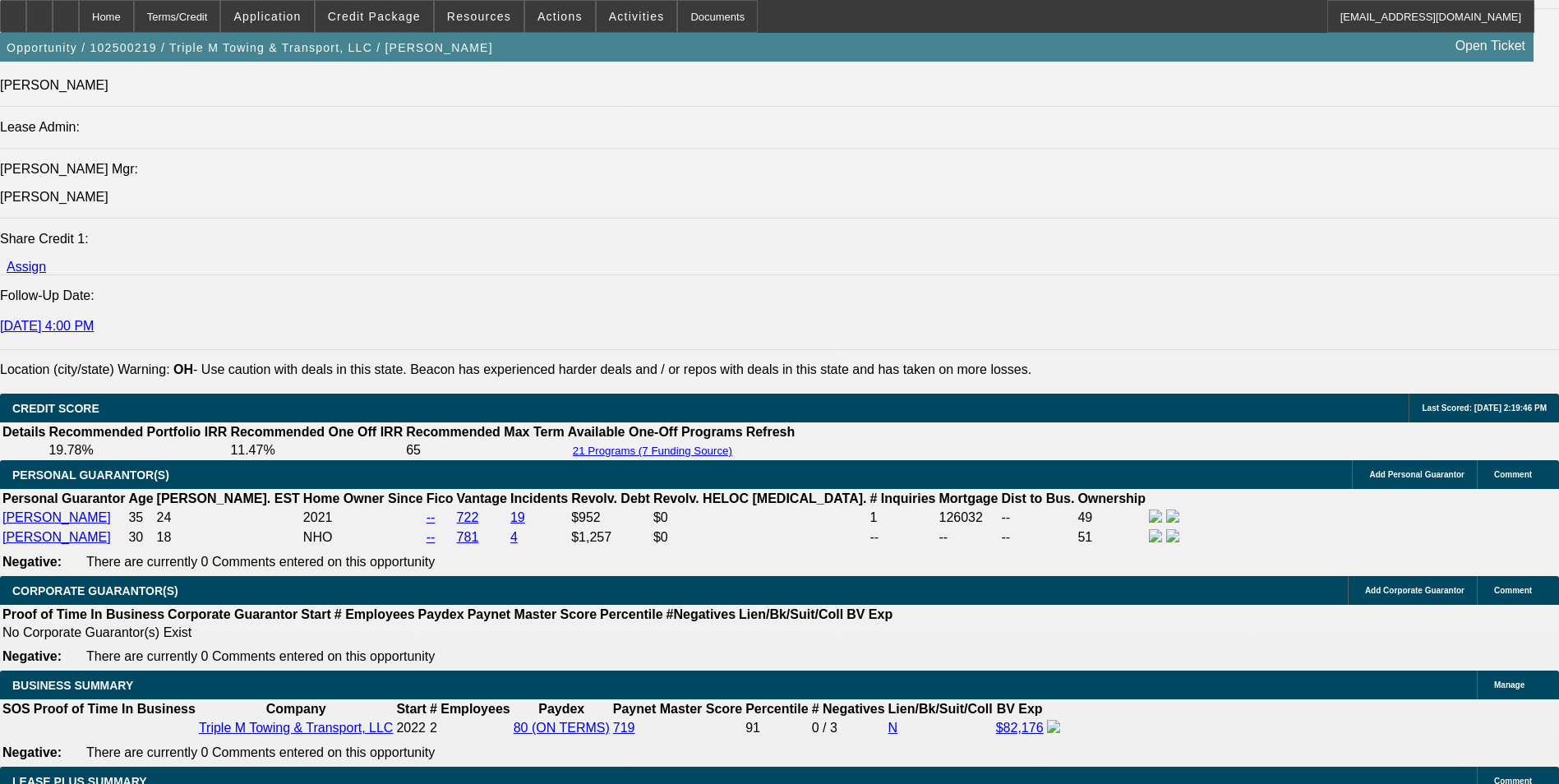
scroll to position [2383, 0]
